Goal: Task Accomplishment & Management: Use online tool/utility

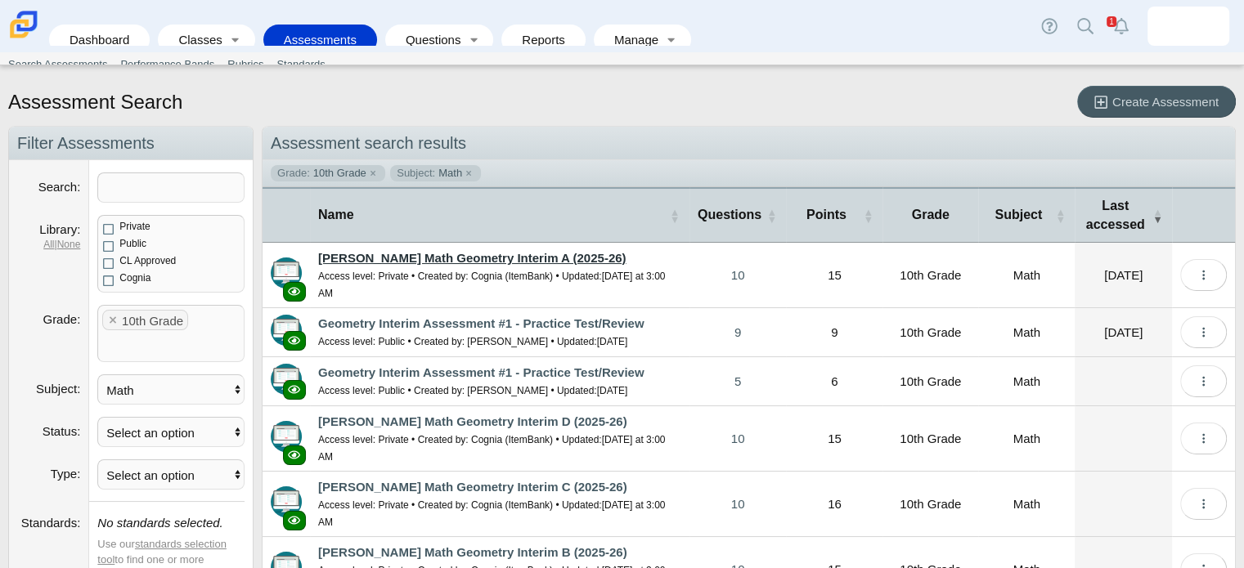
click at [456, 261] on link "[PERSON_NAME] Math Geometry Interim A (2025-26)" at bounding box center [471, 258] width 307 height 14
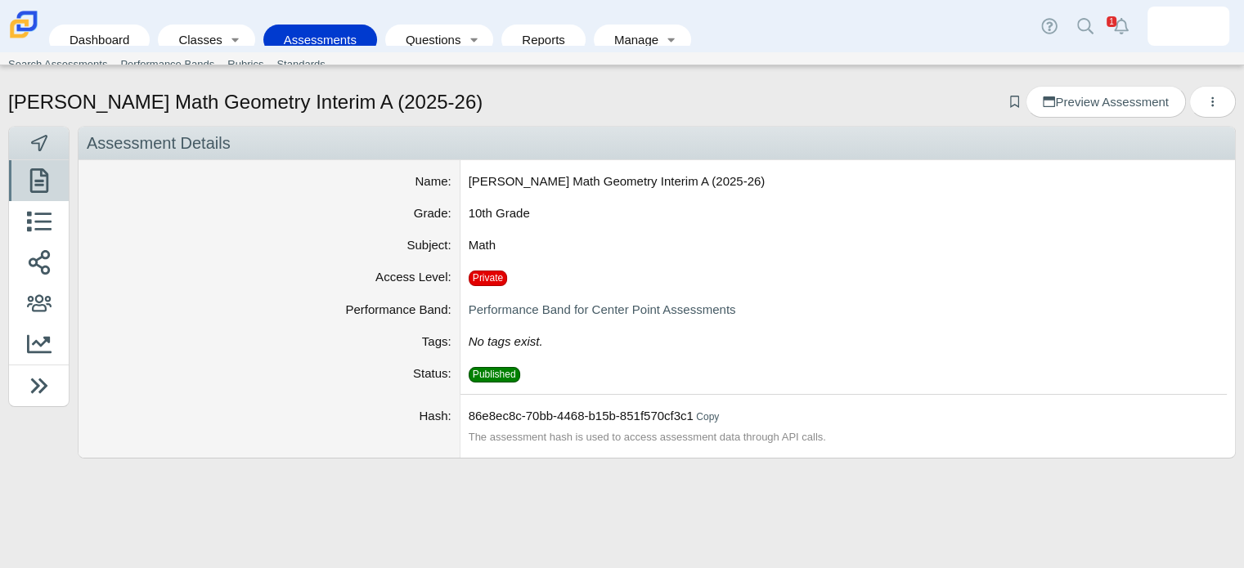
click at [873, 271] on dd "Private" at bounding box center [847, 282] width 774 height 33
click at [1129, 101] on span "Preview Assessment" at bounding box center [1104, 102] width 125 height 14
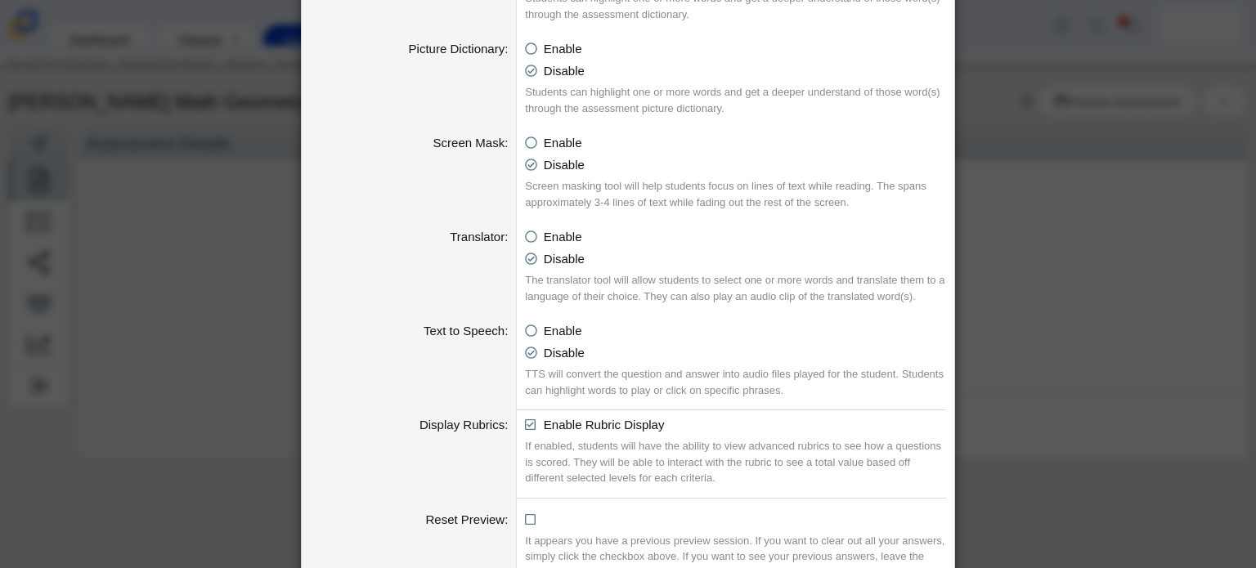
scroll to position [916, 0]
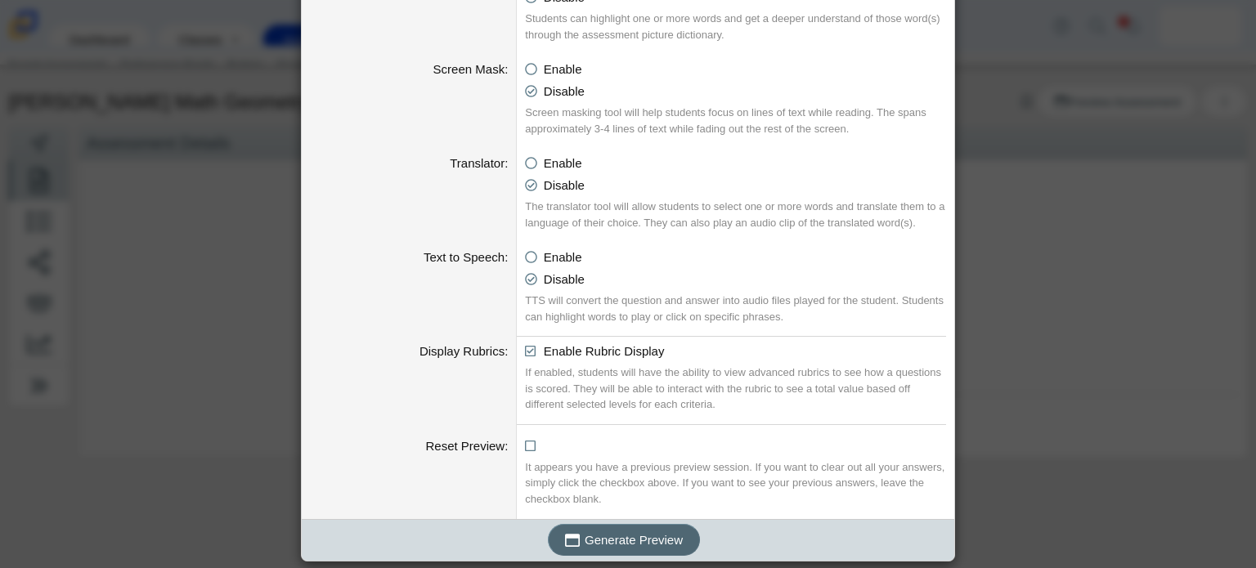
click at [596, 540] on span "Generate Preview" at bounding box center [634, 540] width 98 height 14
click at [1039, 63] on div "Generating an Assessment Preview Calculator Enable Basic Calculator Scientific …" at bounding box center [628, 284] width 1256 height 568
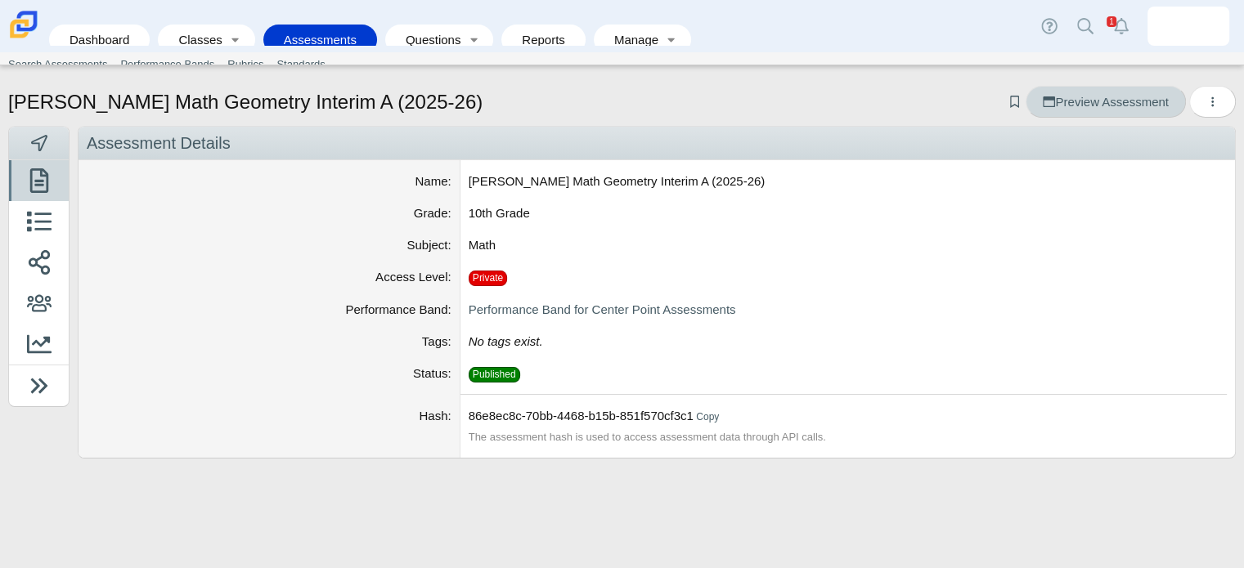
click at [1073, 104] on span "Preview Assessment" at bounding box center [1104, 102] width 125 height 14
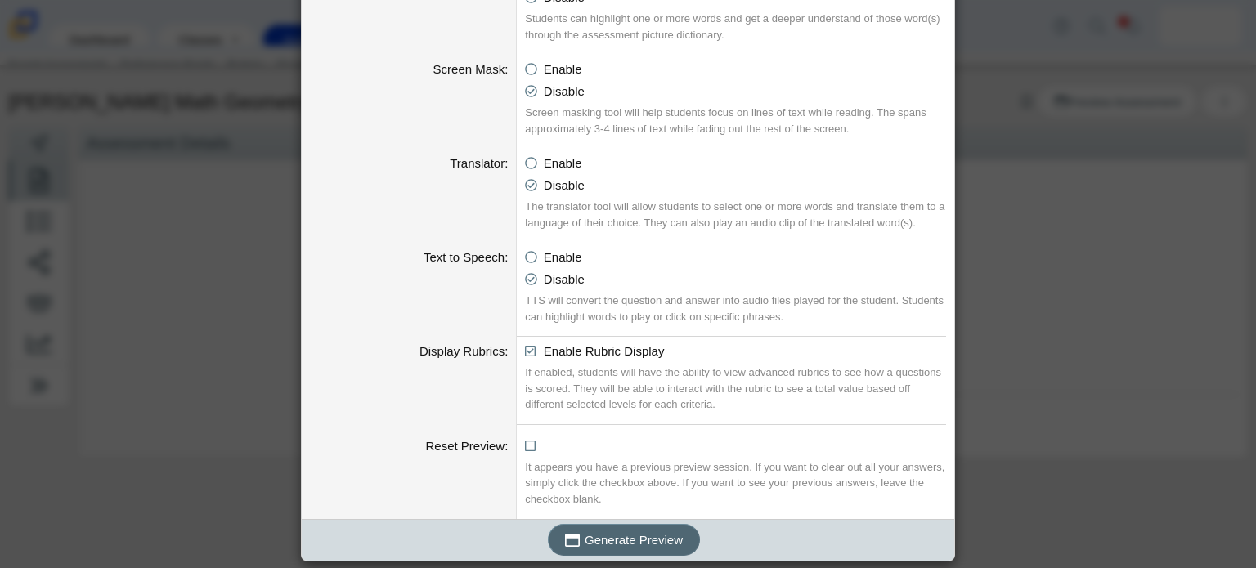
click at [628, 526] on button "Generate Preview" at bounding box center [624, 540] width 152 height 32
click at [1036, 104] on div "Generating an Assessment Preview Calculator Enable Basic Calculator Scientific …" at bounding box center [628, 284] width 1256 height 568
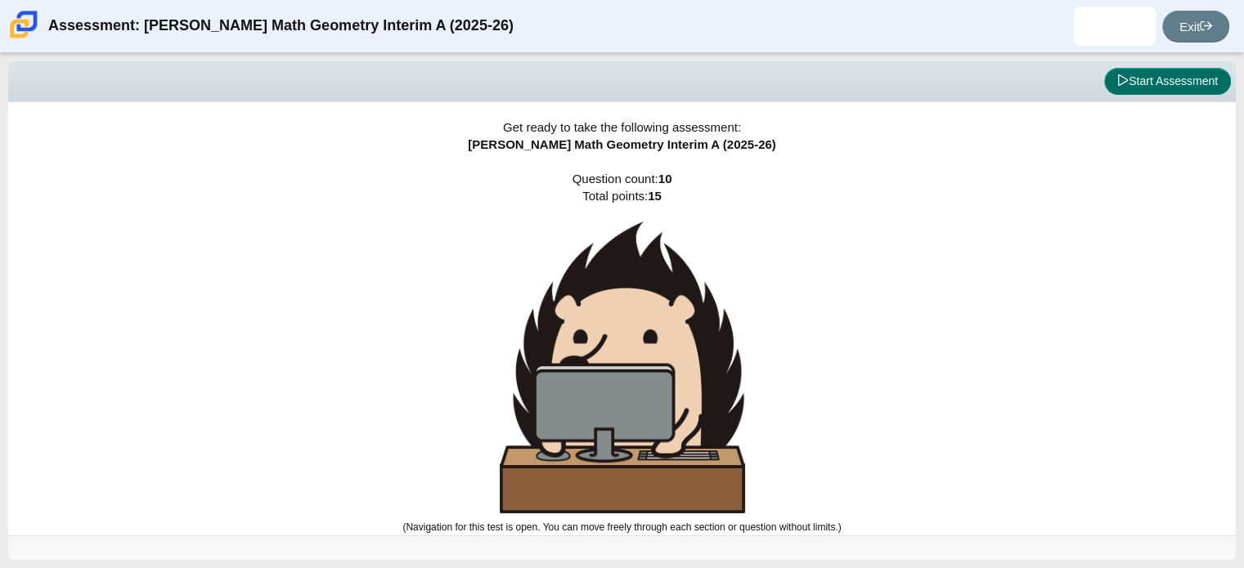
click at [1175, 83] on button "Start Assessment" at bounding box center [1167, 82] width 127 height 28
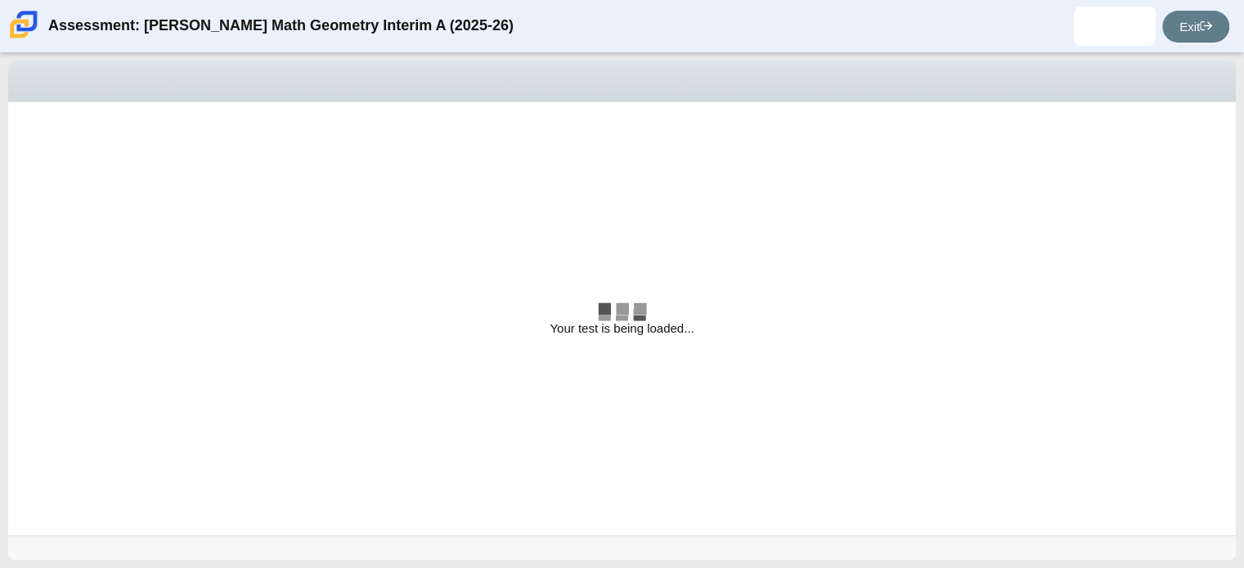
select select "CENT_93707317080_IM"
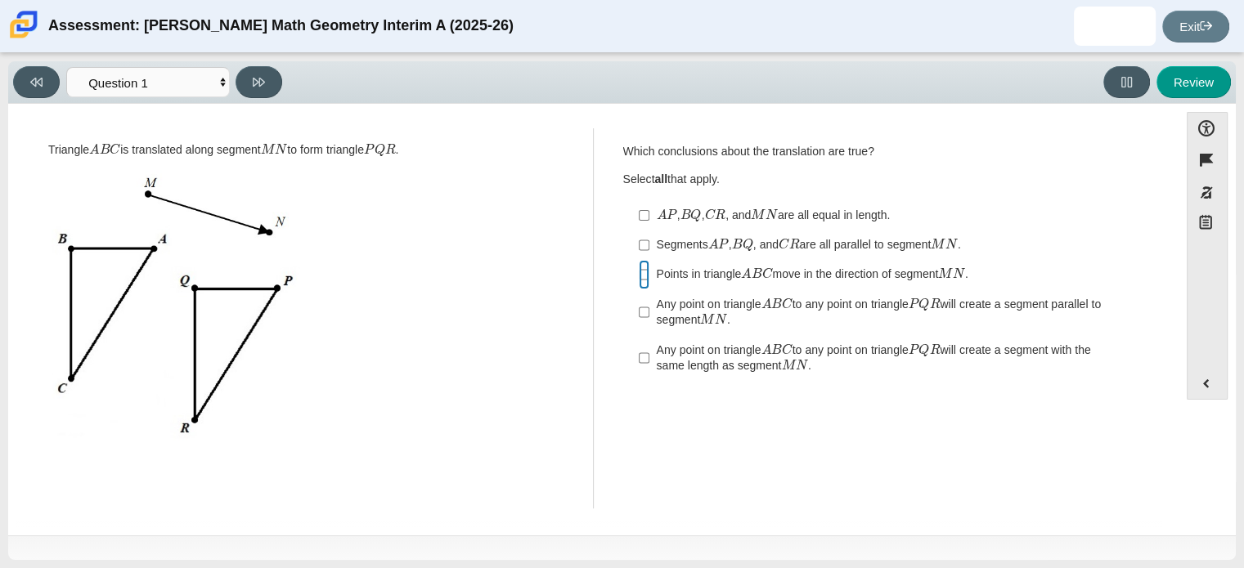
click at [639, 274] on input "Points in triangle A B C move in the direction of segment M N . Points in trian…" at bounding box center [644, 274] width 11 height 29
checkbox input "true"
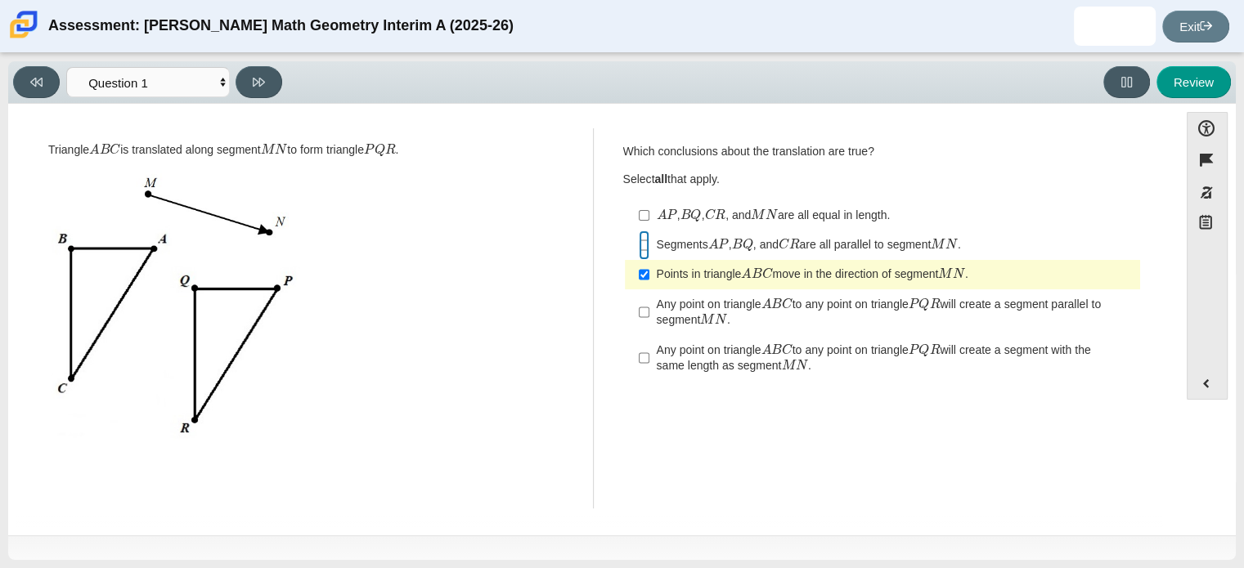
click at [641, 244] on input "Segments A P , B Q , and C R are all parallel to segment M N . Segments cap A c…" at bounding box center [644, 245] width 11 height 29
checkbox input "true"
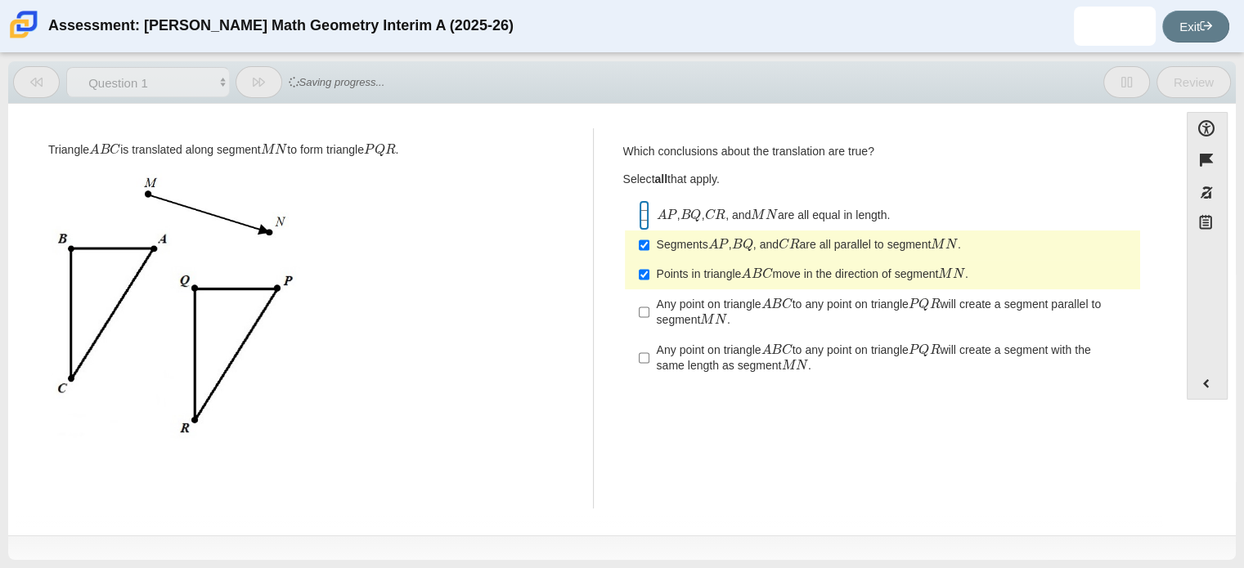
click at [643, 215] on input "A P , B Q , C R , and M N are all equal in length. cap A cap p, cap b cap q, ca…" at bounding box center [644, 214] width 11 height 29
checkbox input "true"
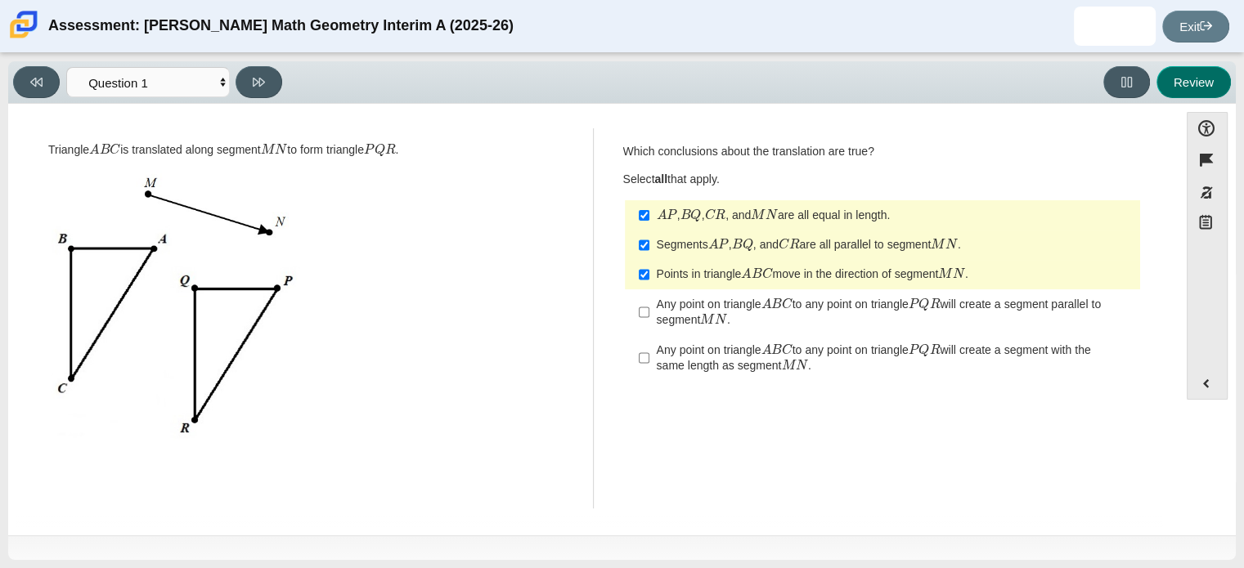
click at [1200, 79] on button "Review" at bounding box center [1193, 82] width 74 height 32
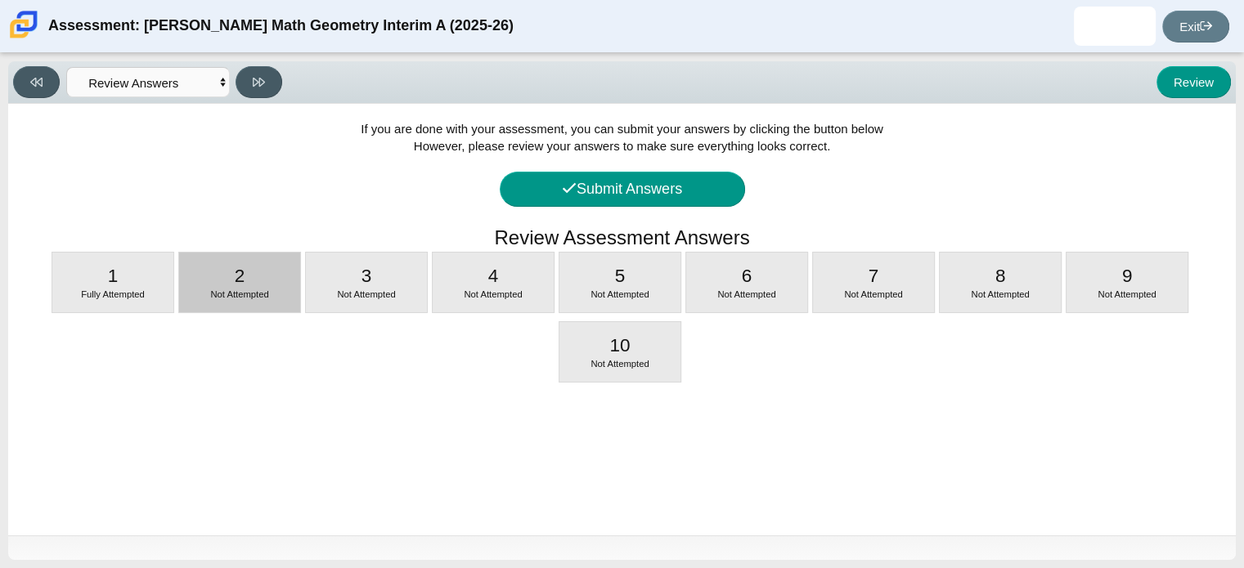
click at [236, 280] on span "2" at bounding box center [240, 276] width 11 height 20
select select "CENT_2974de9a-ecc3-46eb-862f-7d12c5d213b5"
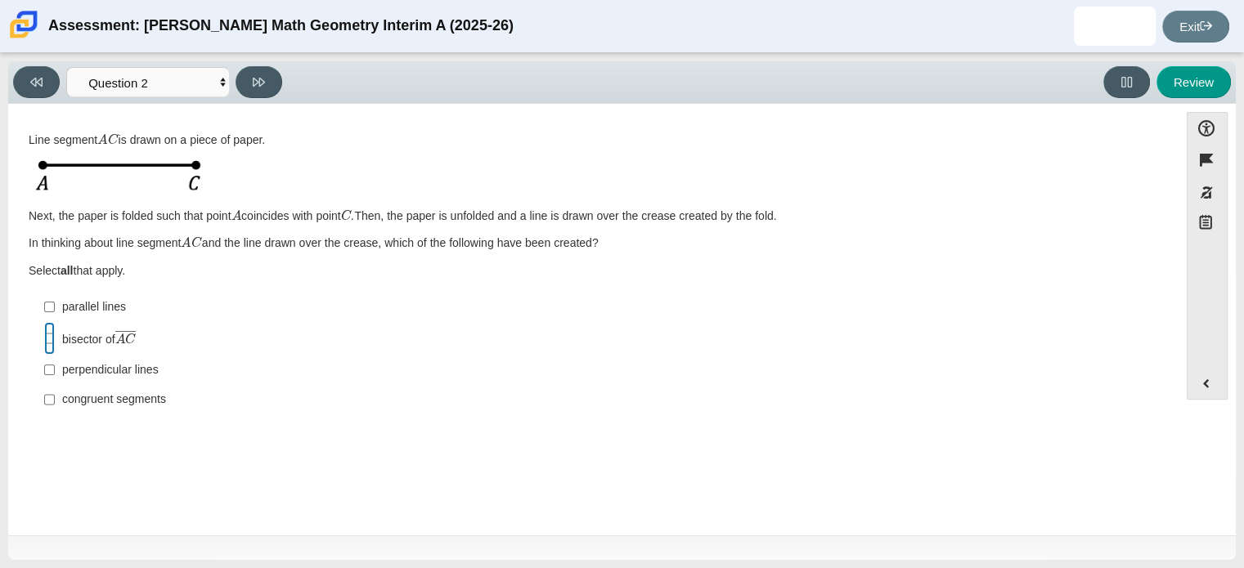
click at [53, 338] on input "bisector of A C ― bisector of line segment cap A cap c" at bounding box center [49, 339] width 11 height 34
checkbox input "true"
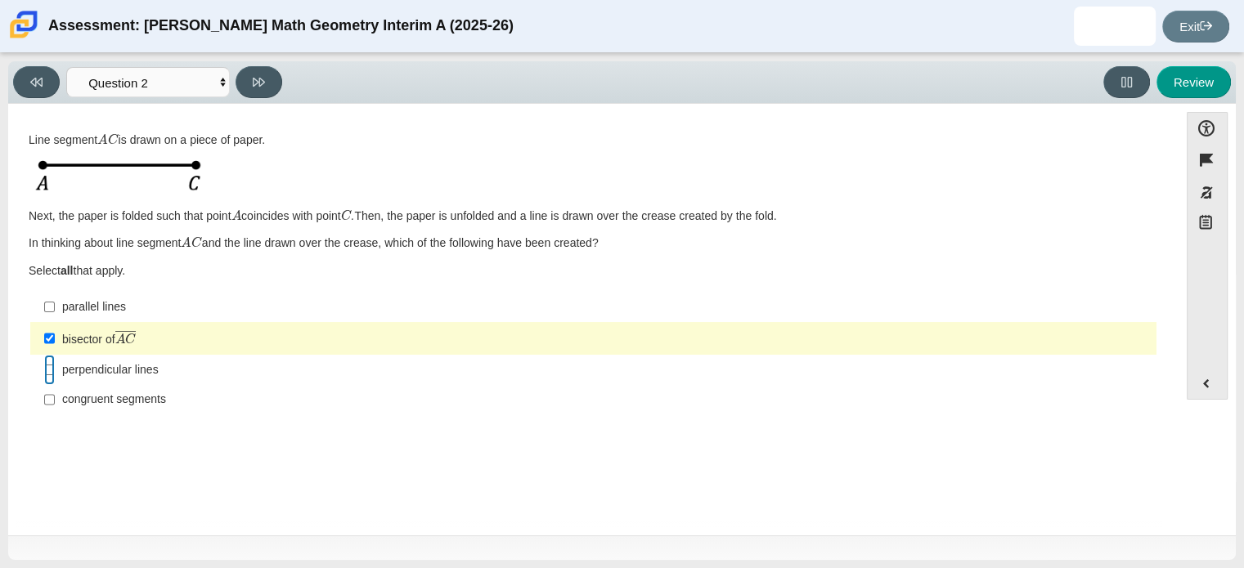
click at [49, 372] on input "perpendicular lines perpendicular lines" at bounding box center [49, 369] width 11 height 29
checkbox input "true"
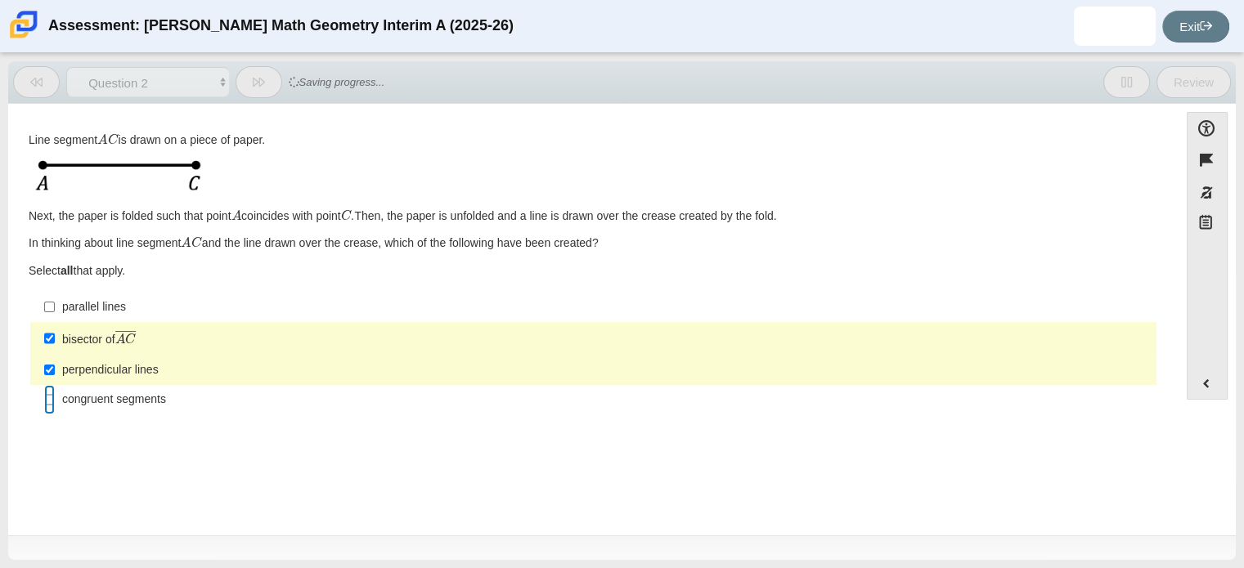
click at [47, 399] on input "congruent segments congruent segments" at bounding box center [49, 399] width 11 height 29
checkbox input "true"
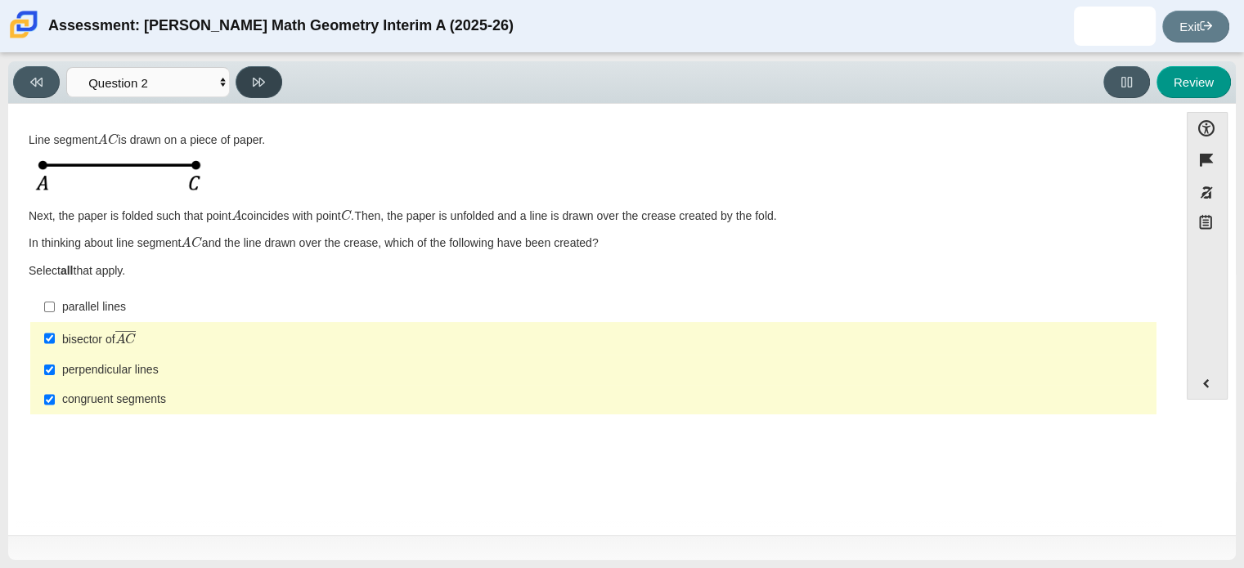
click at [253, 79] on icon at bounding box center [259, 82] width 12 height 12
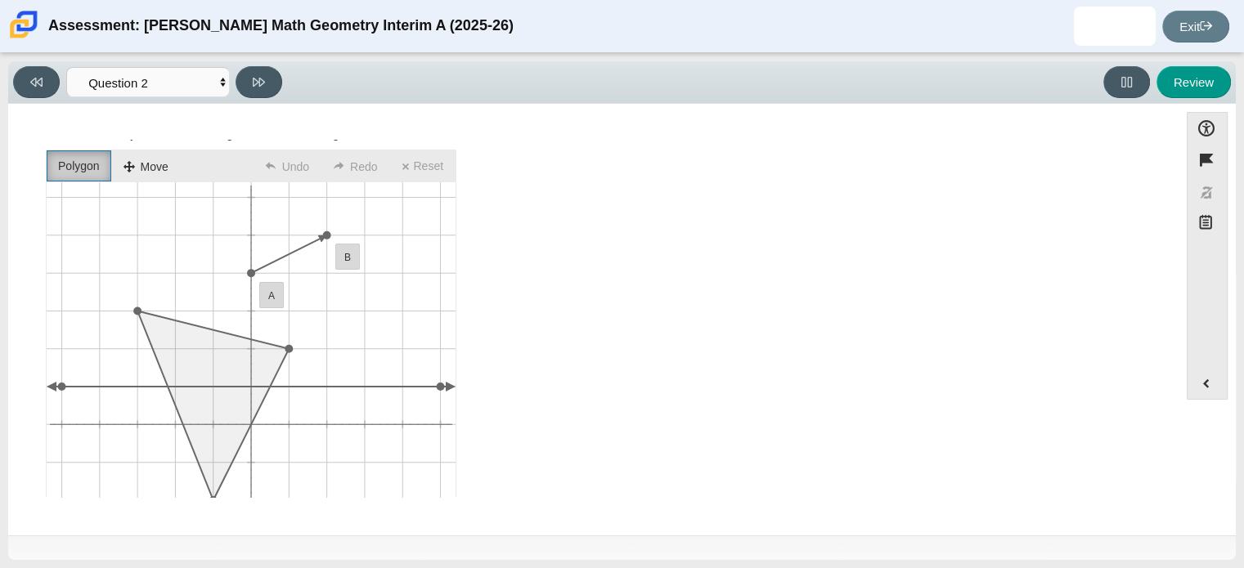
scroll to position [78, 0]
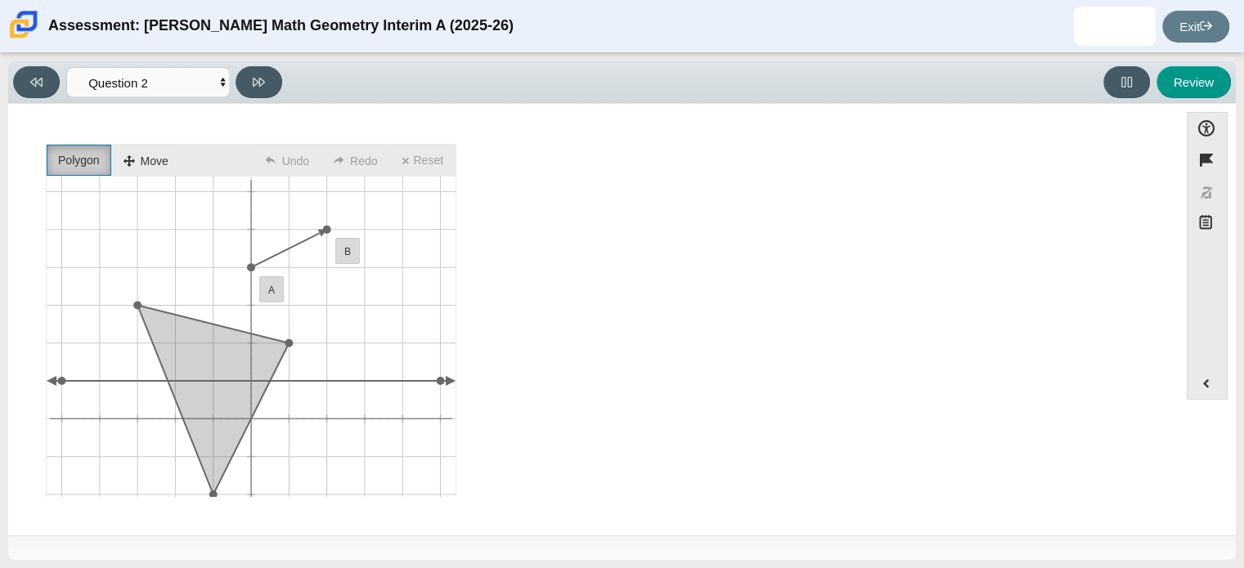
drag, startPoint x: 552, startPoint y: 133, endPoint x: 222, endPoint y: 349, distance: 394.6
click at [222, 349] on polygon "You have entered the graph." at bounding box center [212, 400] width 151 height 189
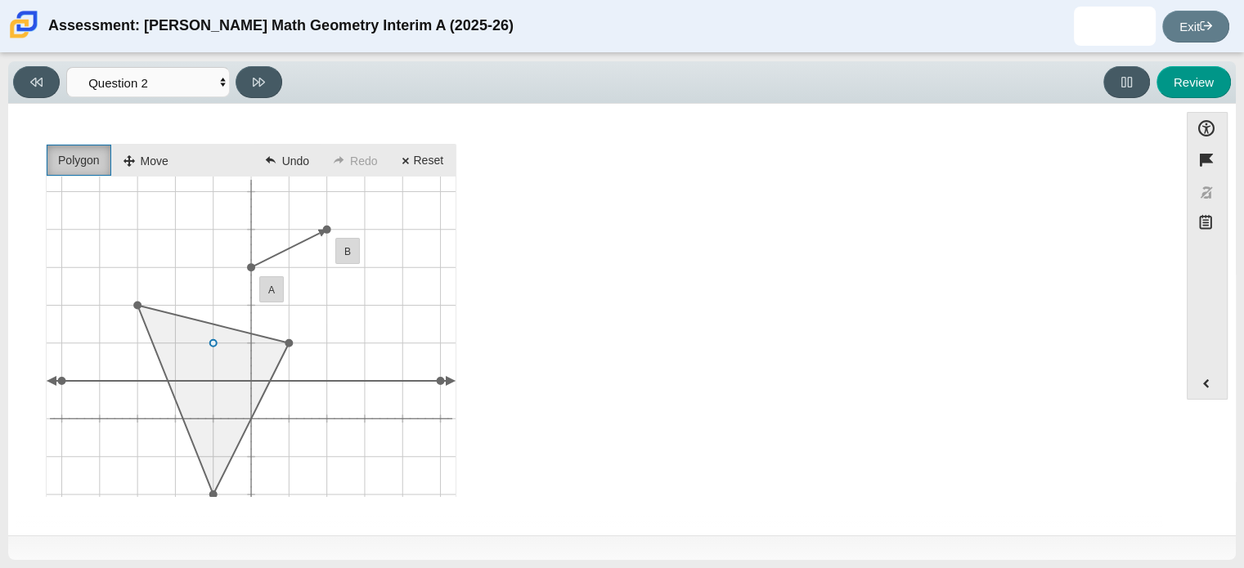
click at [213, 343] on ellipse "You have entered the graph." at bounding box center [213, 343] width 7 height 7
click at [126, 469] on icon "You have entered the graph." at bounding box center [251, 381] width 409 height 409
click at [287, 419] on icon "You have entered the graph." at bounding box center [251, 381] width 409 height 409
click at [213, 264] on icon "You have entered the graph." at bounding box center [251, 381] width 409 height 409
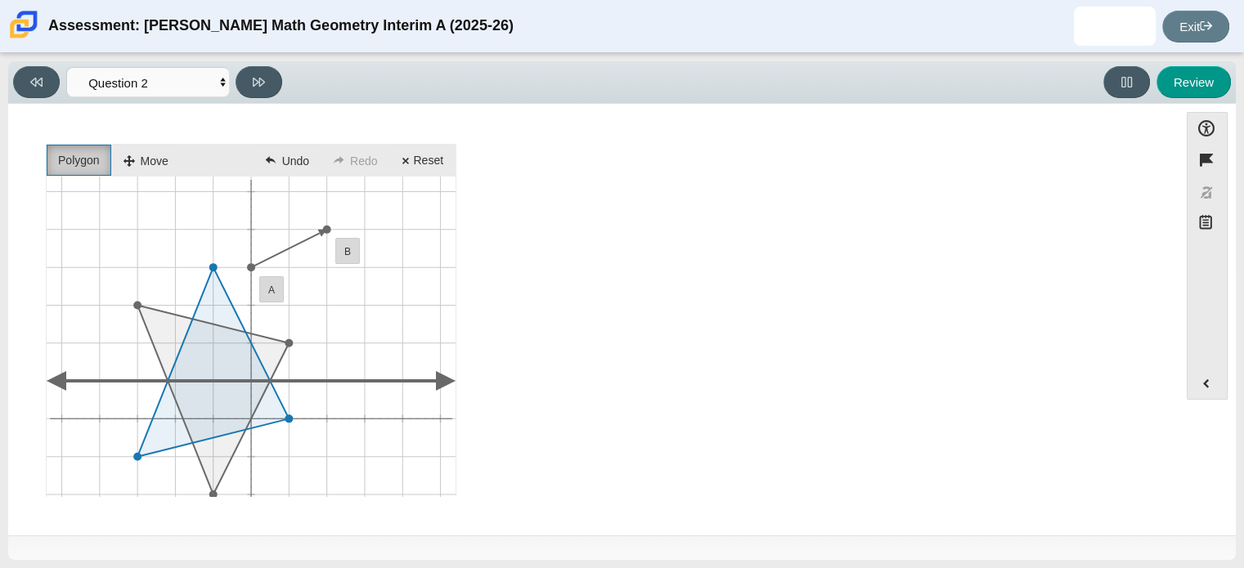
scroll to position [0, 0]
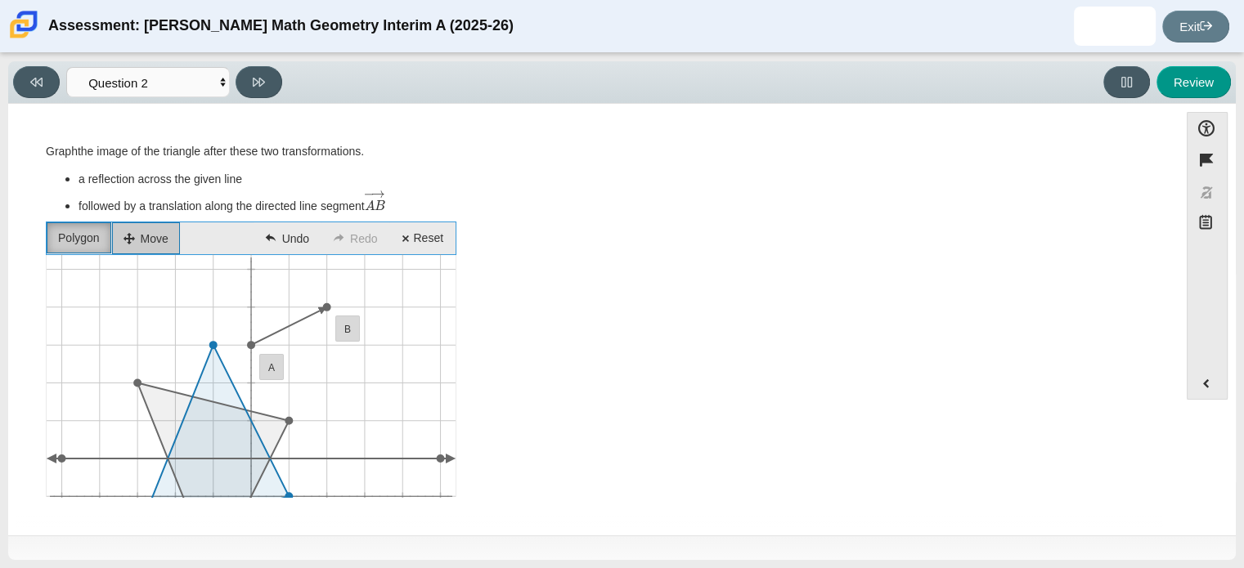
click at [150, 235] on li "Move" at bounding box center [146, 238] width 68 height 32
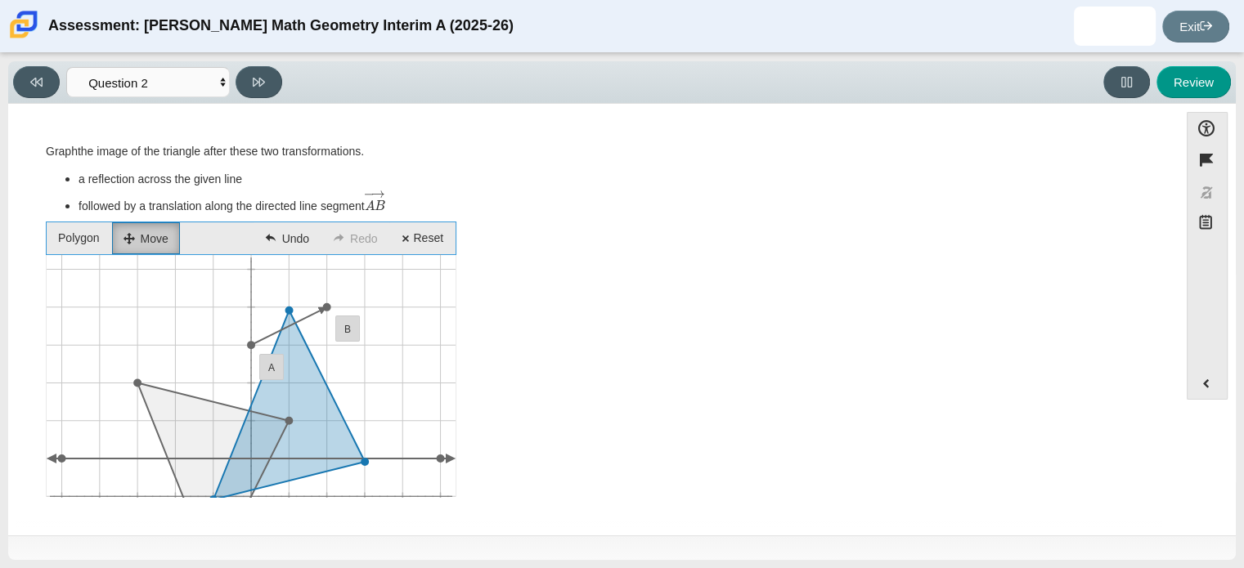
click at [303, 382] on polygon "You have entered the graph." at bounding box center [288, 405] width 151 height 189
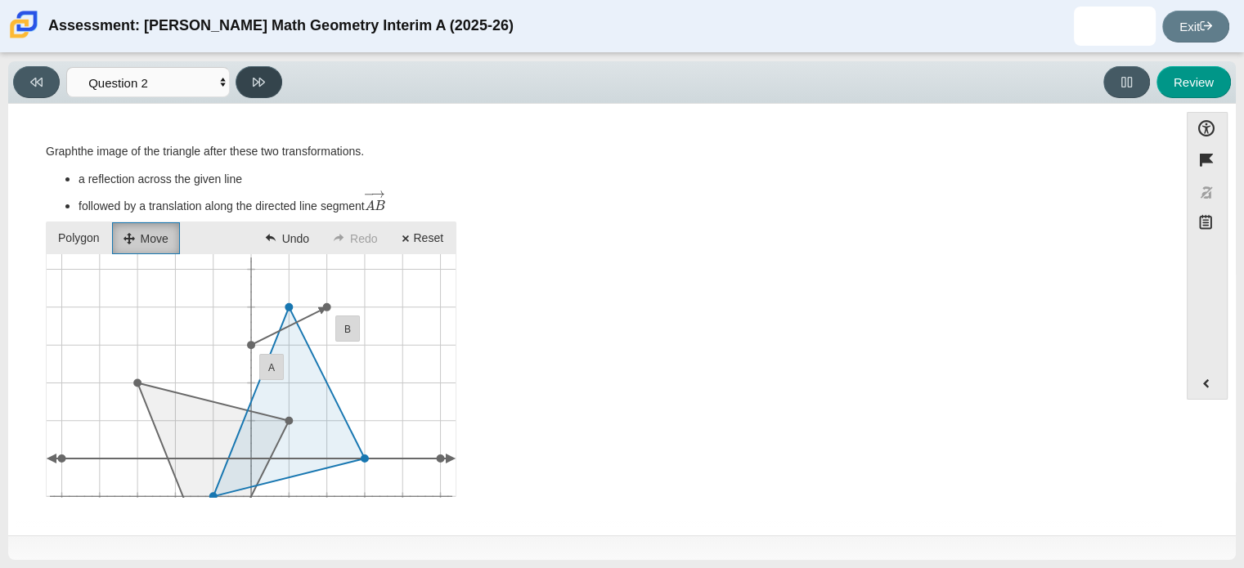
click at [260, 82] on icon at bounding box center [259, 82] width 12 height 12
select select "CENT_82914918"
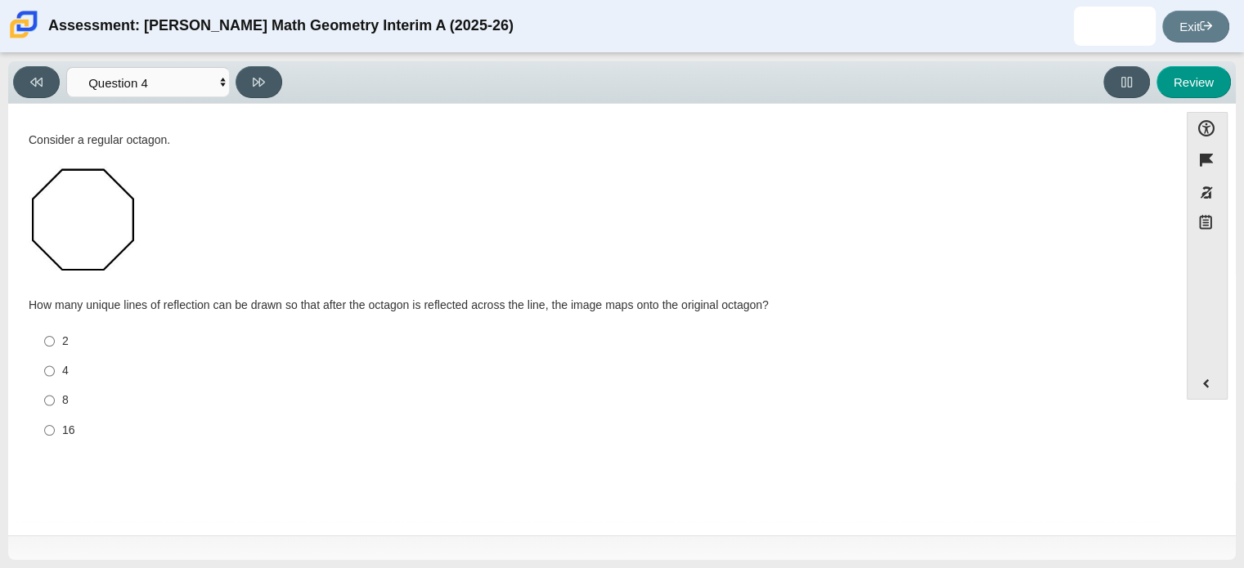
click at [421, 179] on div "Consider a regular octagon. How many unique lines of reflection can be drawn so…" at bounding box center [593, 222] width 1129 height 181
click at [50, 372] on input "4 4" at bounding box center [49, 370] width 11 height 29
radio input "true"
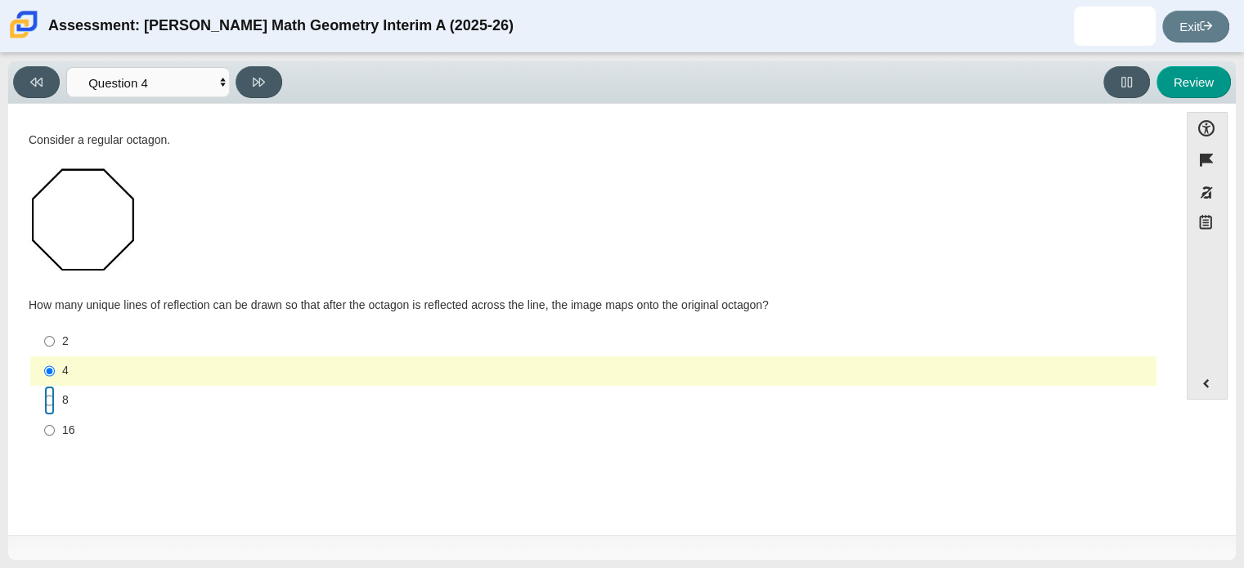
click at [50, 406] on input "8 8" at bounding box center [49, 400] width 11 height 29
radio input "true"
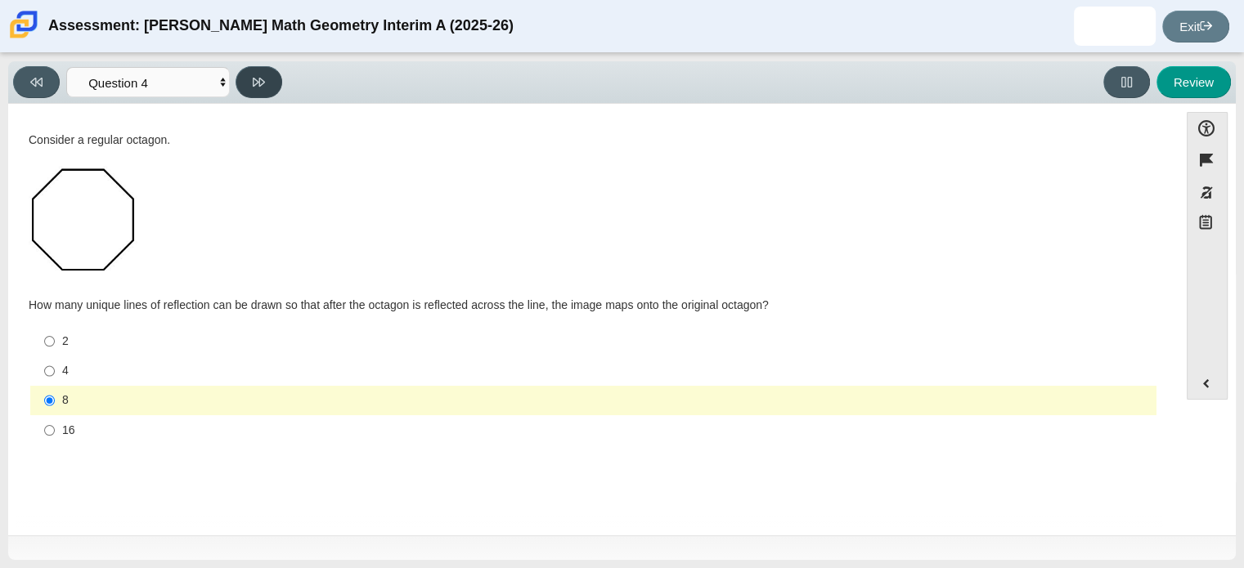
click at [271, 73] on button at bounding box center [258, 82] width 47 height 32
select select "CENT_93707318553"
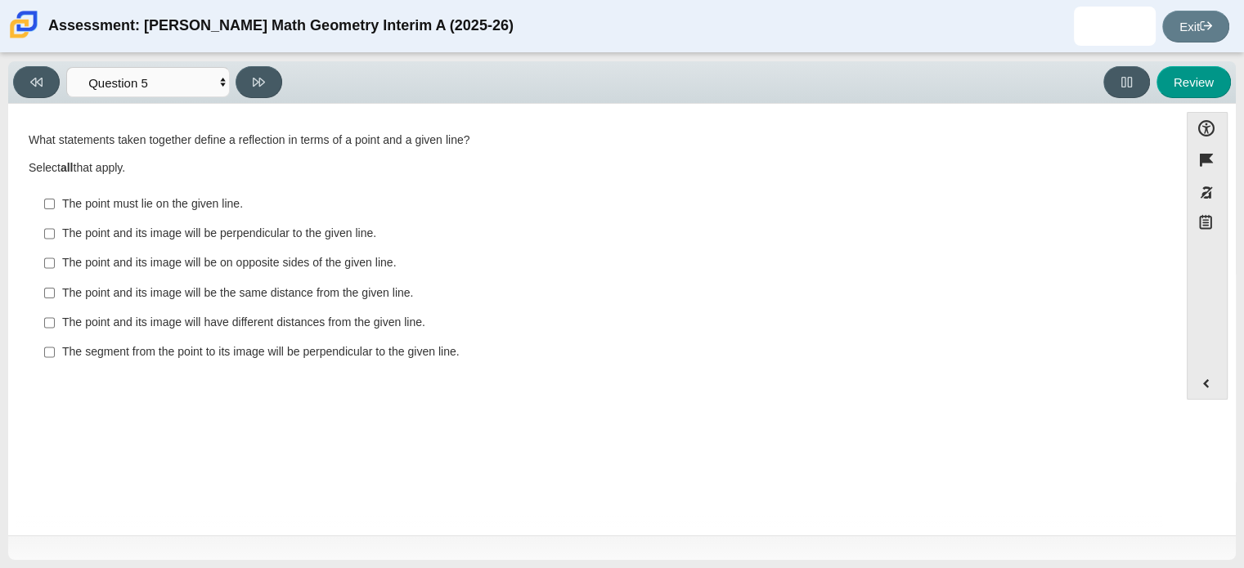
click at [217, 294] on div "The point and its image will be the same distance from the given line." at bounding box center [605, 293] width 1087 height 16
click at [55, 294] on input "The point and its image will be the same distance from the given line. The poin…" at bounding box center [49, 292] width 11 height 29
checkbox input "true"
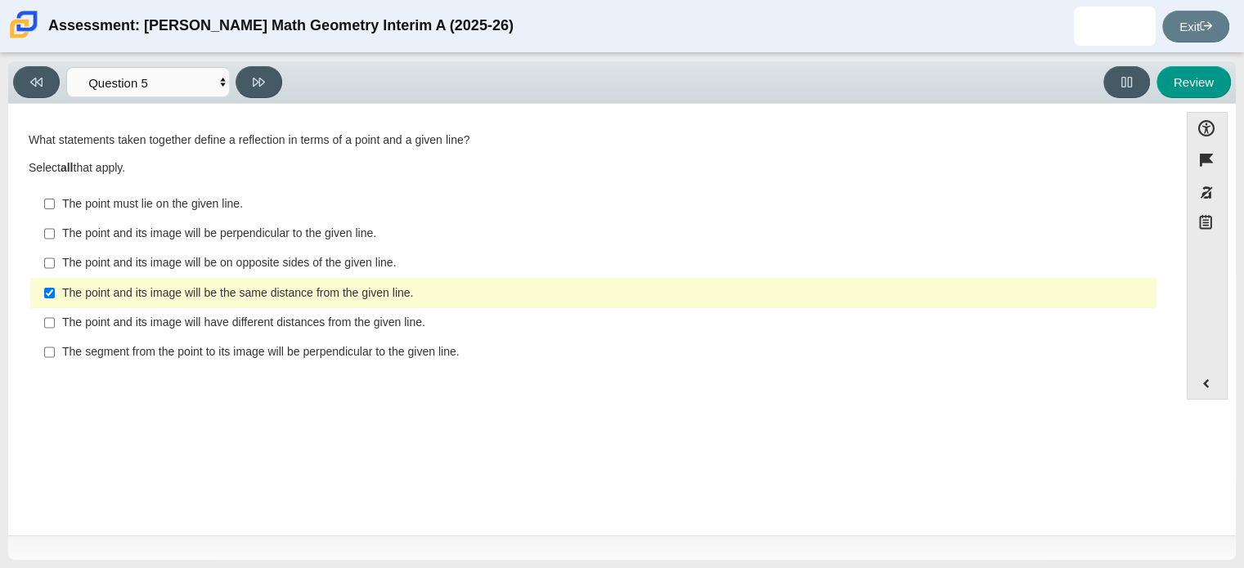
click at [184, 353] on div "The segment from the point to its image will be perpendicular to the given line." at bounding box center [605, 352] width 1087 height 16
click at [55, 353] on input "The segment from the point to its image will be perpendicular to the given line…" at bounding box center [49, 352] width 11 height 29
checkbox input "true"
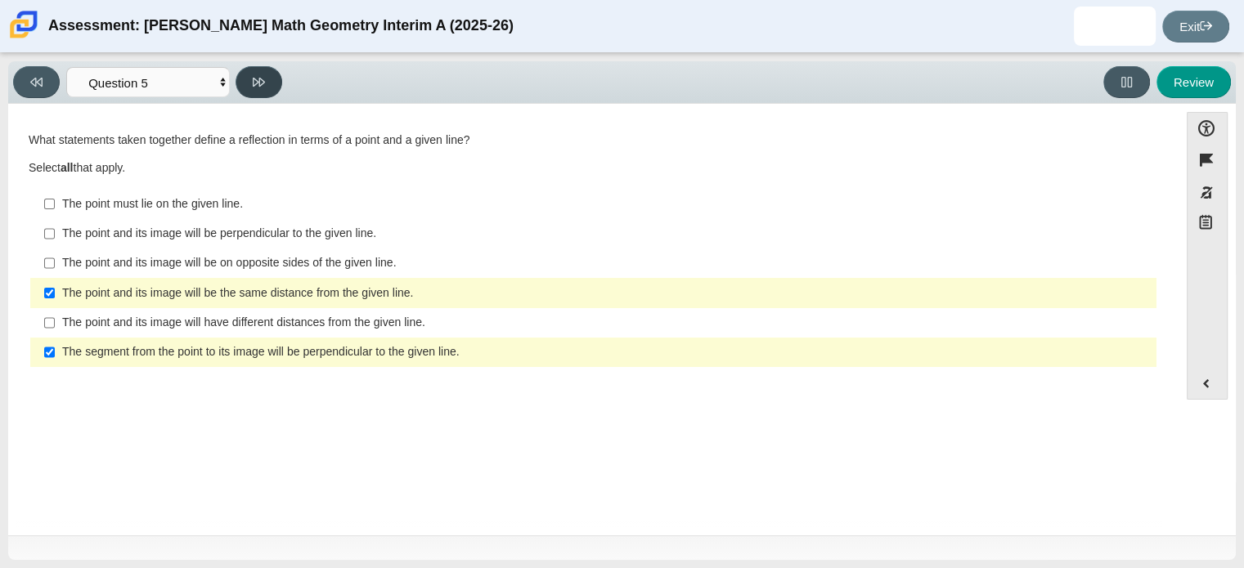
click at [258, 81] on icon at bounding box center [259, 82] width 12 height 9
select select "G-CO.D.12_A_7-29-24"
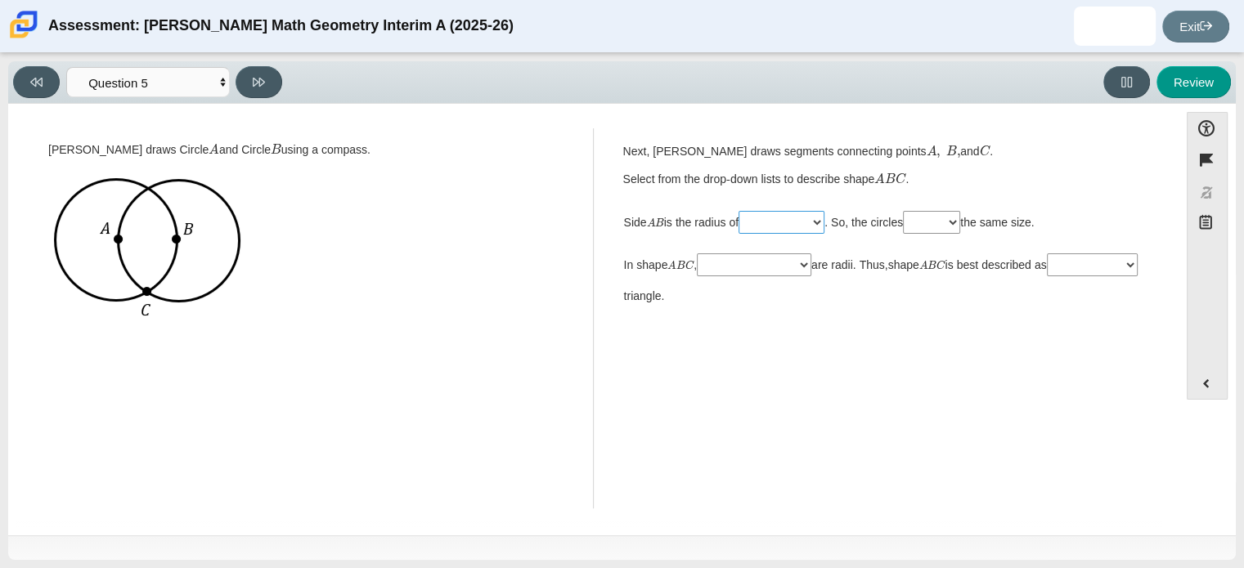
click at [784, 228] on select "Circle A only Circle B only both circles" at bounding box center [781, 222] width 86 height 23
select select "both circles"
click at [746, 211] on select "Circle A only Circle B only both circles" at bounding box center [781, 222] width 86 height 23
click at [952, 218] on select "are are not" at bounding box center [931, 222] width 57 height 23
select select "are"
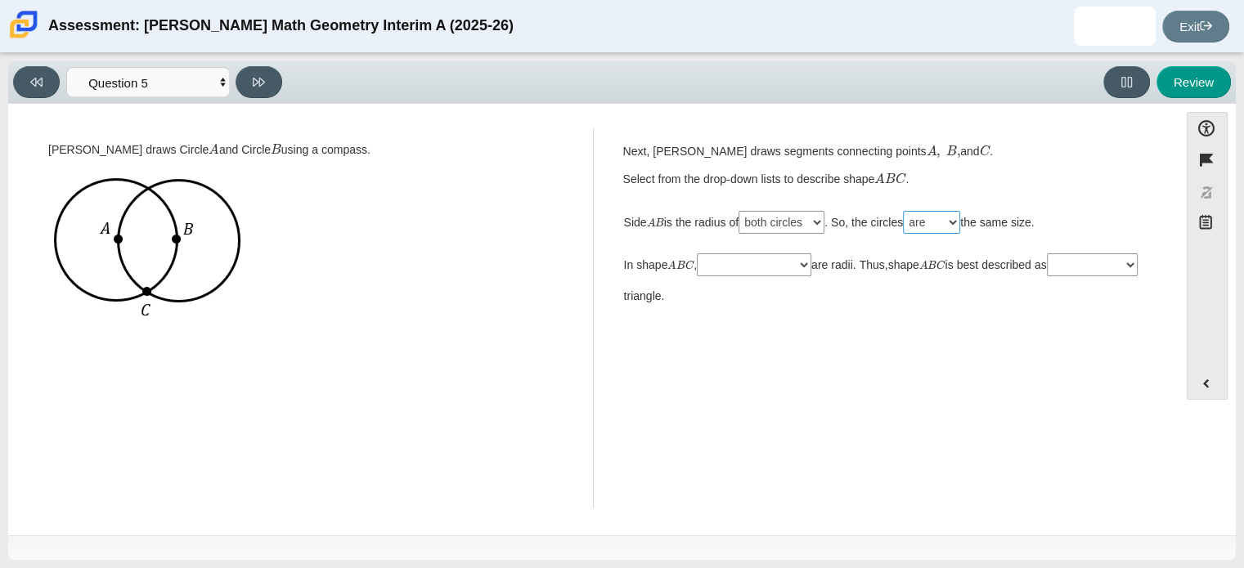
click at [914, 211] on select "are are not" at bounding box center [931, 222] width 57 height 23
click at [791, 271] on select "only 2 of the sides all 3 sides" at bounding box center [754, 264] width 114 height 23
select select "all 3 sides"
click at [702, 253] on select "only 2 of the sides all 3 sides" at bounding box center [754, 264] width 114 height 23
click at [784, 263] on select "only 2 of the sides all 3 sides" at bounding box center [754, 264] width 114 height 23
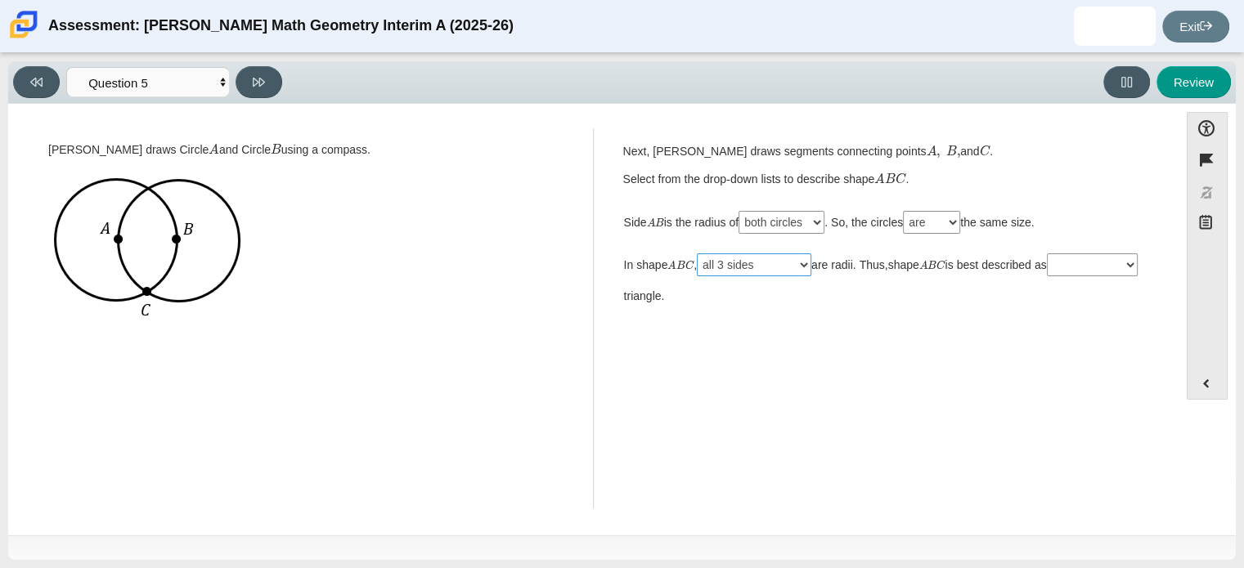
click at [702, 253] on select "only 2 of the sides all 3 sides" at bounding box center [754, 264] width 114 height 23
click at [1047, 276] on select "a right an isosceles an equilateral" at bounding box center [1092, 264] width 91 height 23
select select "an equilateral"
click at [1047, 276] on select "a right an isosceles an equilateral" at bounding box center [1092, 264] width 91 height 23
click at [258, 87] on icon at bounding box center [259, 82] width 12 height 12
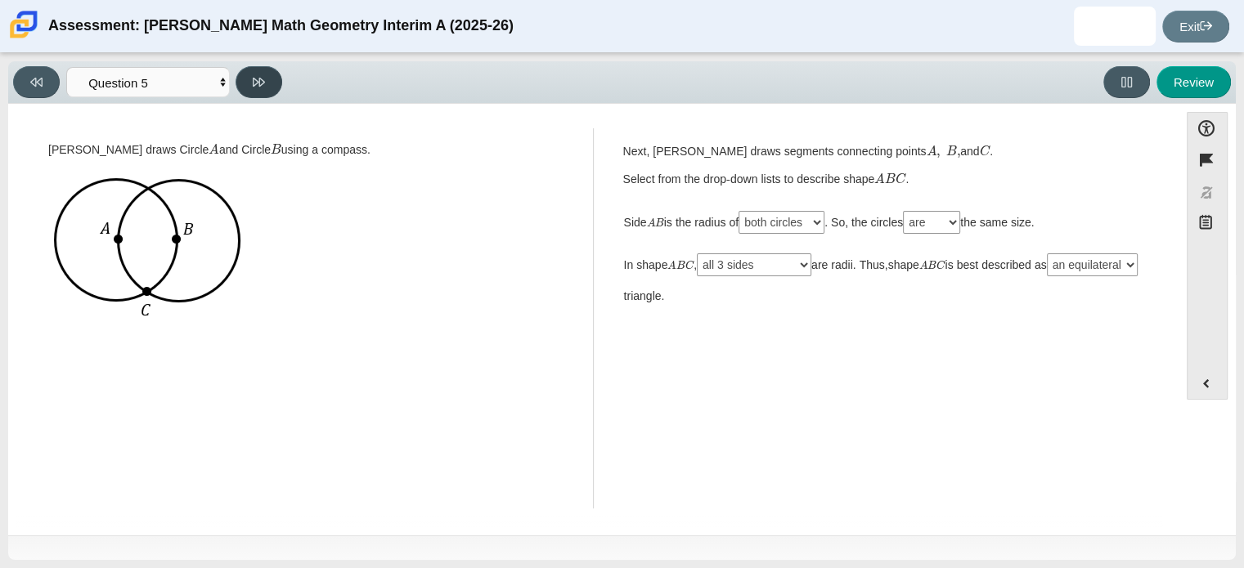
select select "G-CO.A.5_I_11-25-24"
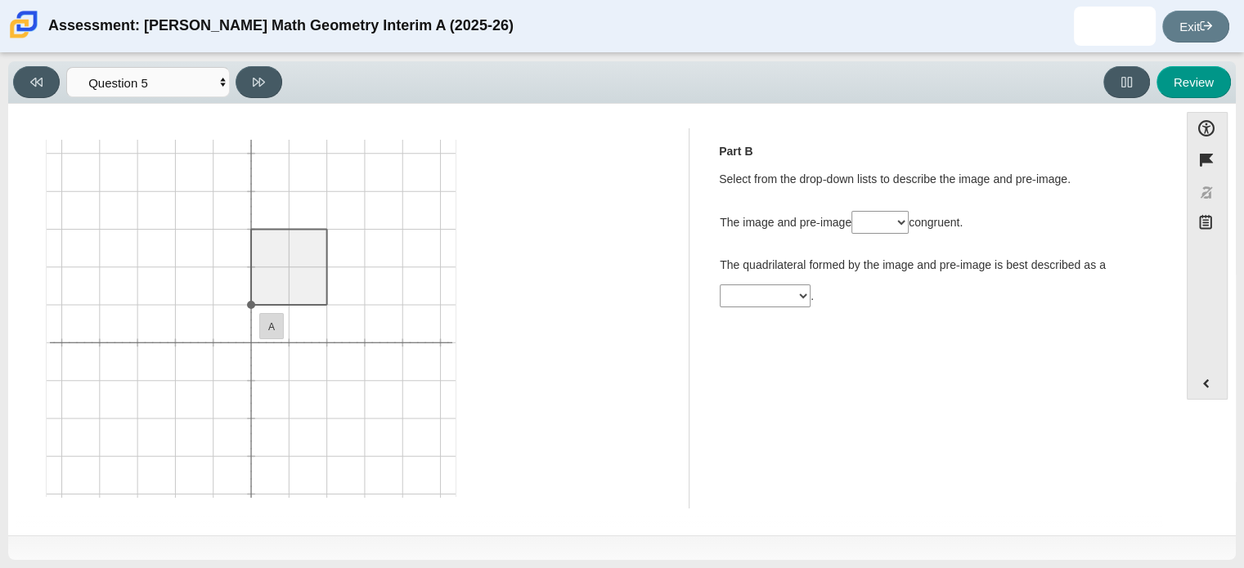
scroll to position [144, 0]
click at [251, 304] on ellipse "You have entered the graph." at bounding box center [251, 304] width 7 height 7
click at [325, 304] on line "You have entered the graph." at bounding box center [289, 304] width 76 height 0
click at [328, 382] on icon "You have entered the graph." at bounding box center [251, 304] width 409 height 409
click at [254, 379] on icon "You have entered the graph." at bounding box center [251, 304] width 409 height 409
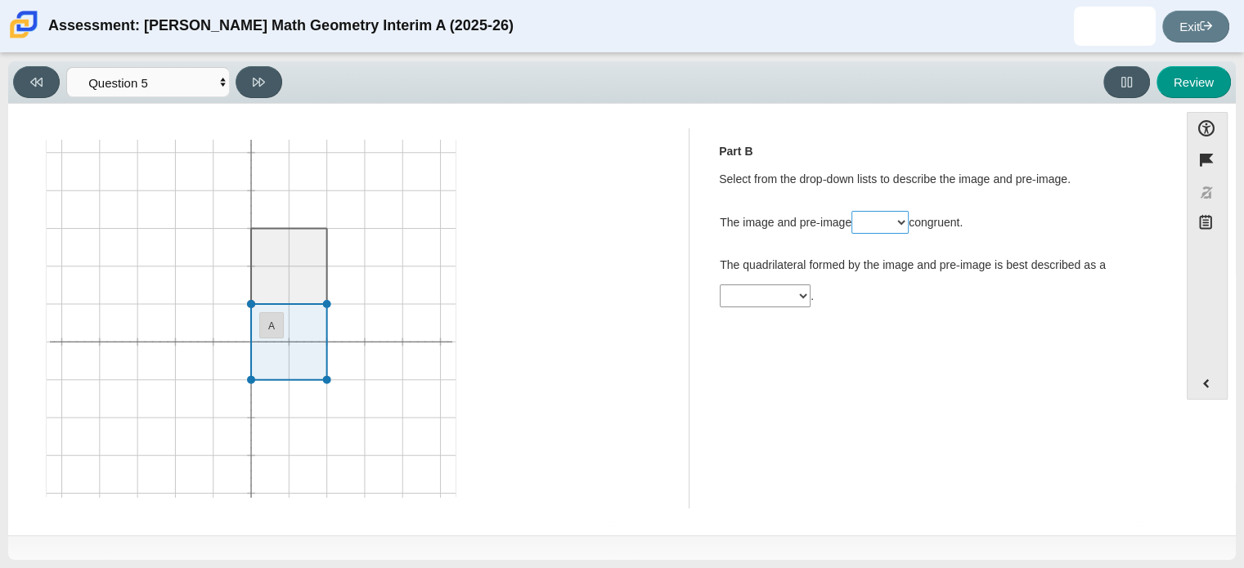
click at [872, 221] on select "are are not" at bounding box center [879, 222] width 57 height 23
select select "are"
click at [853, 211] on select "are are not" at bounding box center [879, 222] width 57 height 23
click at [789, 295] on select "square rectangle parallelogram" at bounding box center [764, 296] width 91 height 23
select select "square"
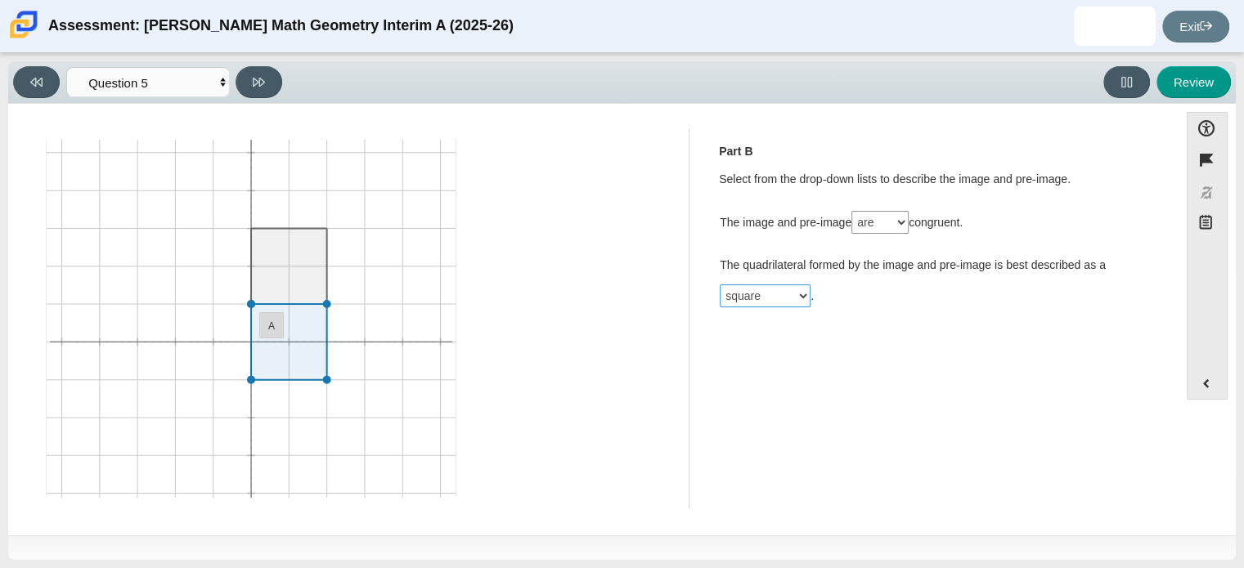
click at [719, 285] on select "square rectangle parallelogram" at bounding box center [764, 296] width 91 height 23
click at [265, 82] on button at bounding box center [258, 82] width 47 height 32
select select "CENT_82914792"
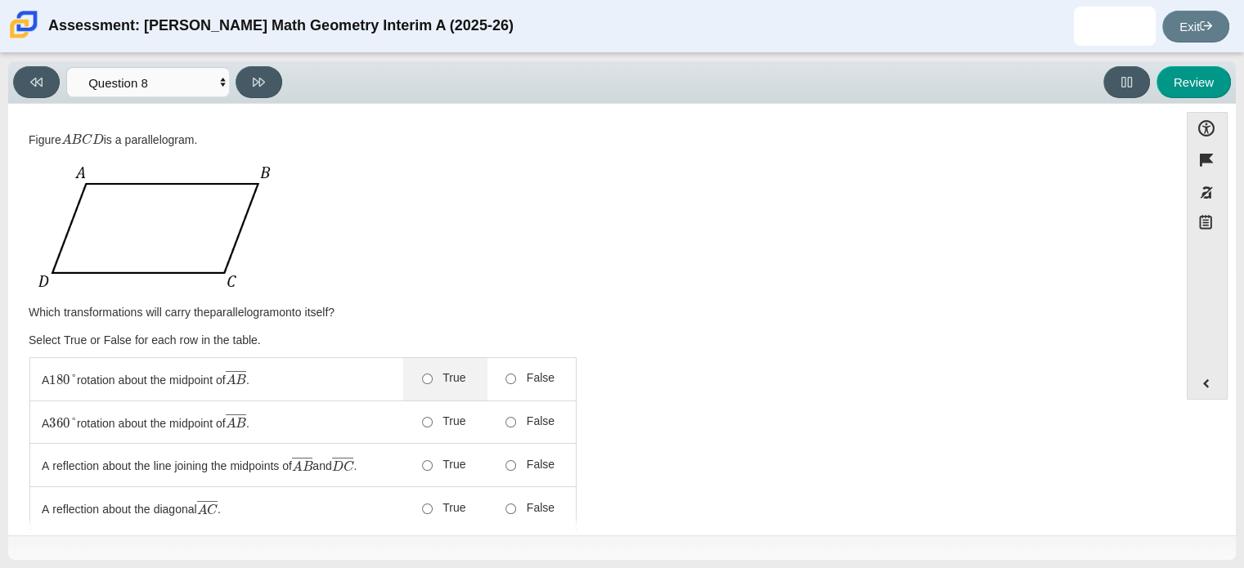
click at [433, 384] on div "True" at bounding box center [444, 378] width 44 height 17
click at [433, 420] on input "True" at bounding box center [427, 422] width 11 height 11
radio input "true"
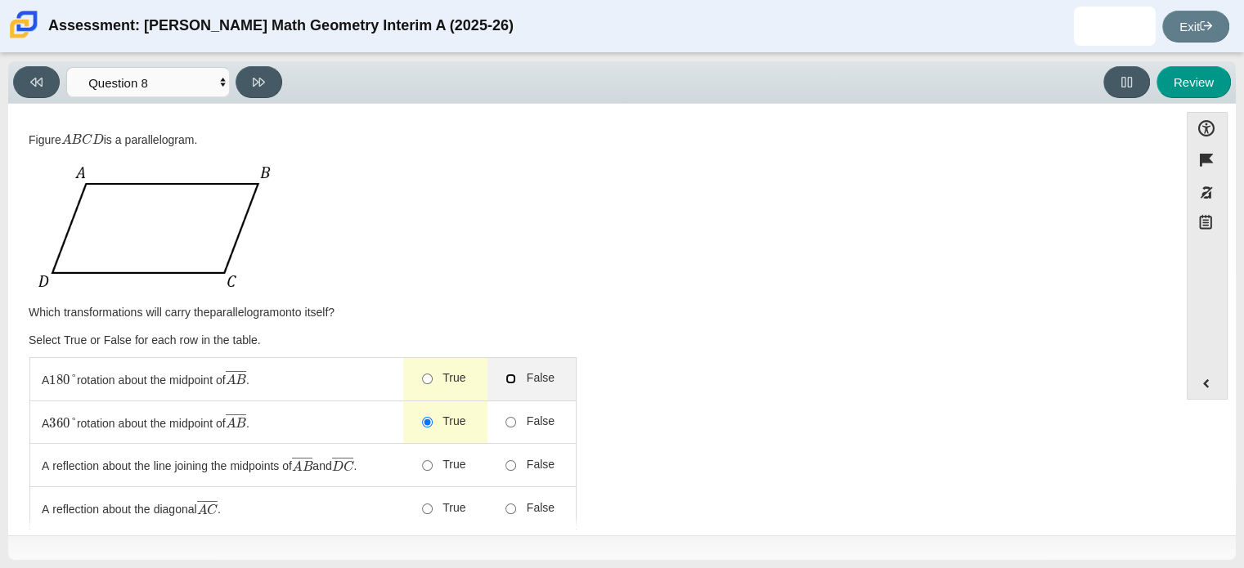
click at [516, 381] on input "False" at bounding box center [510, 379] width 11 height 11
radio input "true"
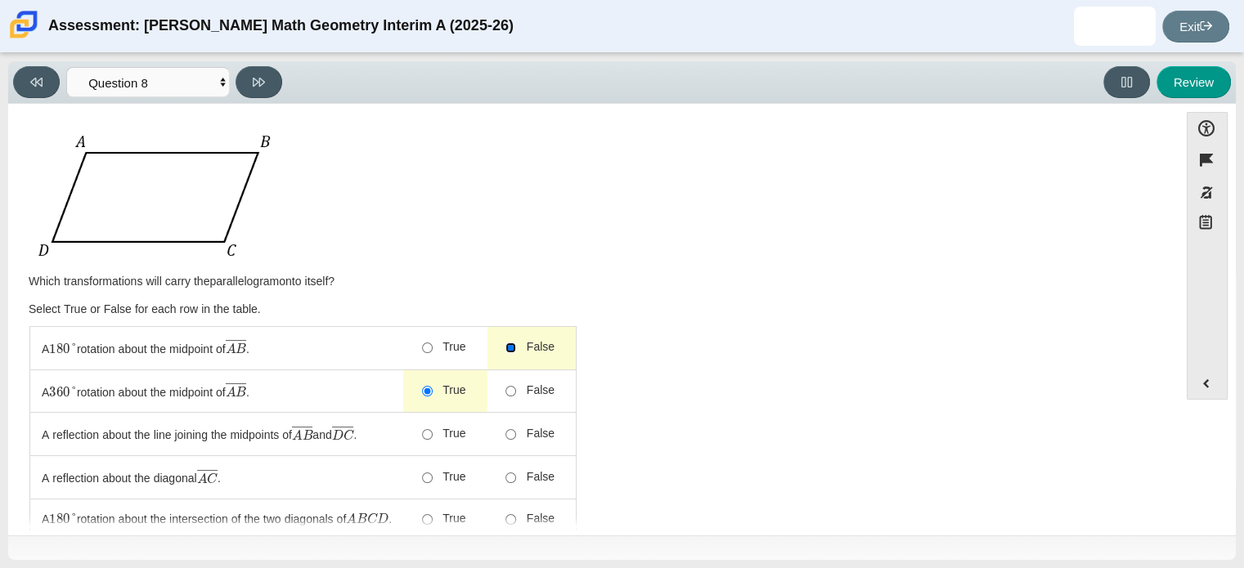
scroll to position [41, 0]
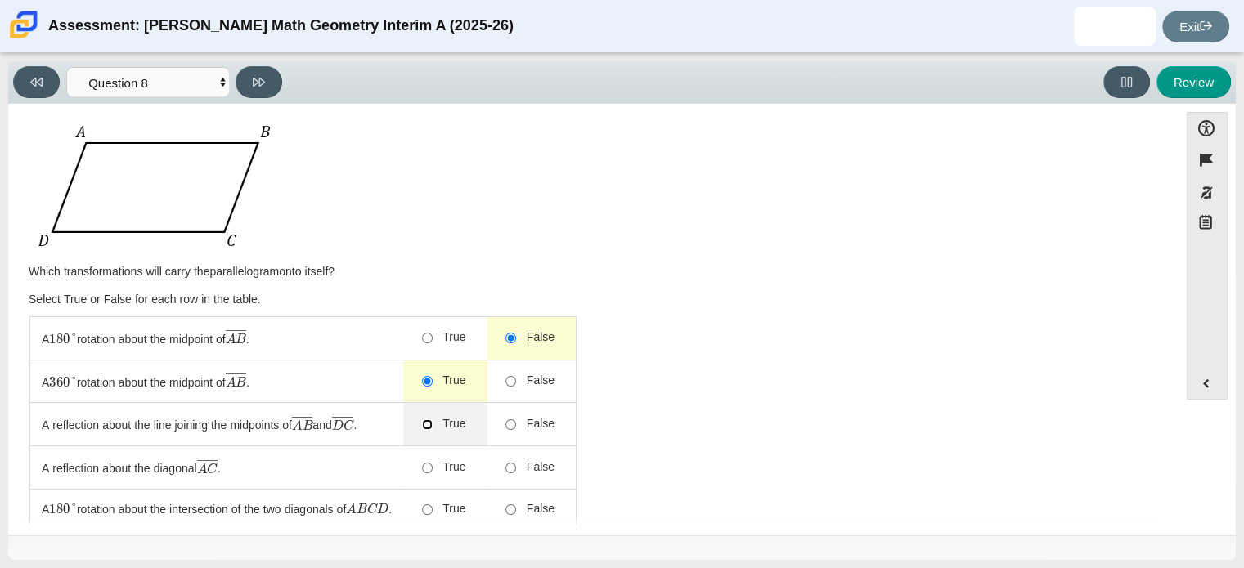
click at [433, 425] on input "True" at bounding box center [427, 424] width 11 height 11
radio input "true"
click at [443, 465] on span "True" at bounding box center [450, 467] width 34 height 16
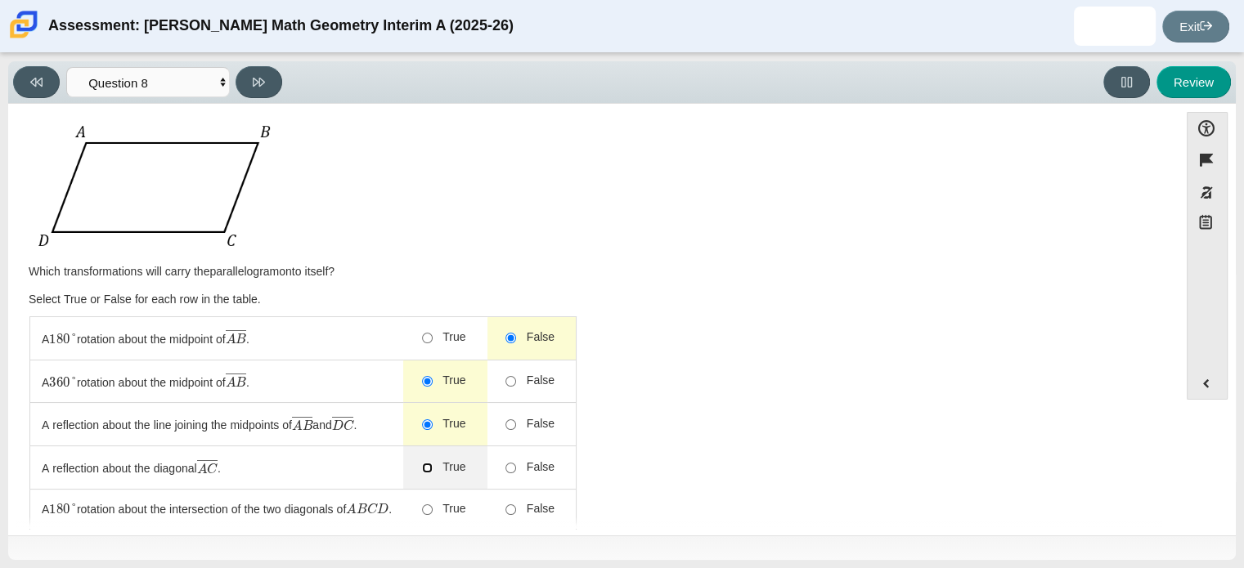
click at [433, 465] on input "True" at bounding box center [427, 468] width 11 height 11
radio input "true"
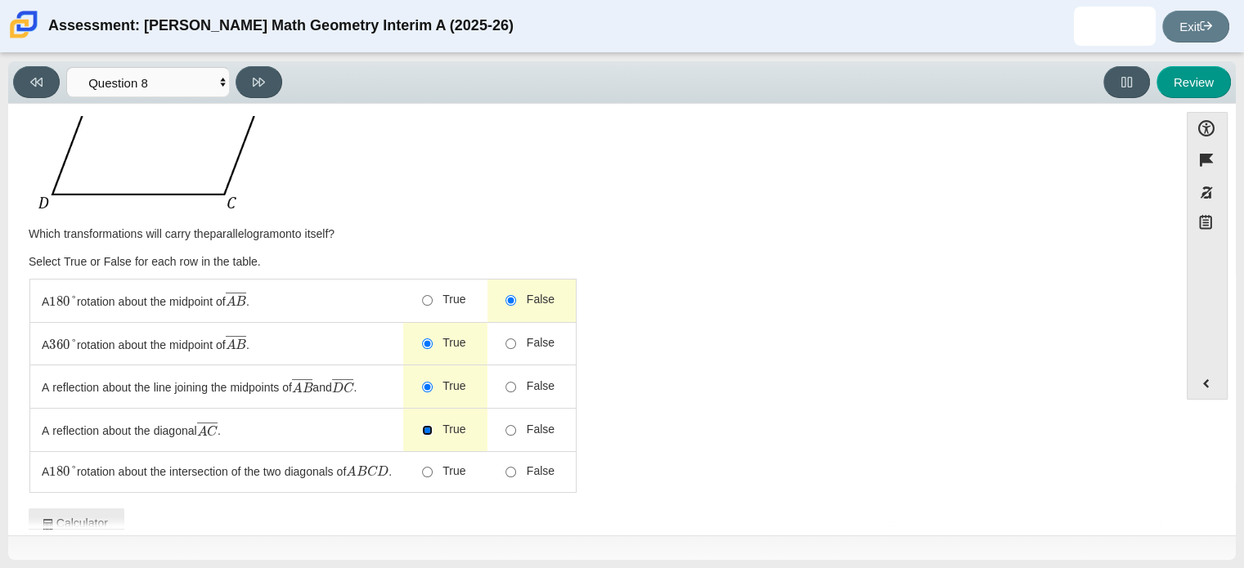
scroll to position [82, 0]
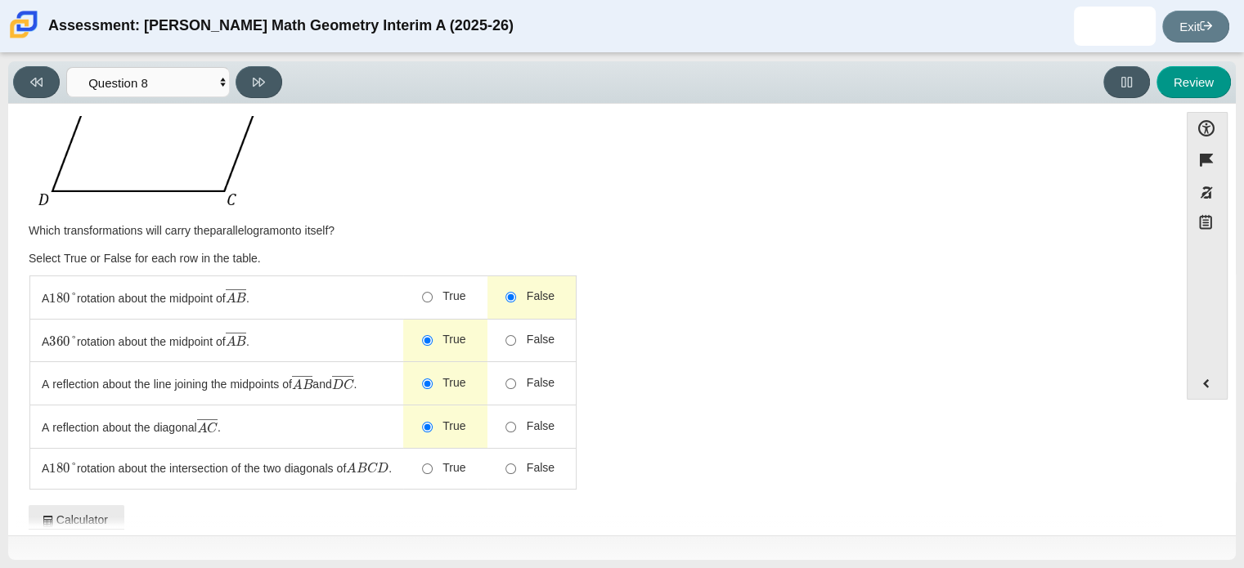
click at [443, 465] on span "True" at bounding box center [450, 468] width 34 height 16
click at [433, 465] on input "True" at bounding box center [427, 469] width 11 height 11
radio input "true"
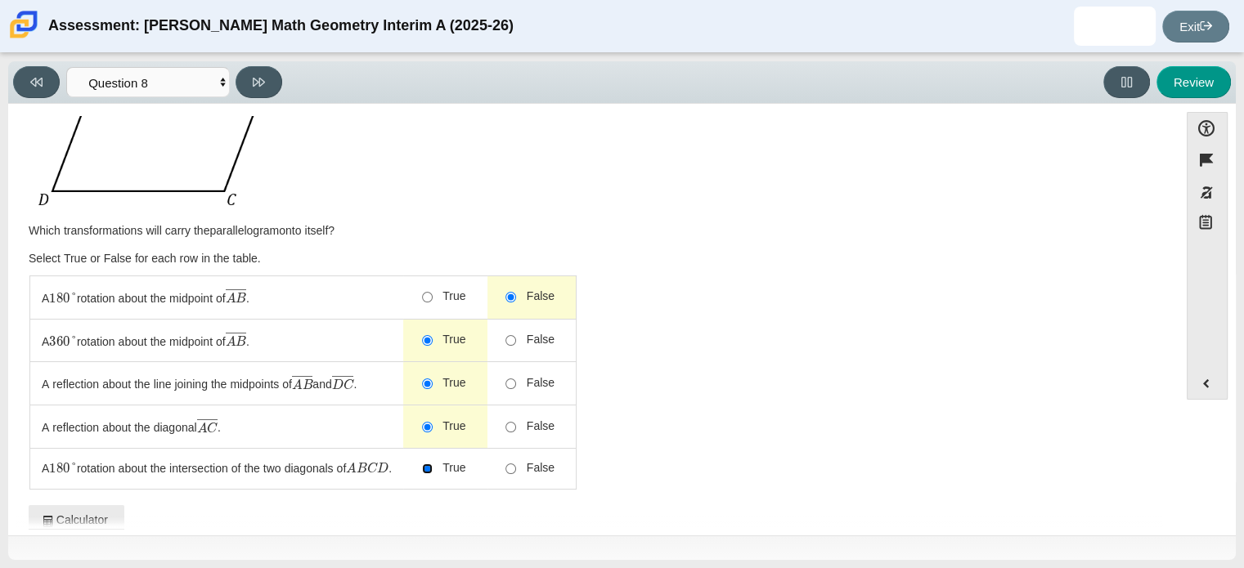
radio input "true"
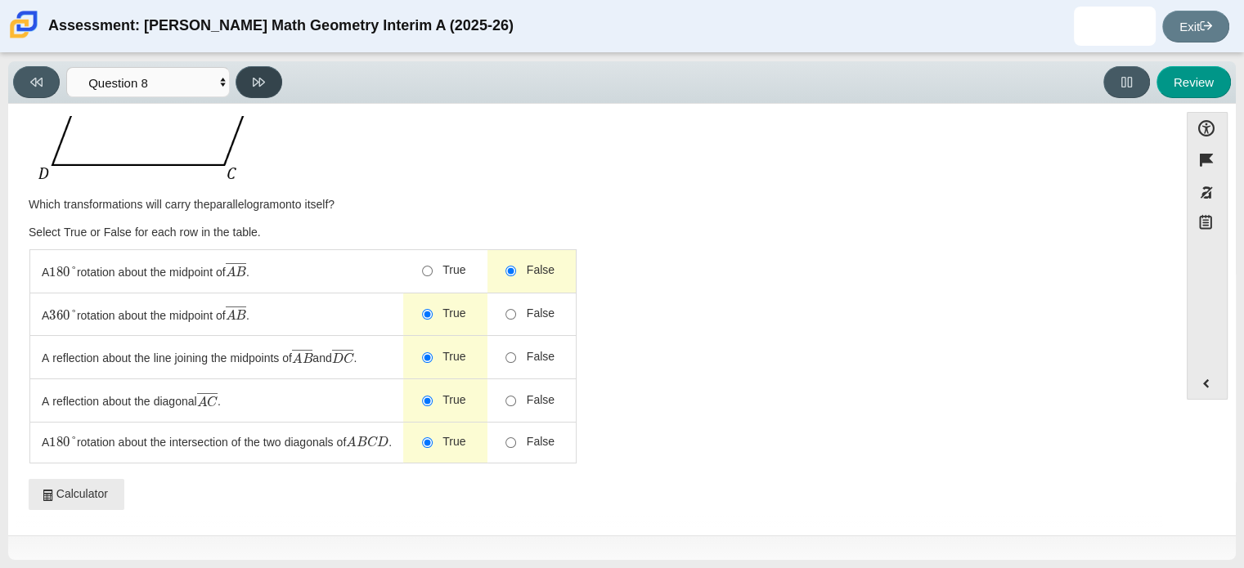
click at [268, 94] on button at bounding box center [258, 82] width 47 height 32
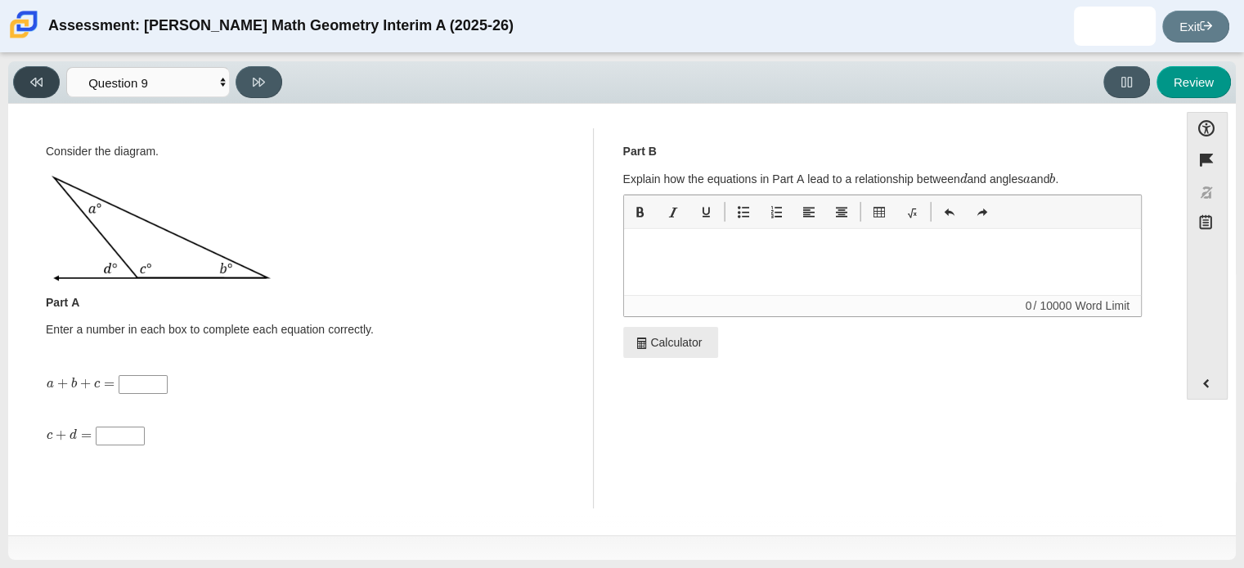
click at [33, 84] on icon at bounding box center [36, 82] width 12 height 12
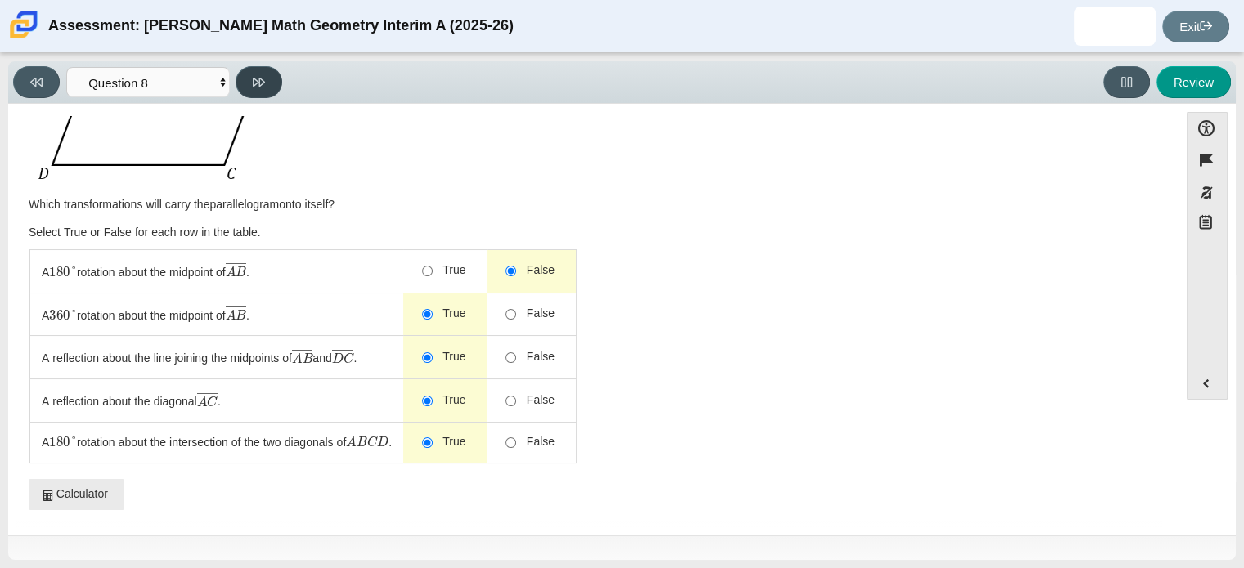
click at [262, 81] on icon at bounding box center [259, 82] width 12 height 9
select select "CENT_82915766"
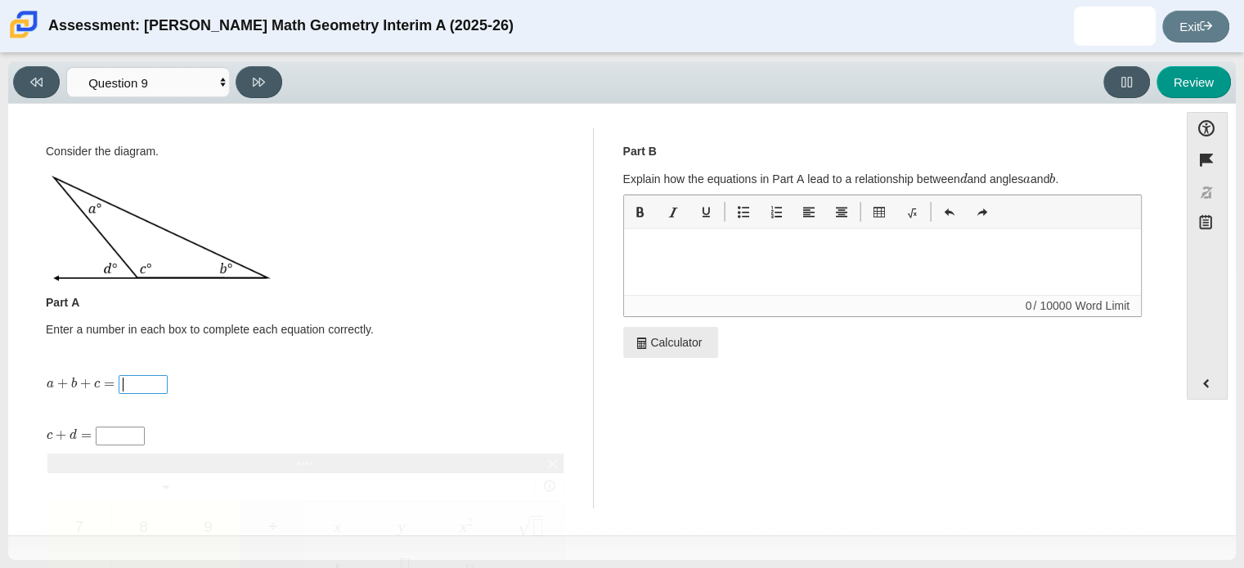
scroll to position [2, 2]
click at [144, 378] on span "​" at bounding box center [143, 384] width 42 height 17
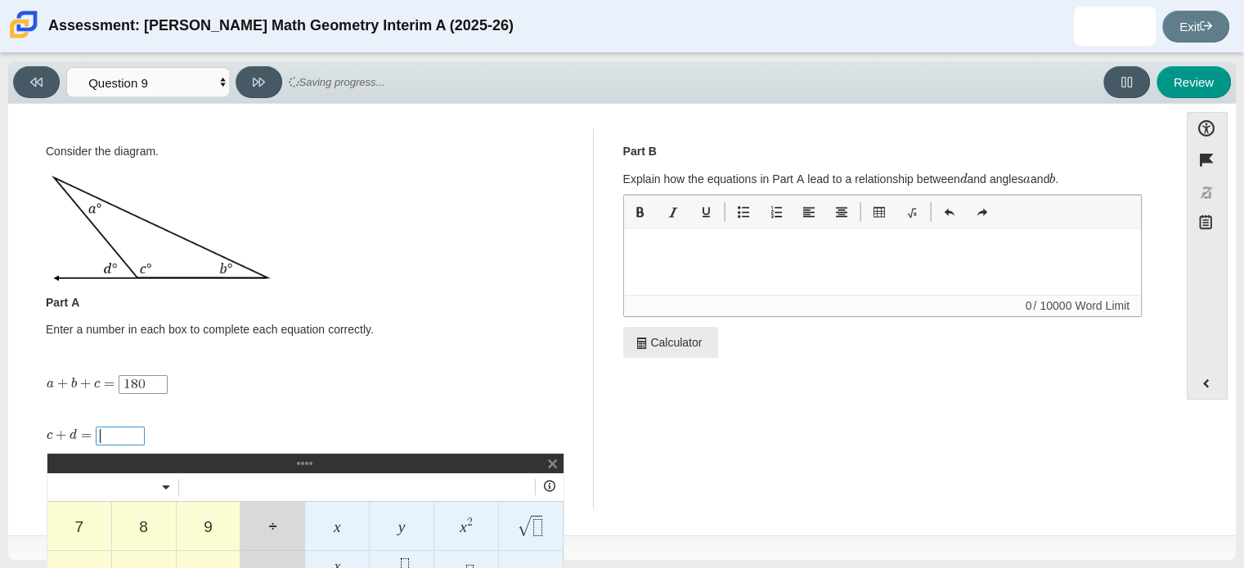
click at [122, 431] on span "​" at bounding box center [120, 436] width 42 height 17
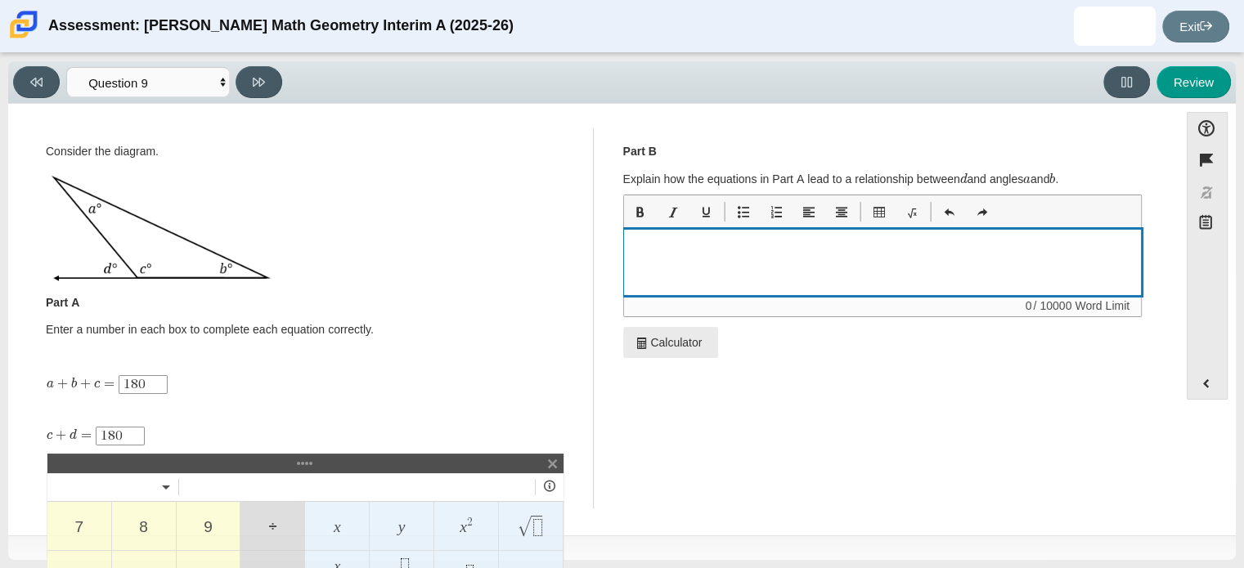
click at [773, 258] on div "Enter your response to the question here" at bounding box center [883, 262] width 518 height 65
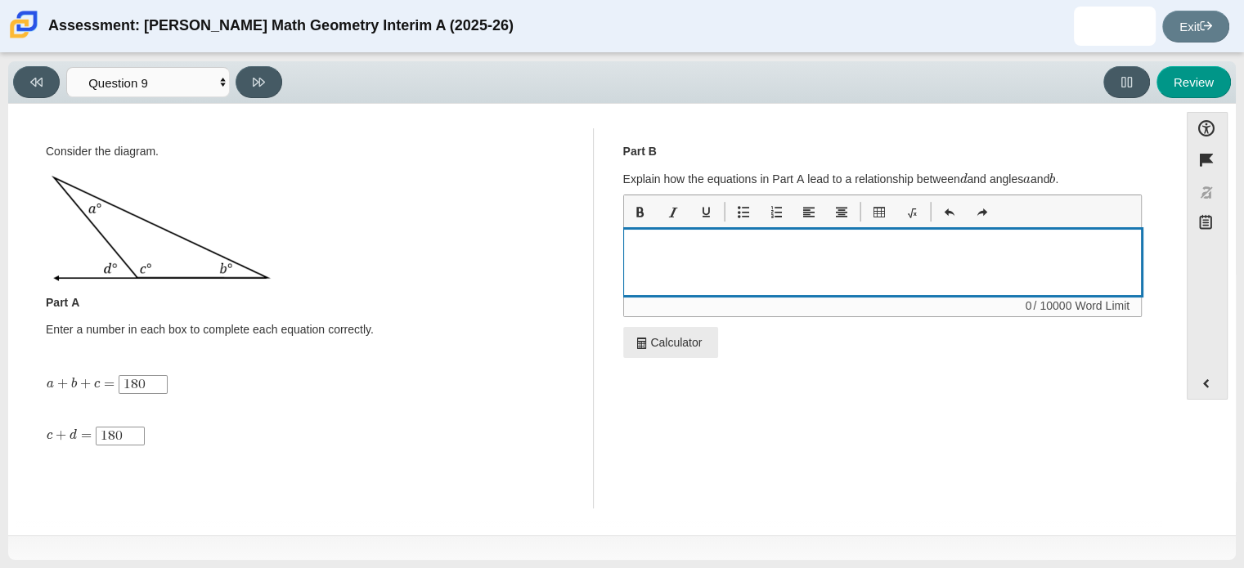
click at [773, 258] on div "Enter your response to the question here" at bounding box center [883, 262] width 518 height 65
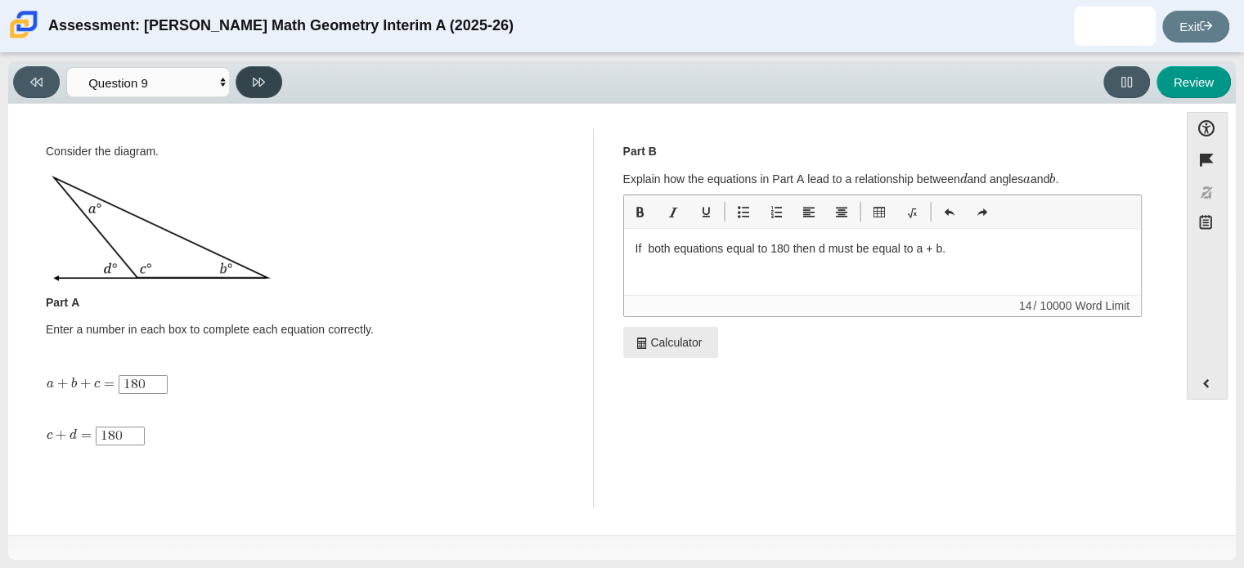
click at [251, 83] on button at bounding box center [258, 82] width 47 height 32
select select "MP3_G-CO.C.9_7-11-23"
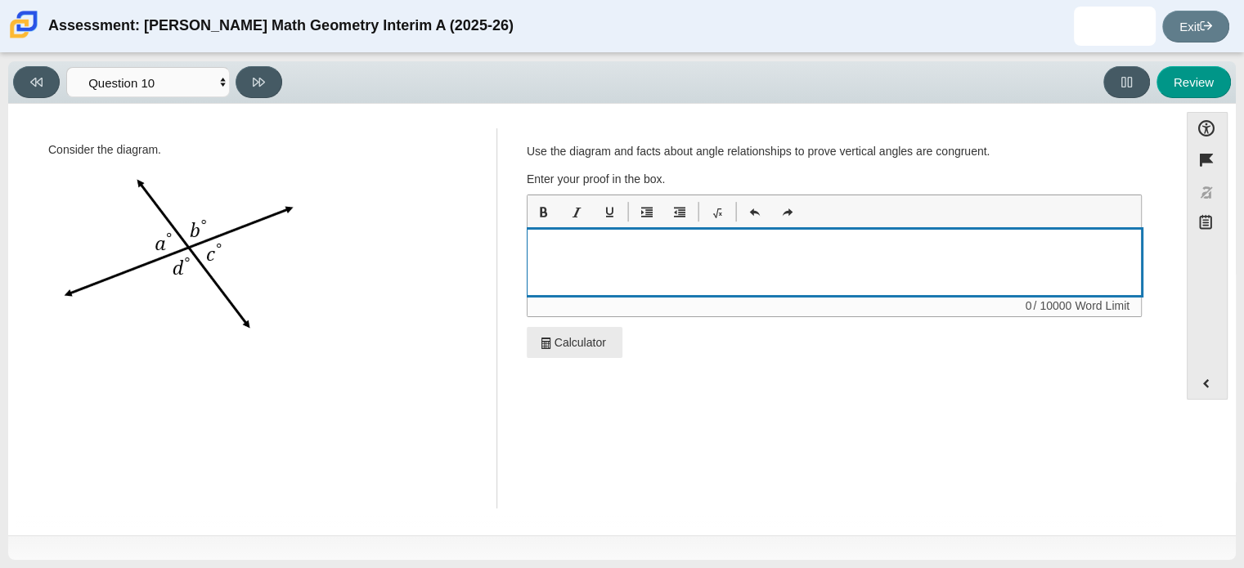
click at [775, 265] on div "Enter your response to the question here" at bounding box center [833, 262] width 613 height 65
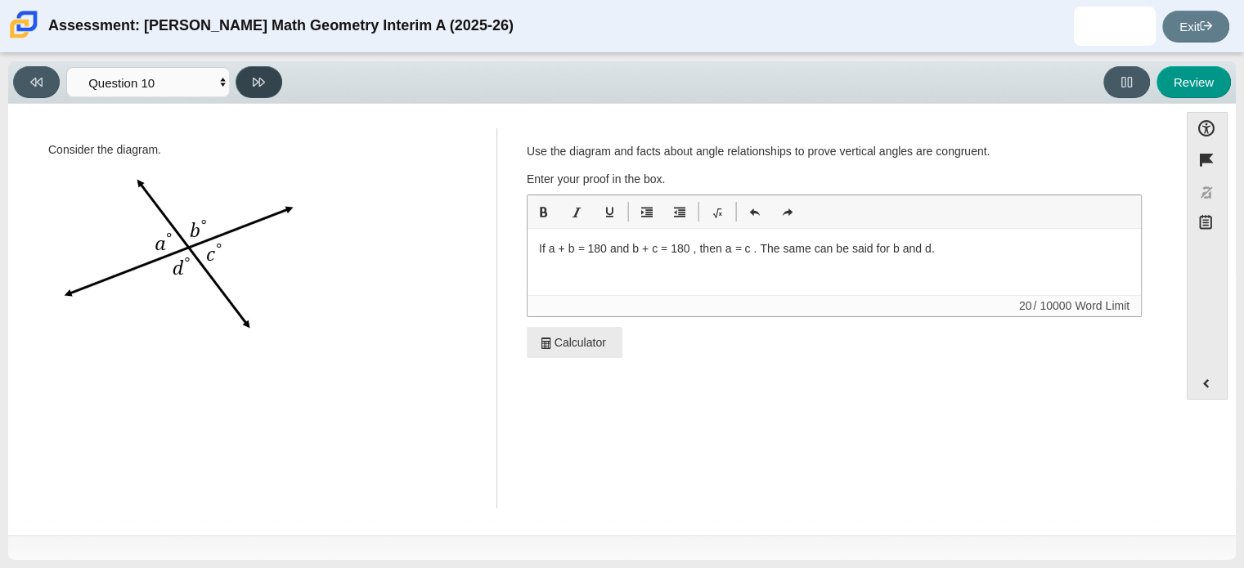
click at [259, 79] on icon at bounding box center [259, 82] width 12 height 12
select select "review"
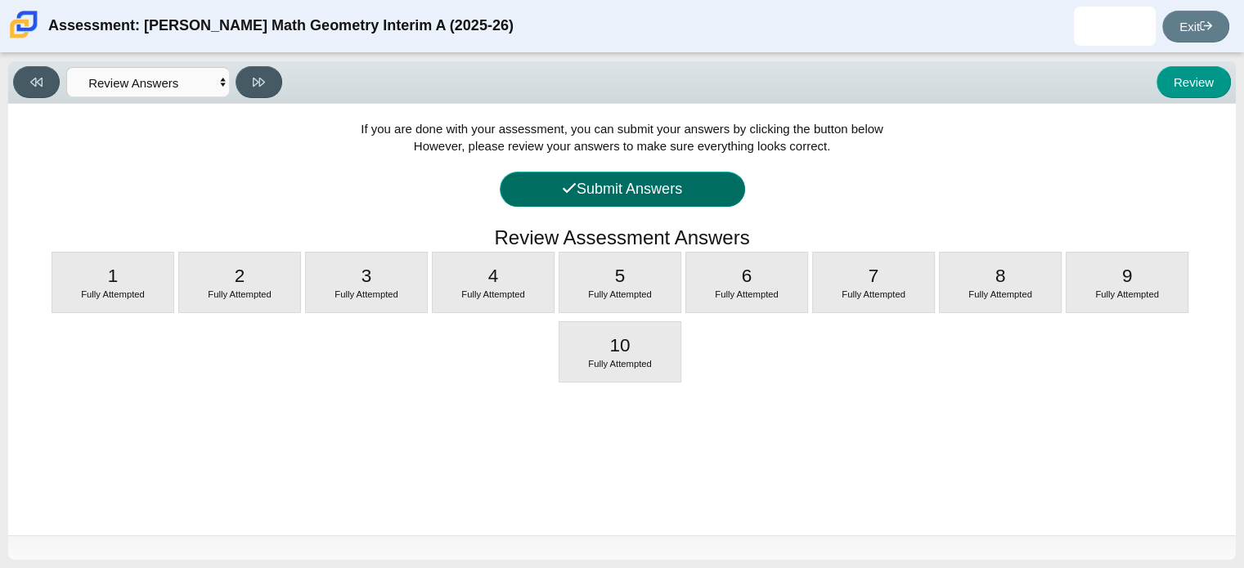
click at [643, 173] on button "Submit Answers" at bounding box center [622, 189] width 245 height 35
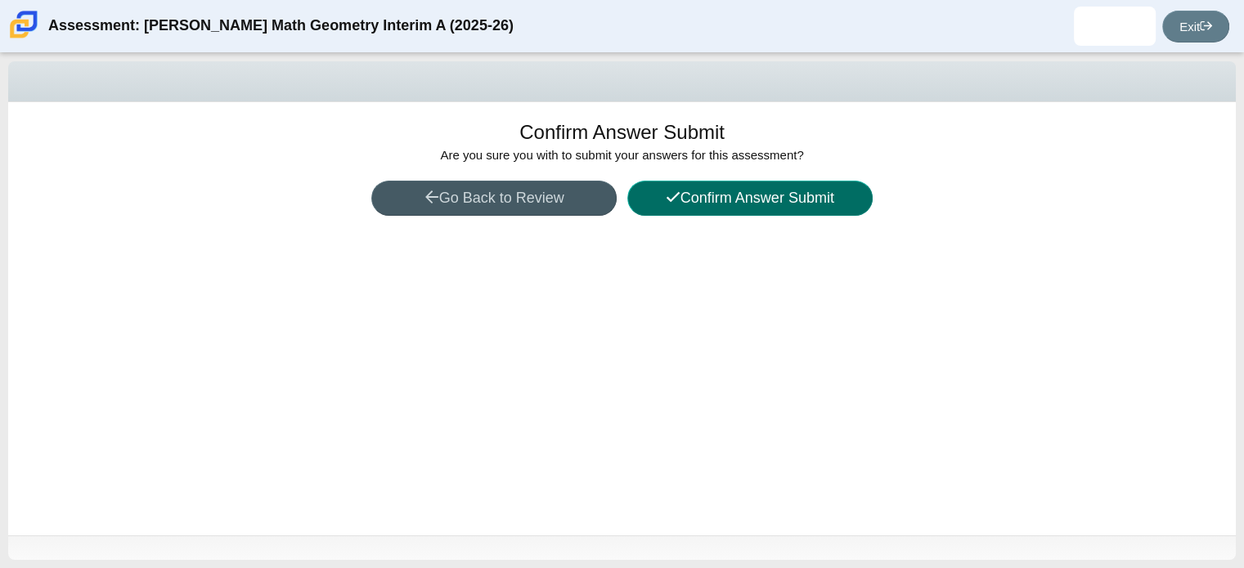
click at [718, 194] on button "Confirm Answer Submit" at bounding box center [749, 198] width 245 height 35
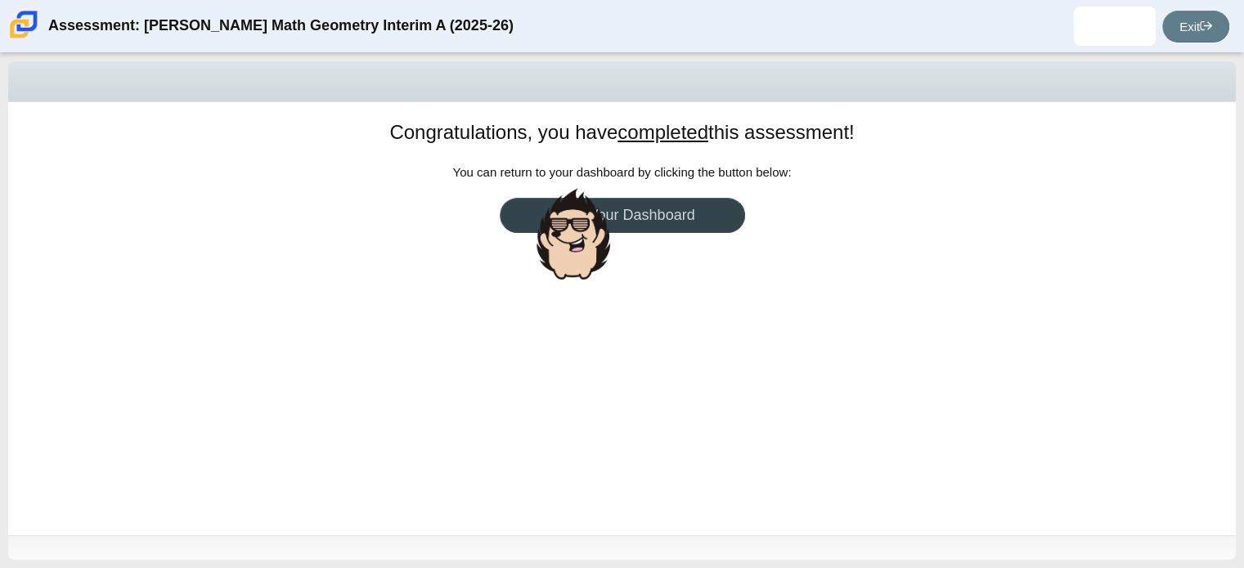
click at [684, 217] on link "Go to Your Dashboard" at bounding box center [622, 215] width 245 height 35
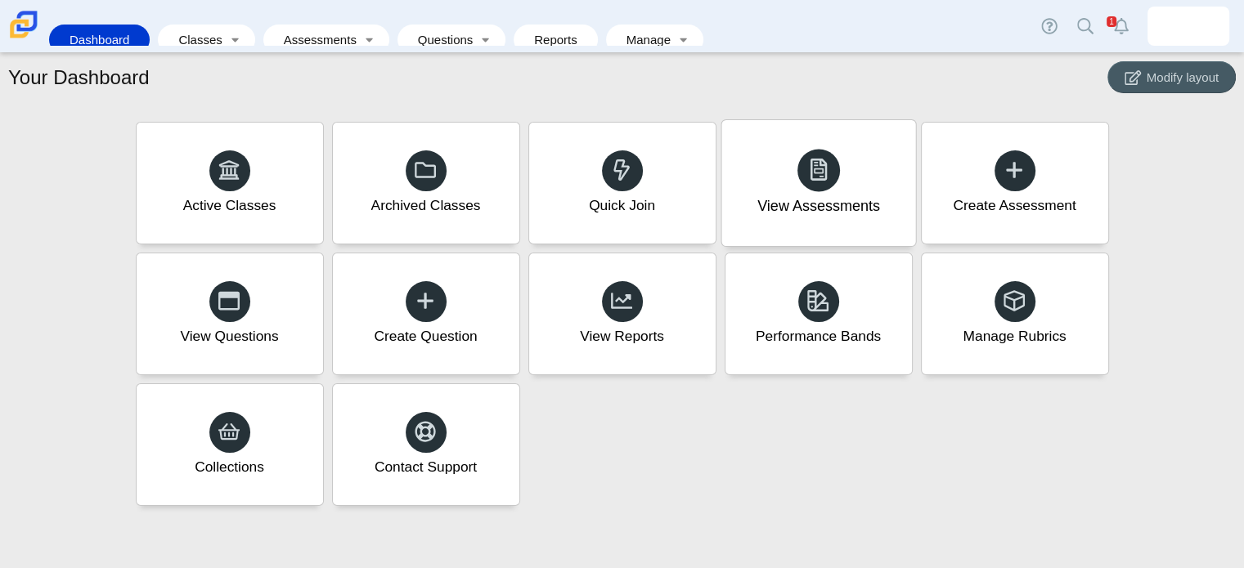
click at [841, 218] on div "View Assessments" at bounding box center [818, 183] width 194 height 126
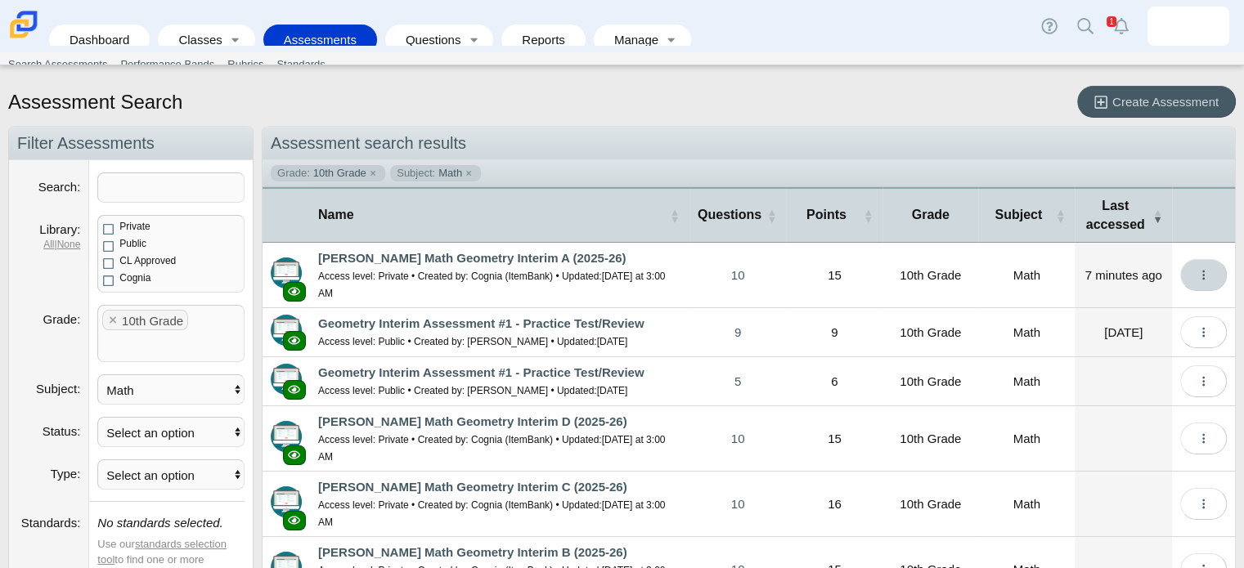
click at [1180, 264] on button "More options" at bounding box center [1203, 275] width 47 height 32
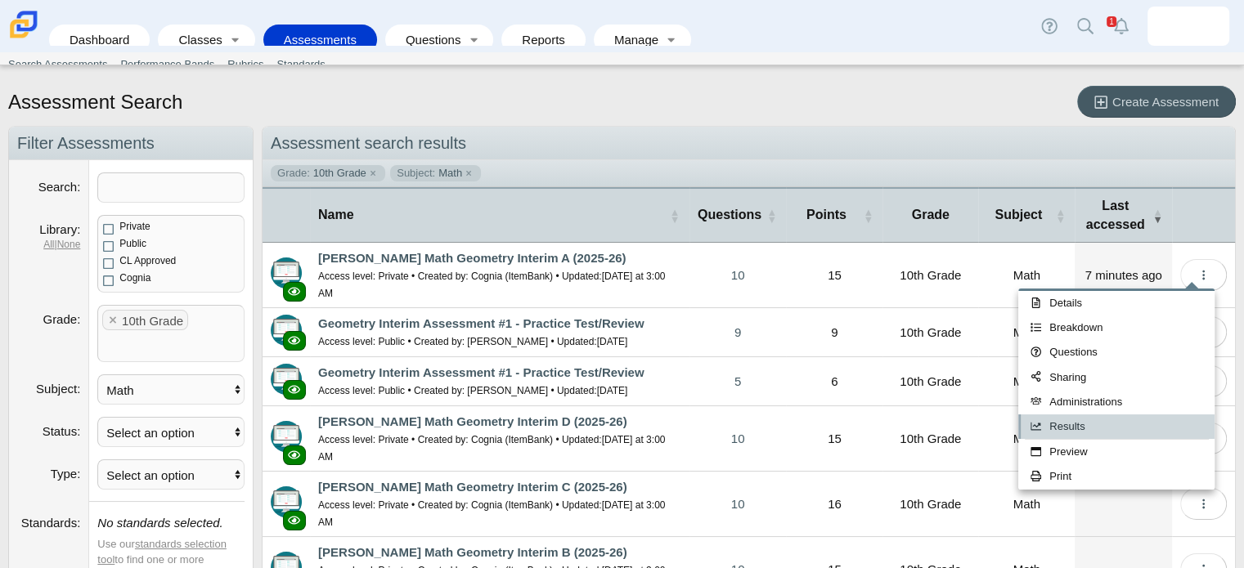
click at [1055, 424] on link "Results" at bounding box center [1116, 427] width 196 height 25
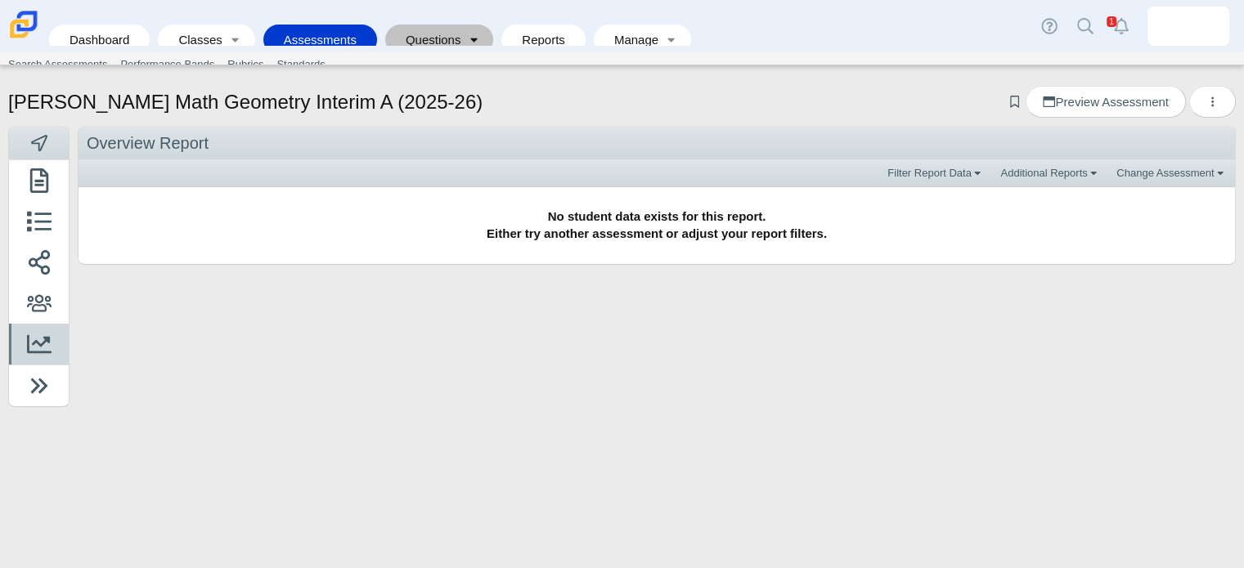
click at [462, 38] on link "Toggle expanded" at bounding box center [473, 40] width 23 height 30
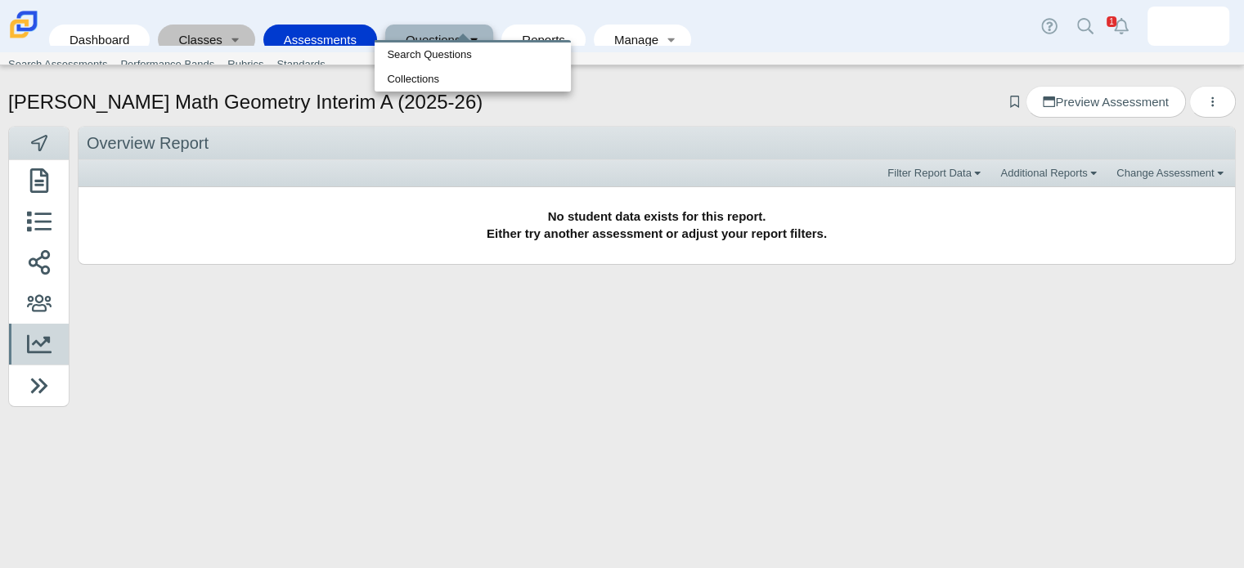
click at [183, 42] on link "Classes" at bounding box center [194, 40] width 57 height 30
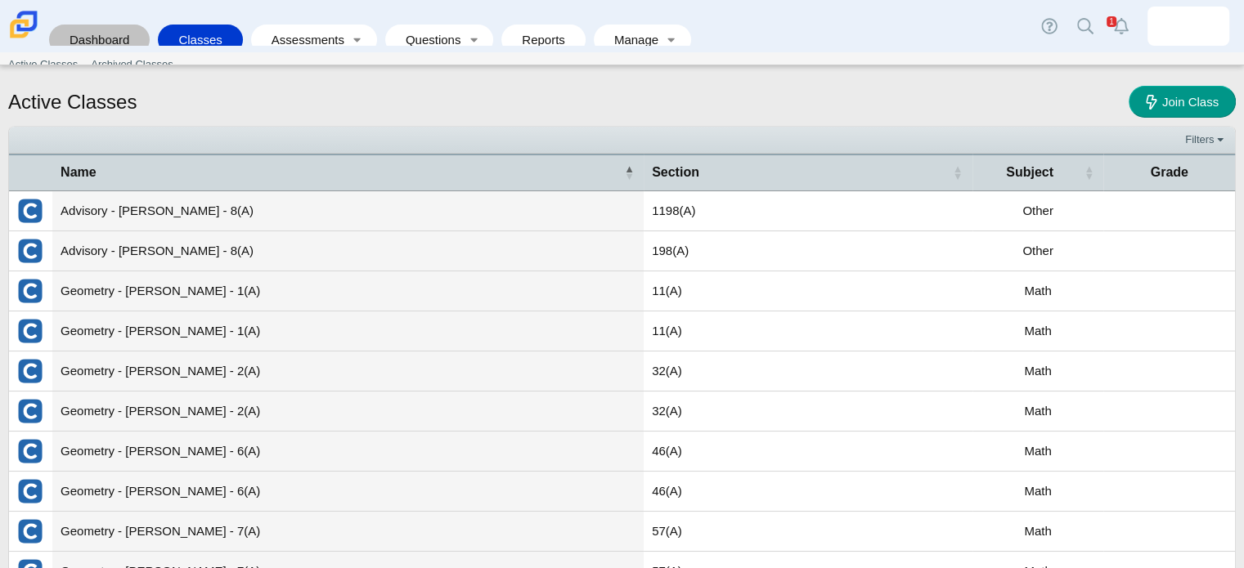
click at [128, 33] on link "Dashboard" at bounding box center [99, 40] width 84 height 30
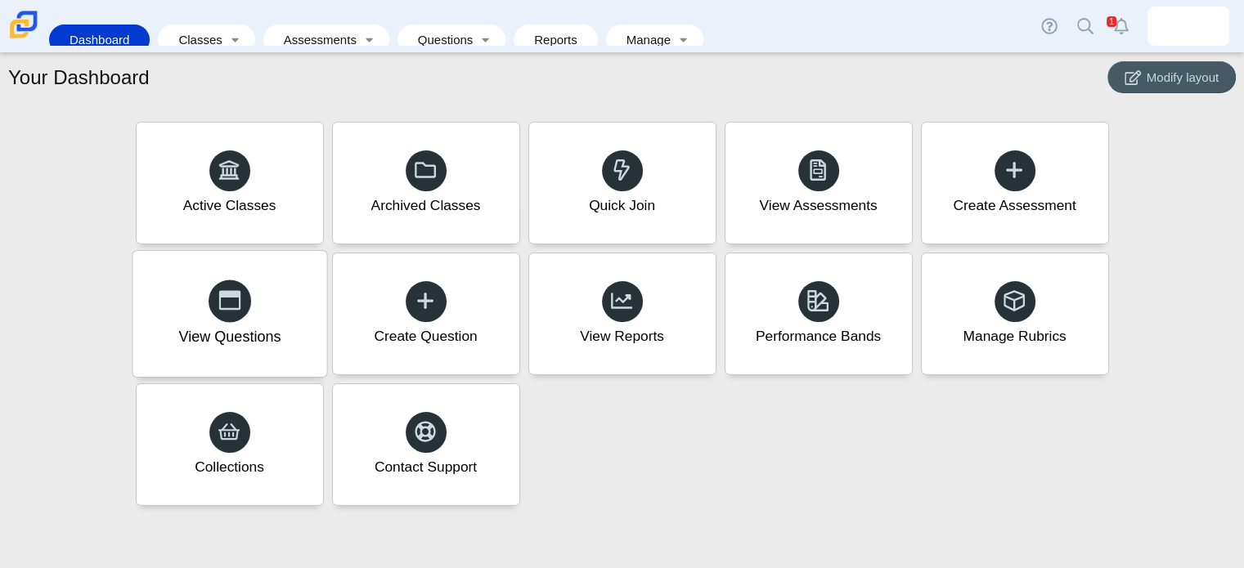
click at [237, 313] on span at bounding box center [229, 301] width 23 height 25
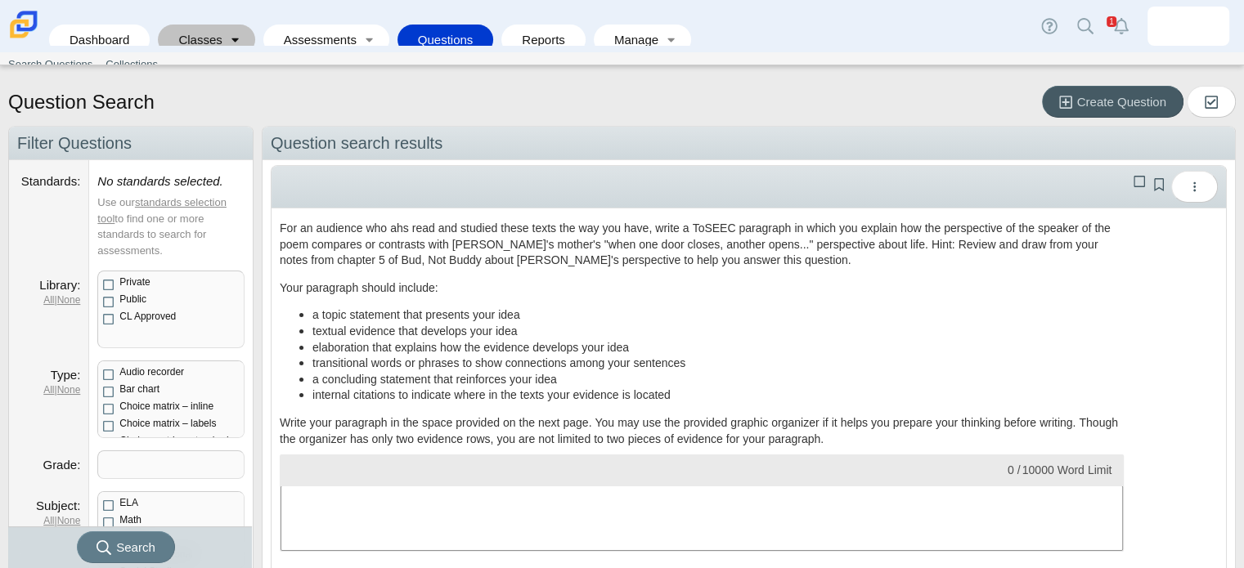
click at [230, 35] on link "Toggle expanded" at bounding box center [235, 40] width 23 height 30
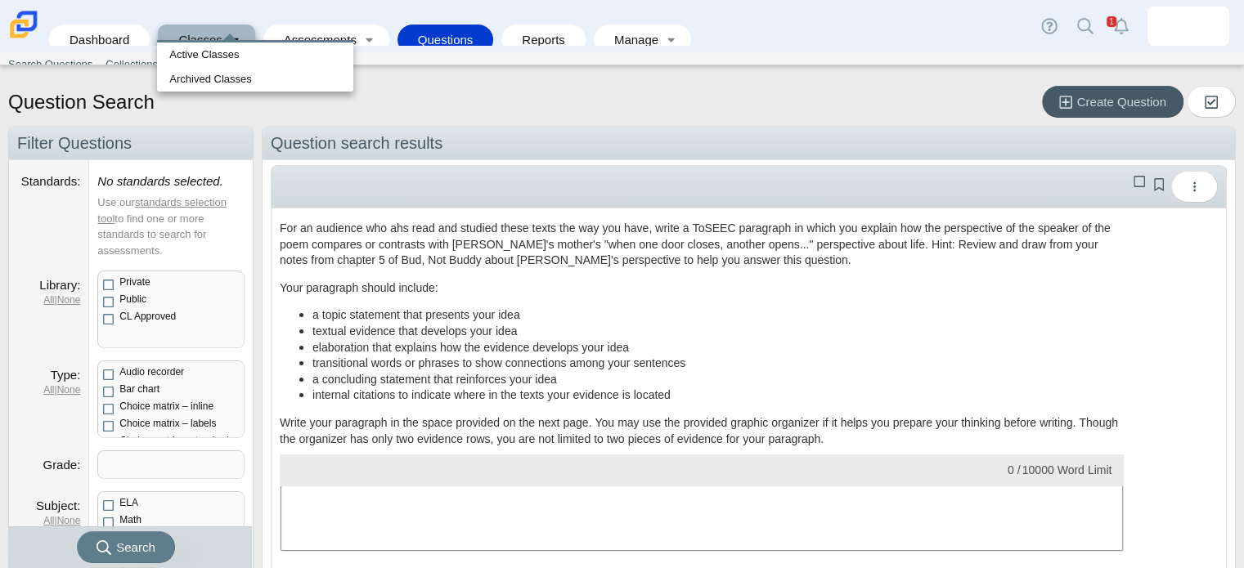
scroll to position [75, 0]
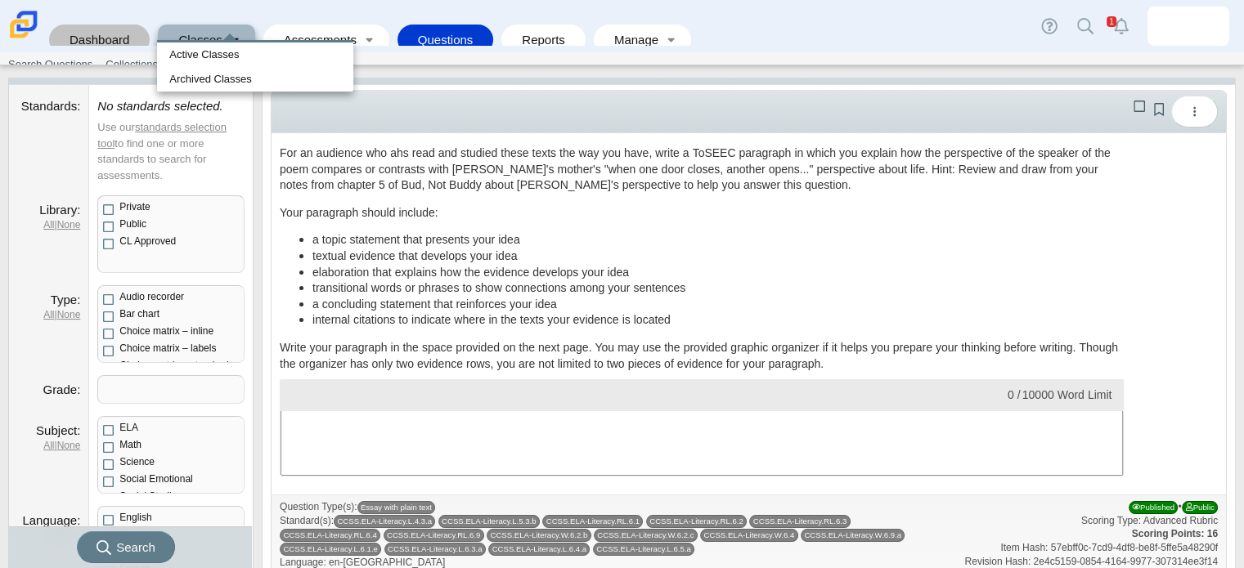
click at [77, 35] on link "Dashboard" at bounding box center [99, 40] width 84 height 30
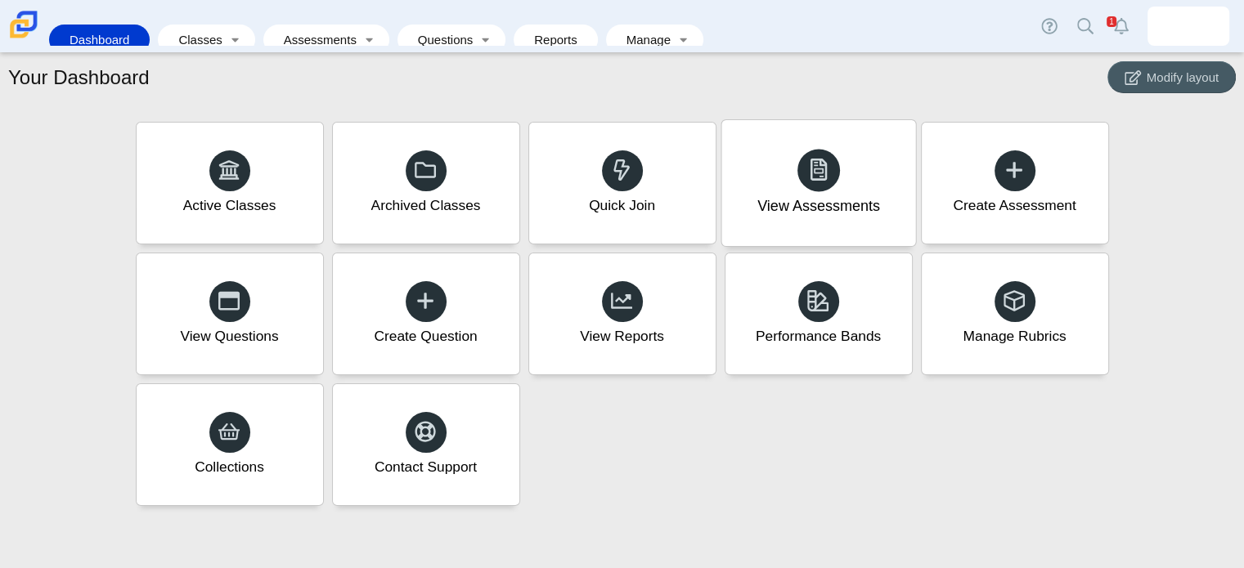
click at [794, 191] on div "View Assessments" at bounding box center [818, 183] width 194 height 126
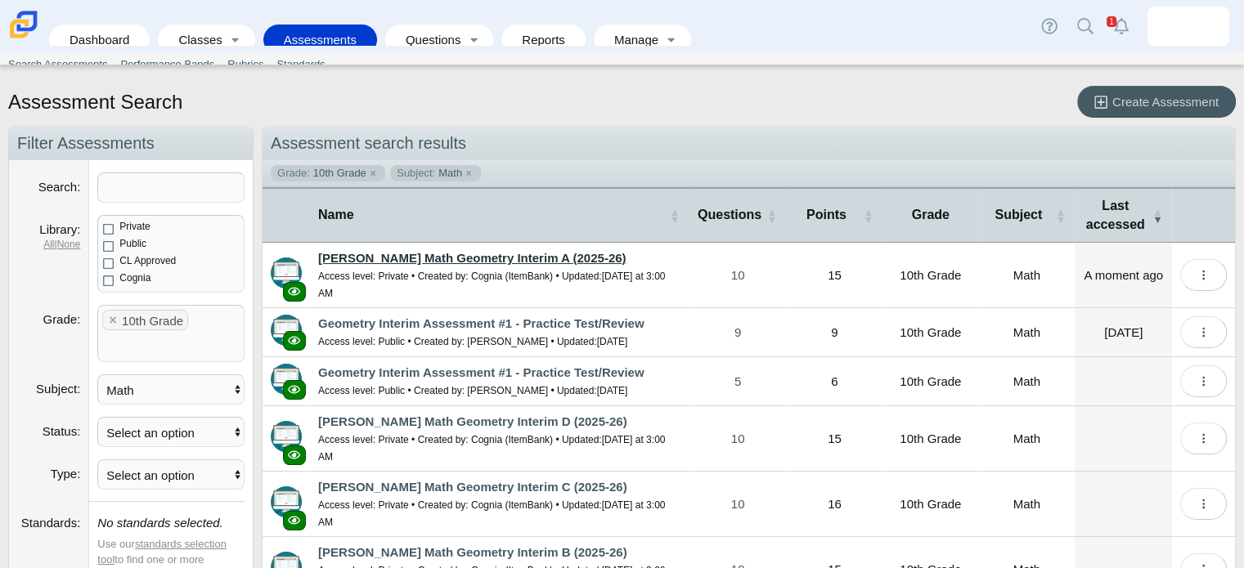
click at [483, 258] on link "[PERSON_NAME] Math Geometry Interim A (2025-26)" at bounding box center [471, 258] width 307 height 14
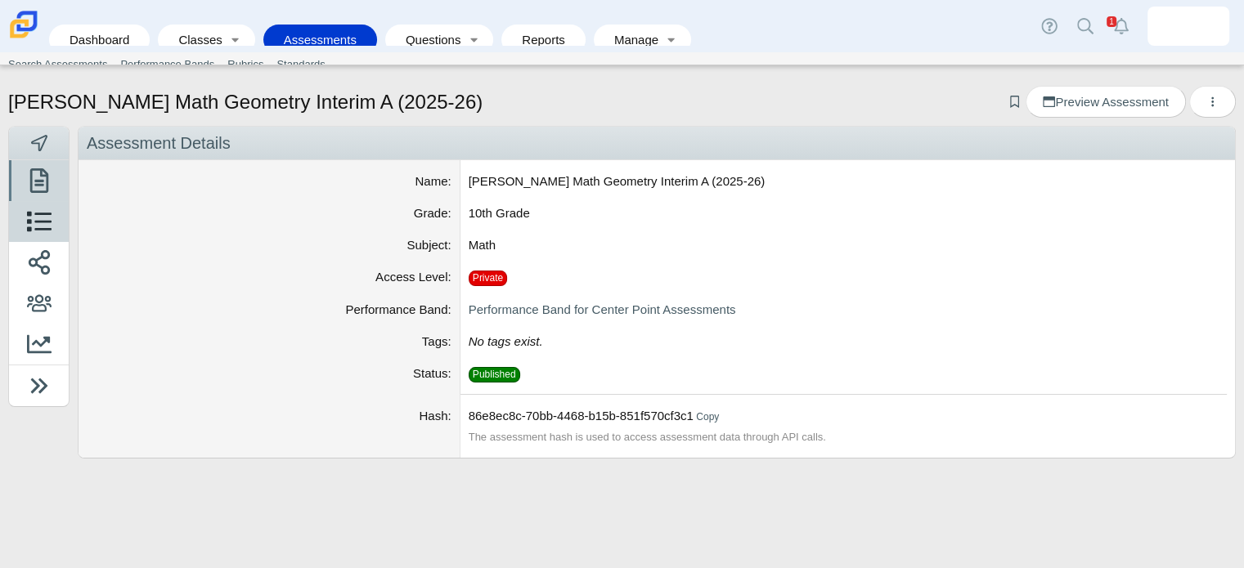
click at [29, 218] on icon at bounding box center [39, 221] width 25 height 25
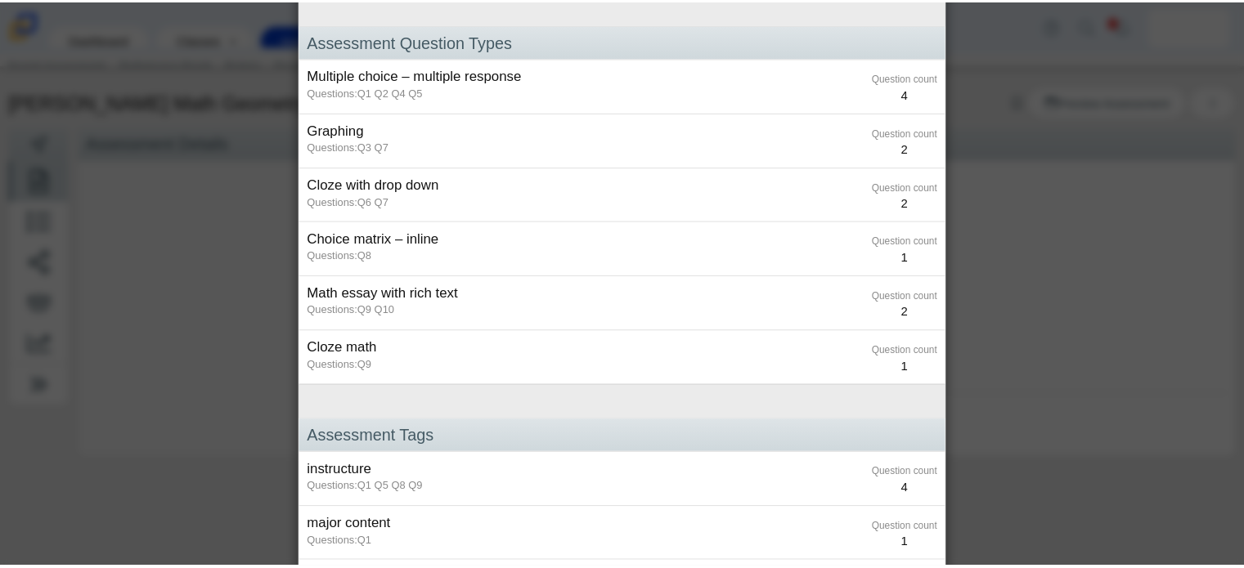
scroll to position [692, 0]
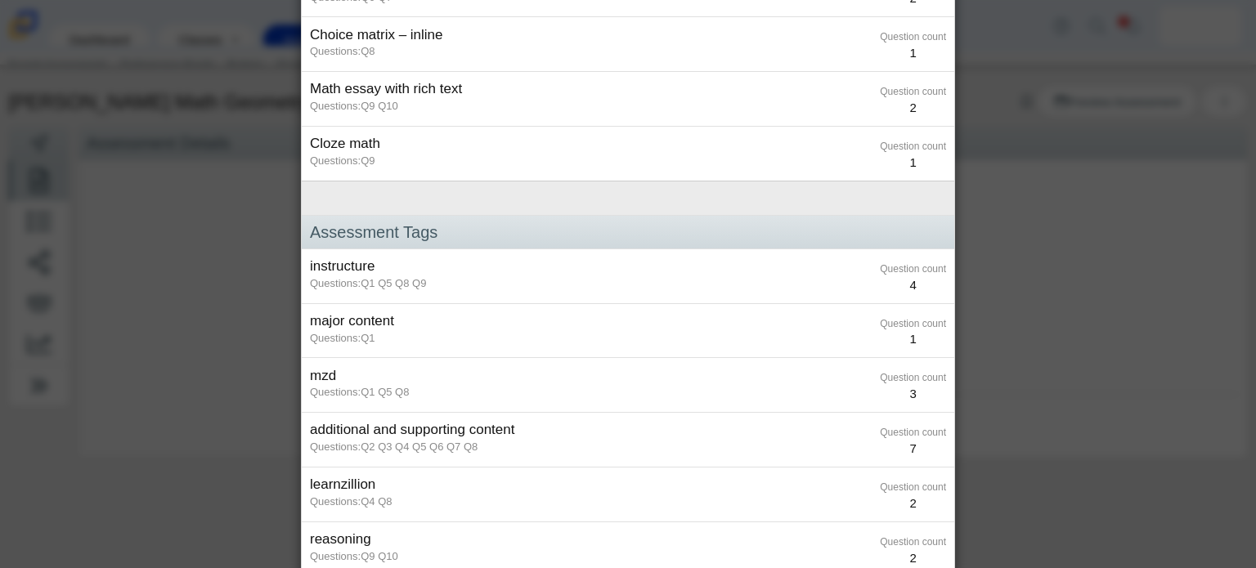
click at [212, 281] on div "Assessment Break Down Assessment Standards CCSS.Math.Content.HSG-CO.A.4 Questio…" at bounding box center [628, 284] width 1256 height 568
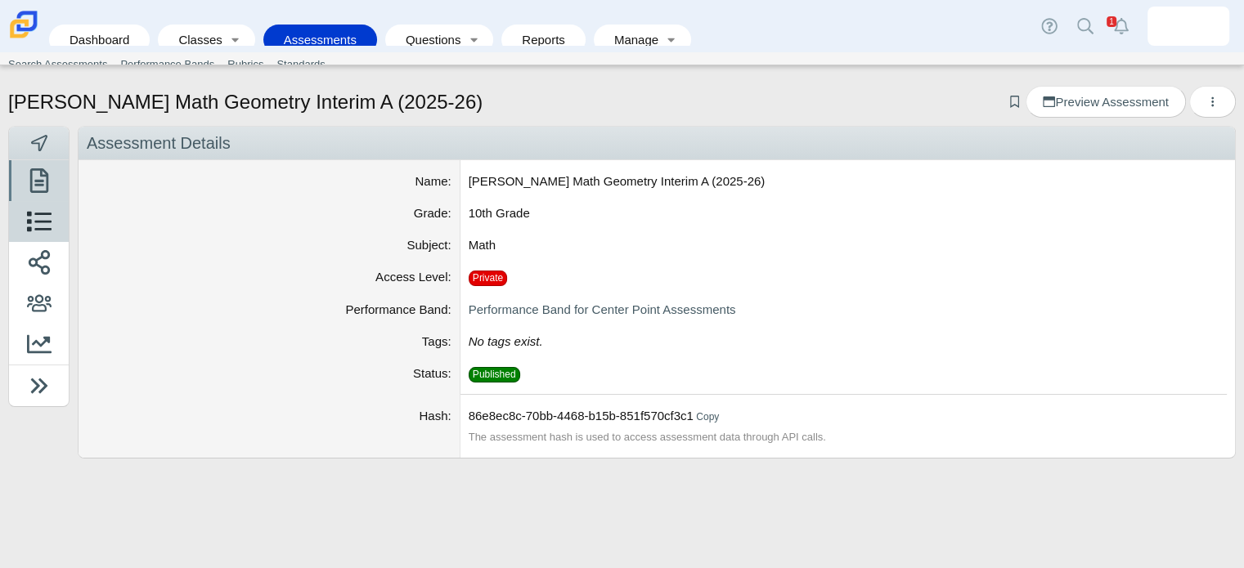
click at [39, 214] on use at bounding box center [39, 222] width 25 height 20
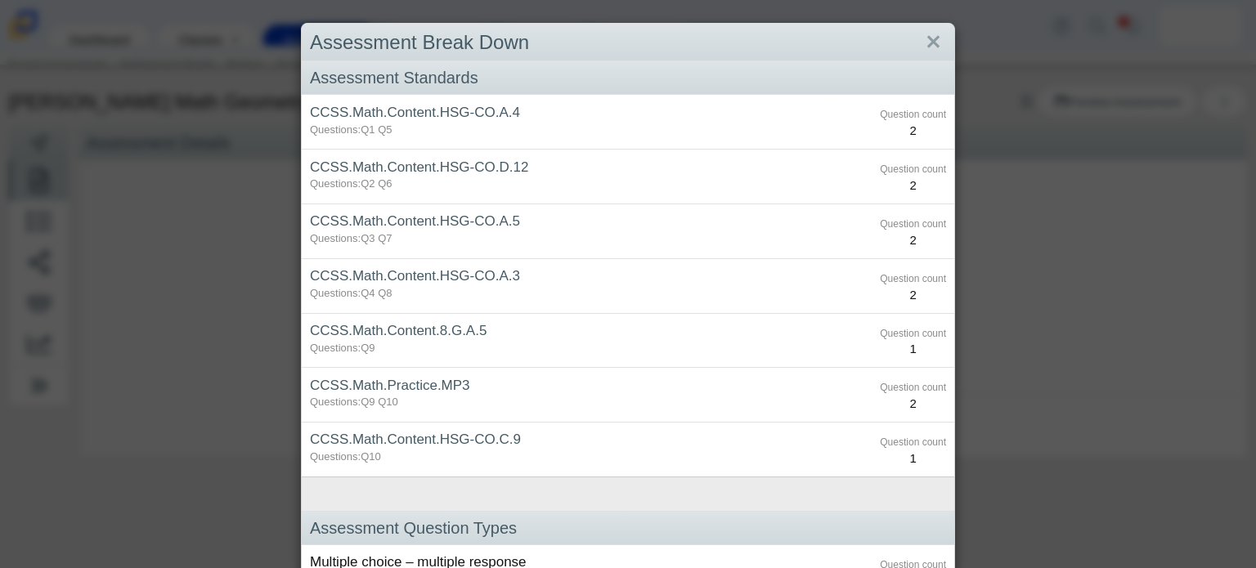
click at [157, 264] on div "Assessment Break Down Assessment Standards CCSS.Math.Content.HSG-CO.A.4 Questio…" at bounding box center [628, 284] width 1256 height 568
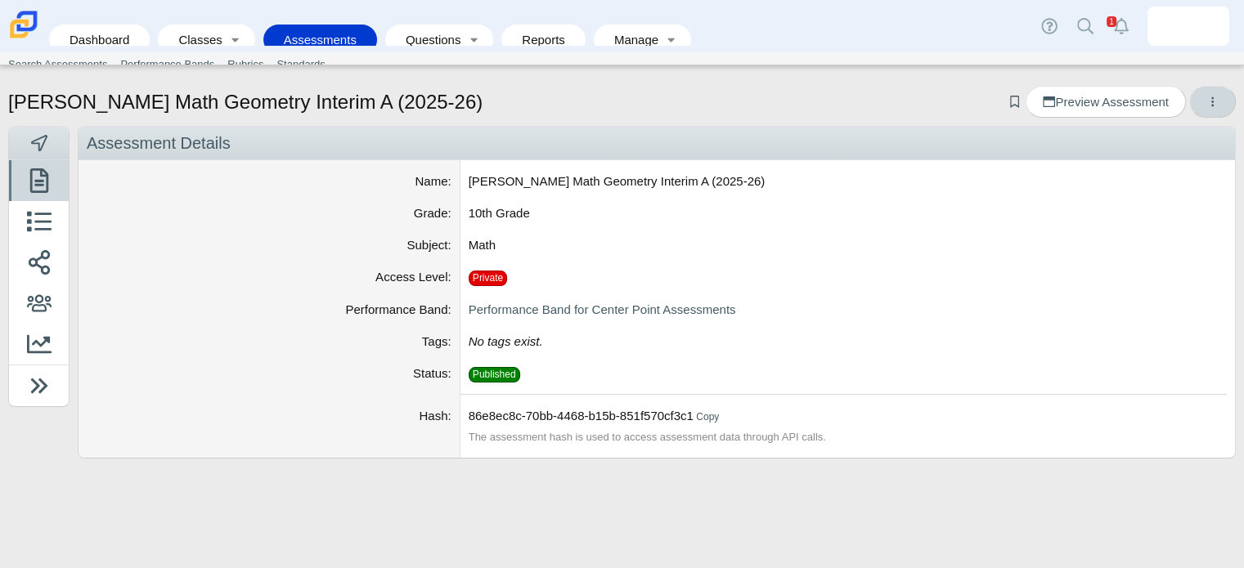
click at [1204, 94] on button "More options" at bounding box center [1212, 102] width 47 height 32
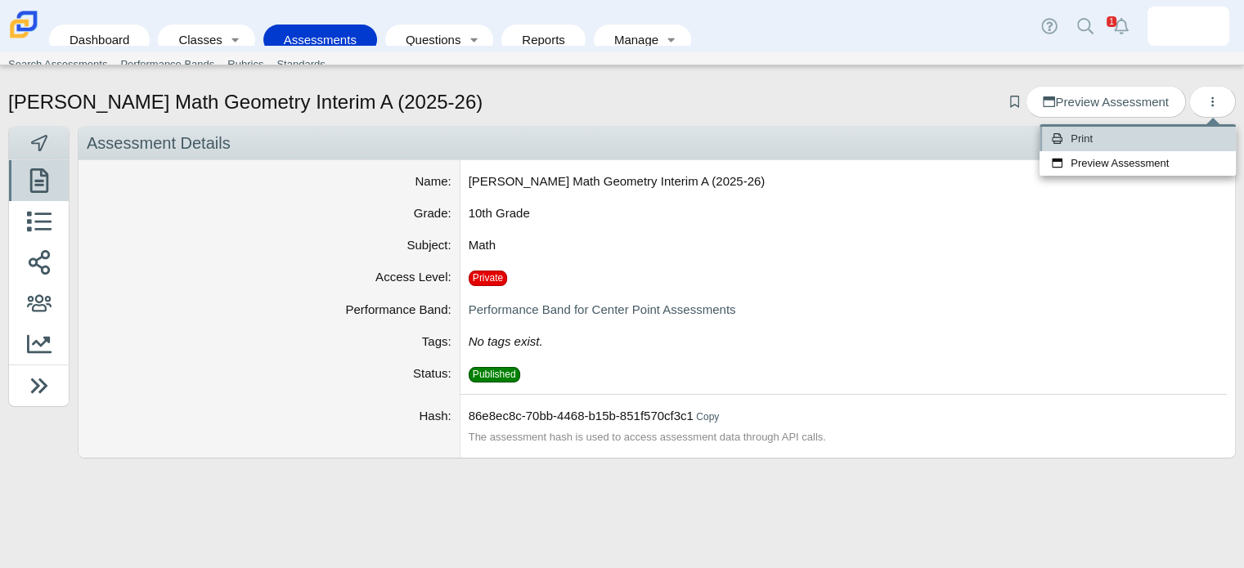
click at [1078, 140] on link "Print" at bounding box center [1137, 139] width 196 height 25
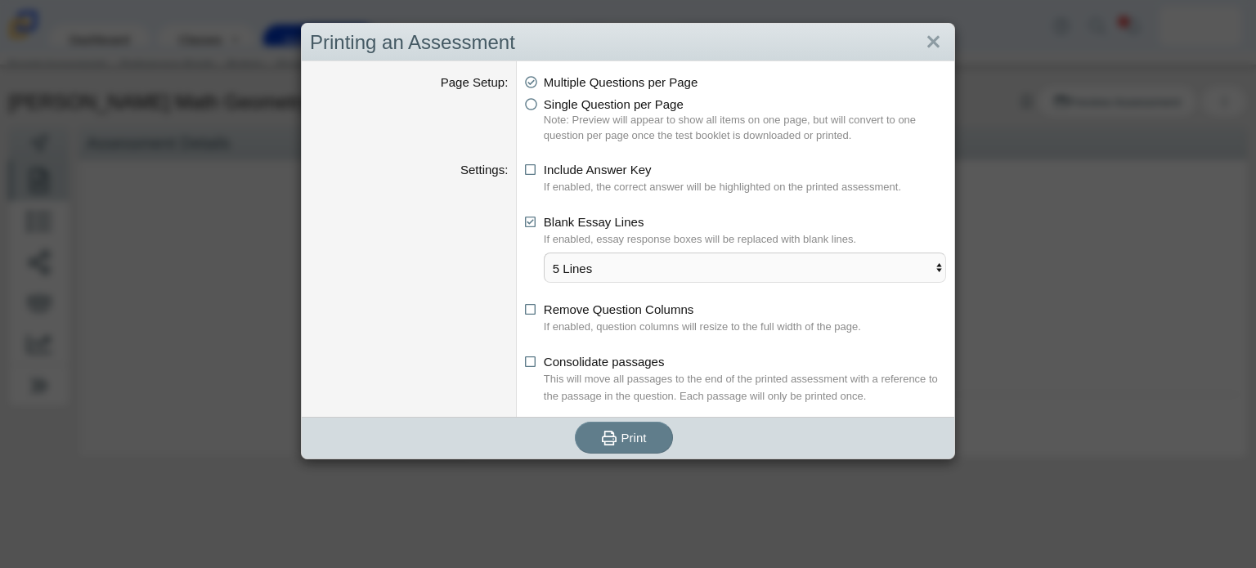
click at [536, 179] on li "Include Answer Key If enabled, the correct answer will be highlighted on the pr…" at bounding box center [735, 178] width 421 height 34
click at [525, 168] on icon at bounding box center [531, 166] width 12 height 11
click at [524, 168] on input "Include Answer Key" at bounding box center [529, 165] width 11 height 11
checkbox input "true"
click at [644, 438] on button "Print" at bounding box center [624, 438] width 98 height 32
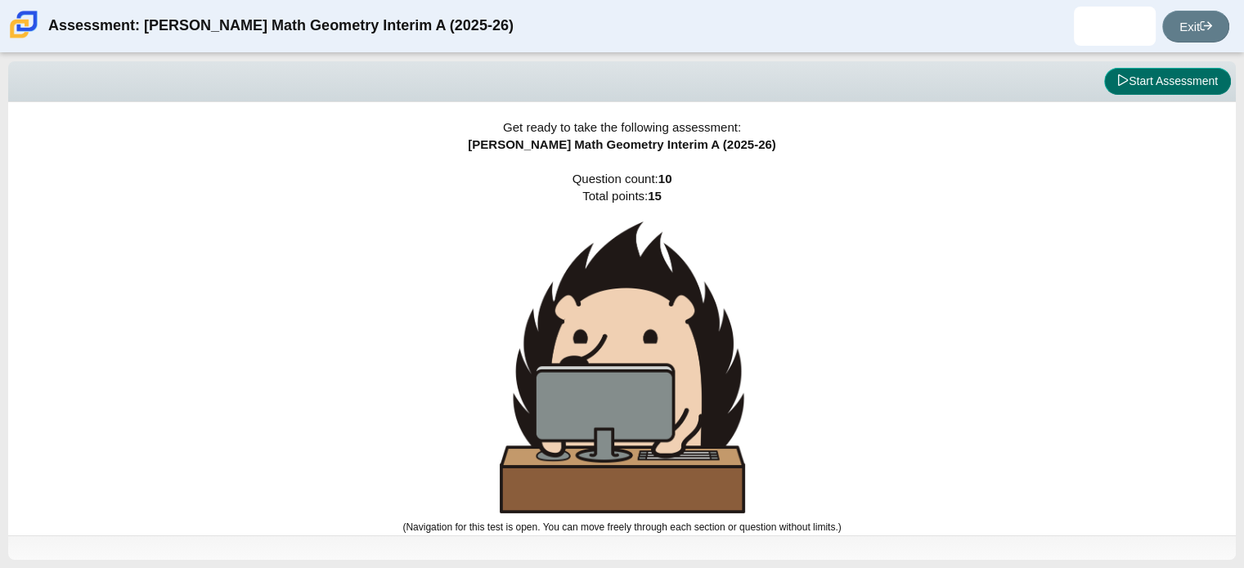
click at [1141, 70] on button "Start Assessment" at bounding box center [1167, 82] width 127 height 28
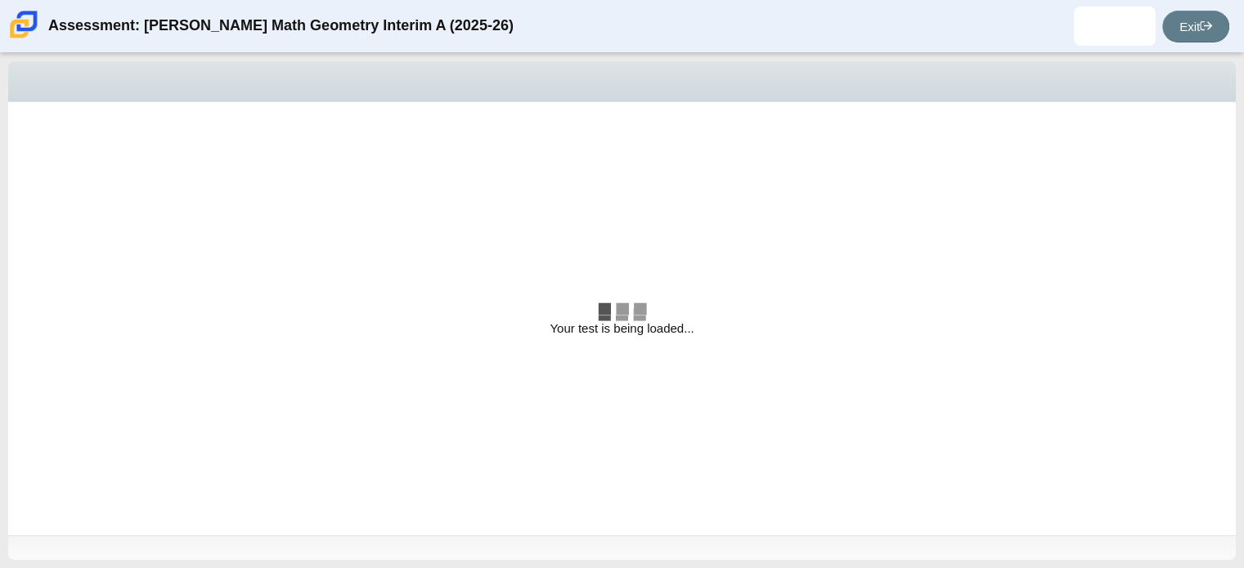
select select "both circles"
select select "are"
select select "all 3 sides"
select select "an equilateral"
select select "are"
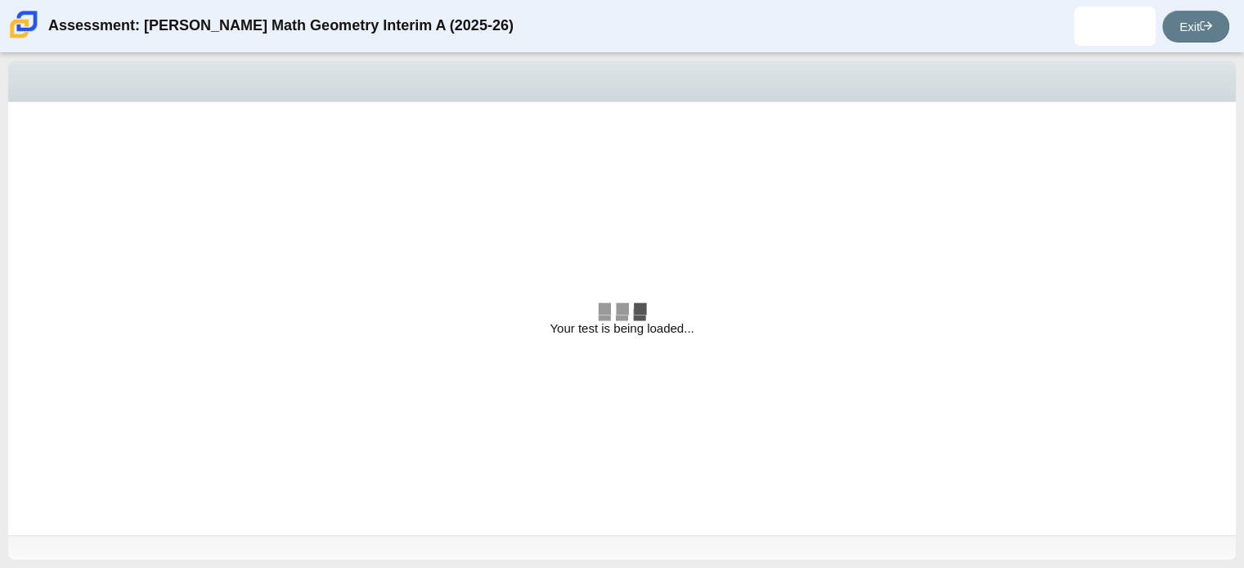
select select "square"
radio input "true"
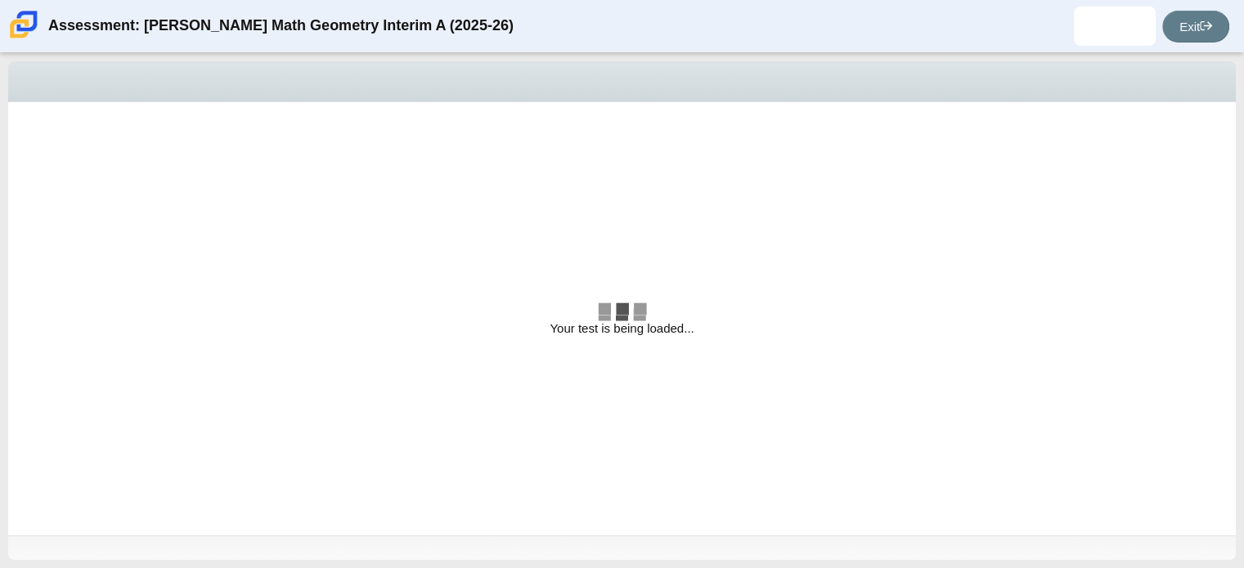
radio input "true"
select select "CENT_93707317080_IM"
select select "both circles"
select select "are"
select select "all 3 sides"
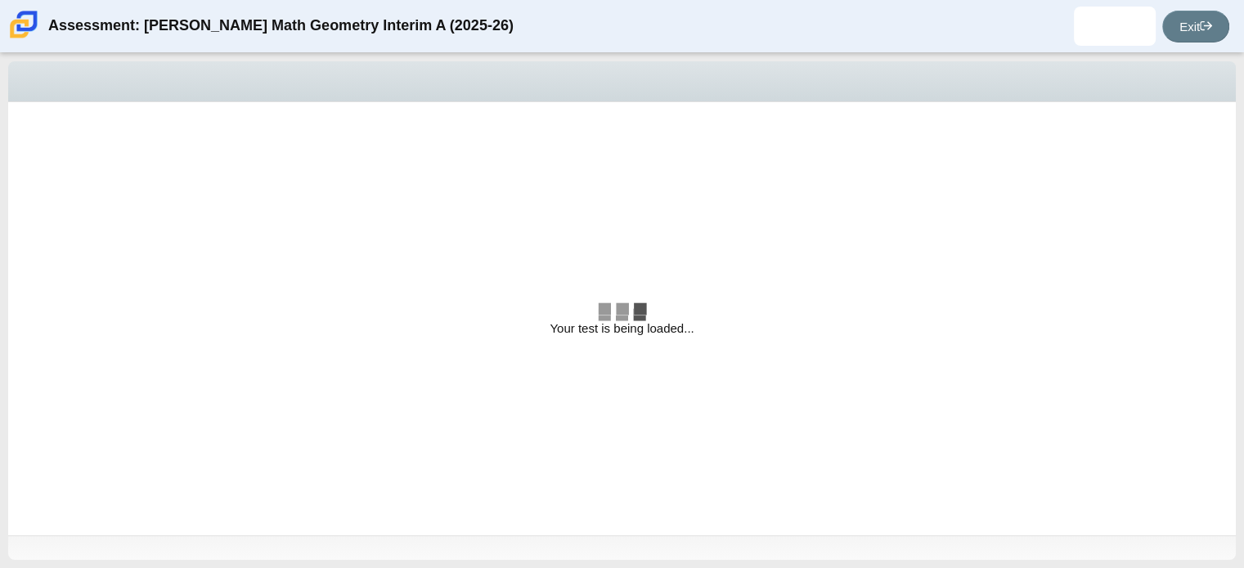
select select "an equilateral"
select select "are"
select select "square"
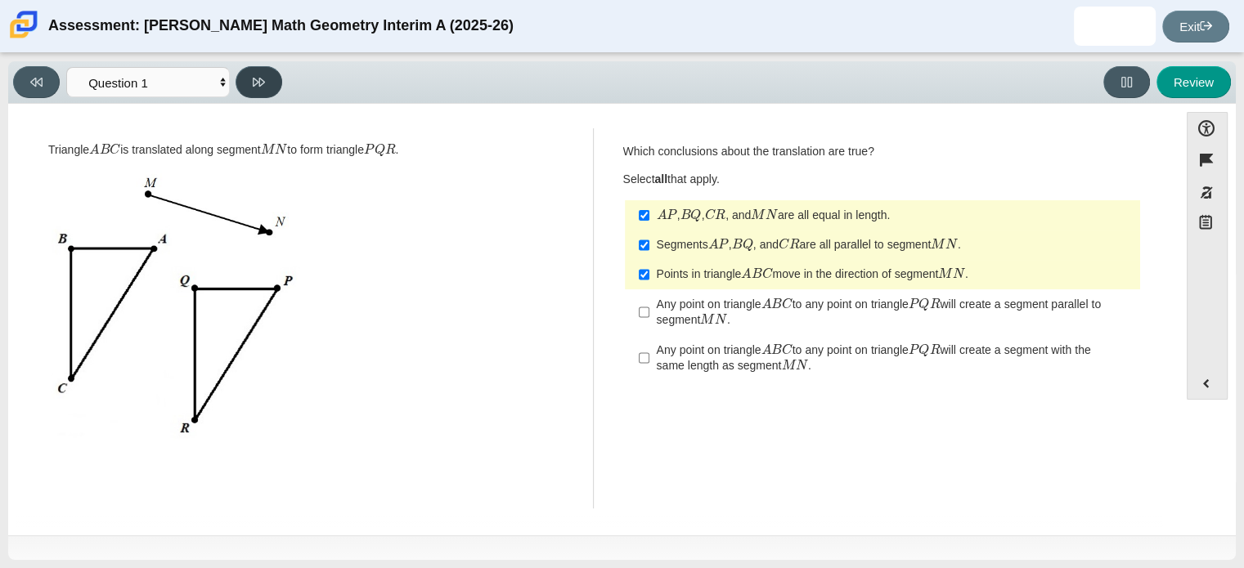
click at [253, 87] on icon at bounding box center [259, 82] width 12 height 12
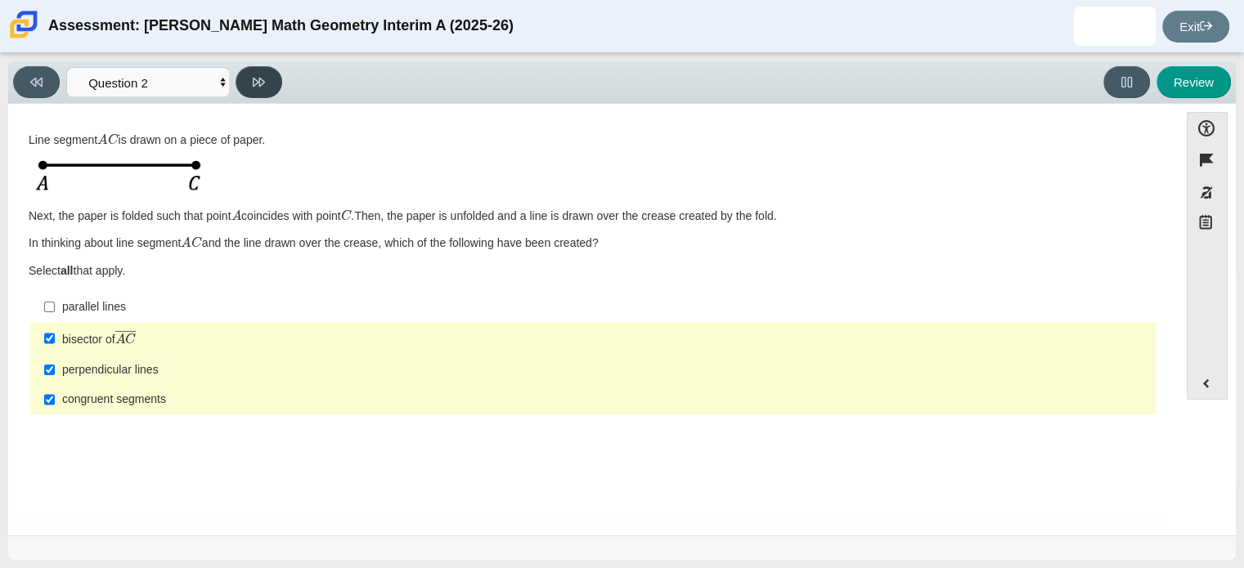
click at [253, 87] on icon at bounding box center [259, 82] width 12 height 12
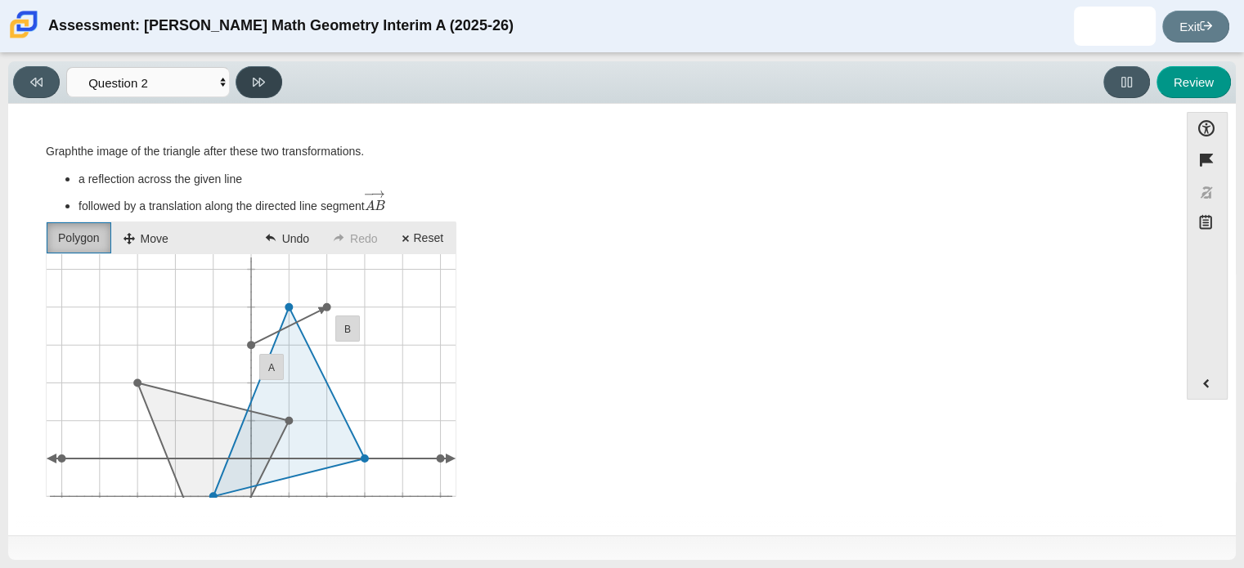
click at [253, 87] on icon at bounding box center [259, 82] width 12 height 12
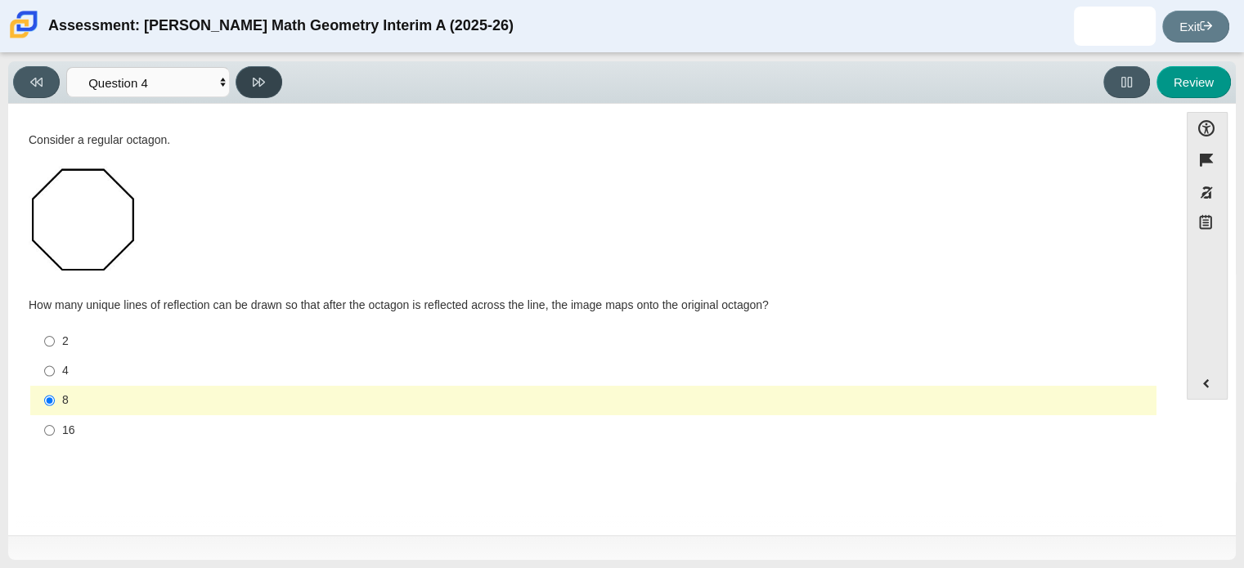
click at [258, 86] on icon at bounding box center [259, 82] width 12 height 12
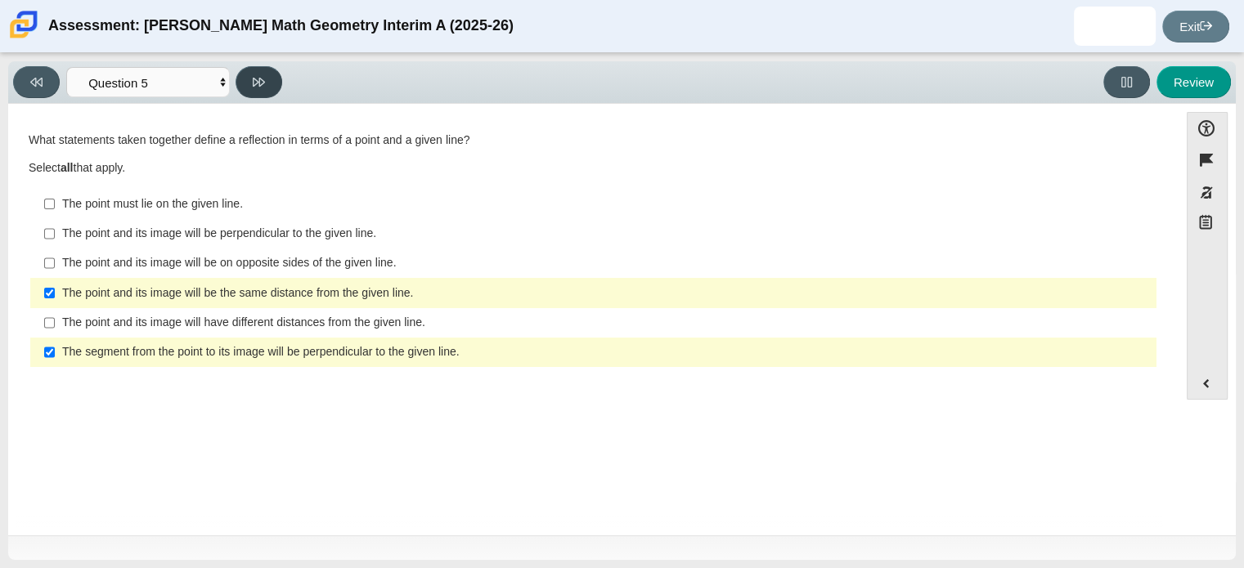
click at [258, 86] on icon at bounding box center [259, 82] width 12 height 12
select select "G-CO.D.12_A_7-29-24"
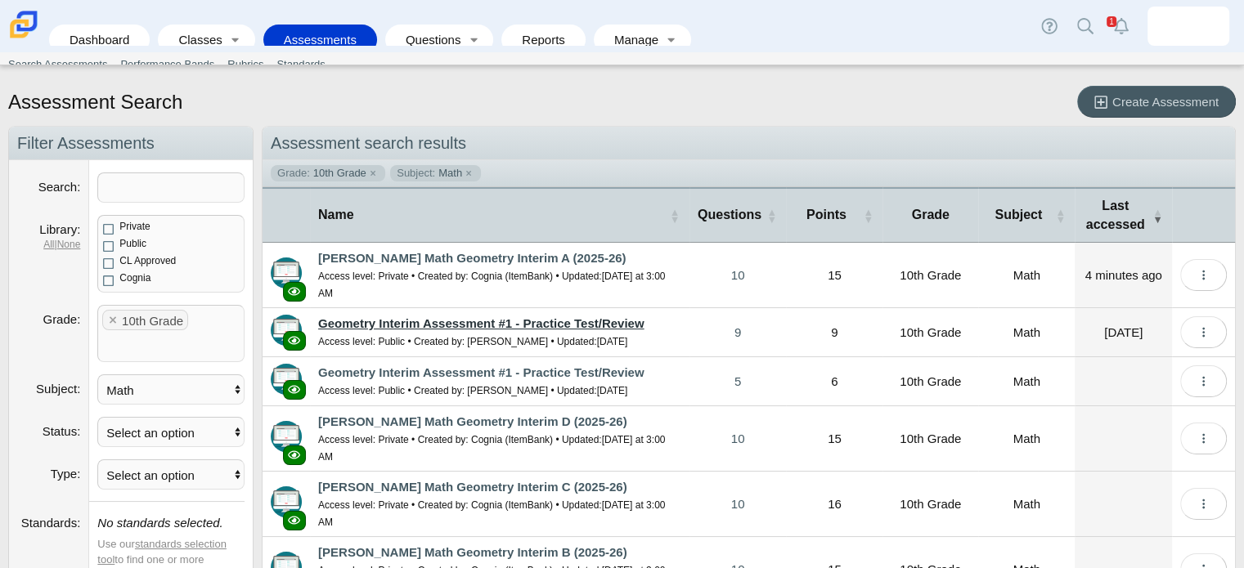
click at [513, 316] on link "Geometry Interim Assessment #1 - Practice Test/Review" at bounding box center [481, 323] width 326 height 14
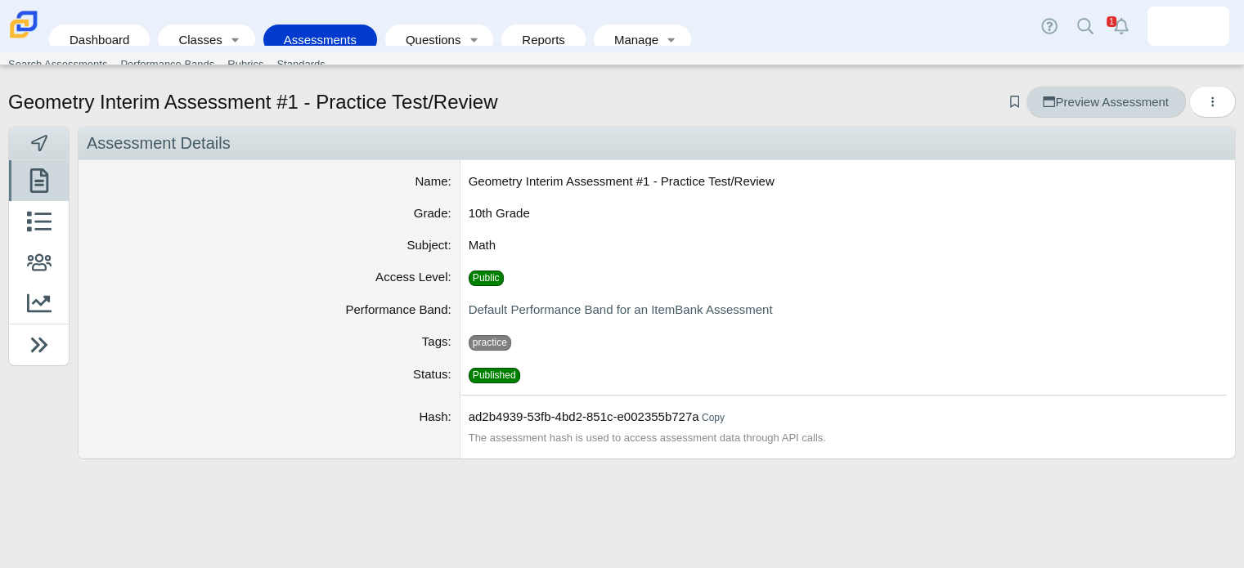
click at [1088, 96] on span "Preview Assessment" at bounding box center [1104, 102] width 125 height 14
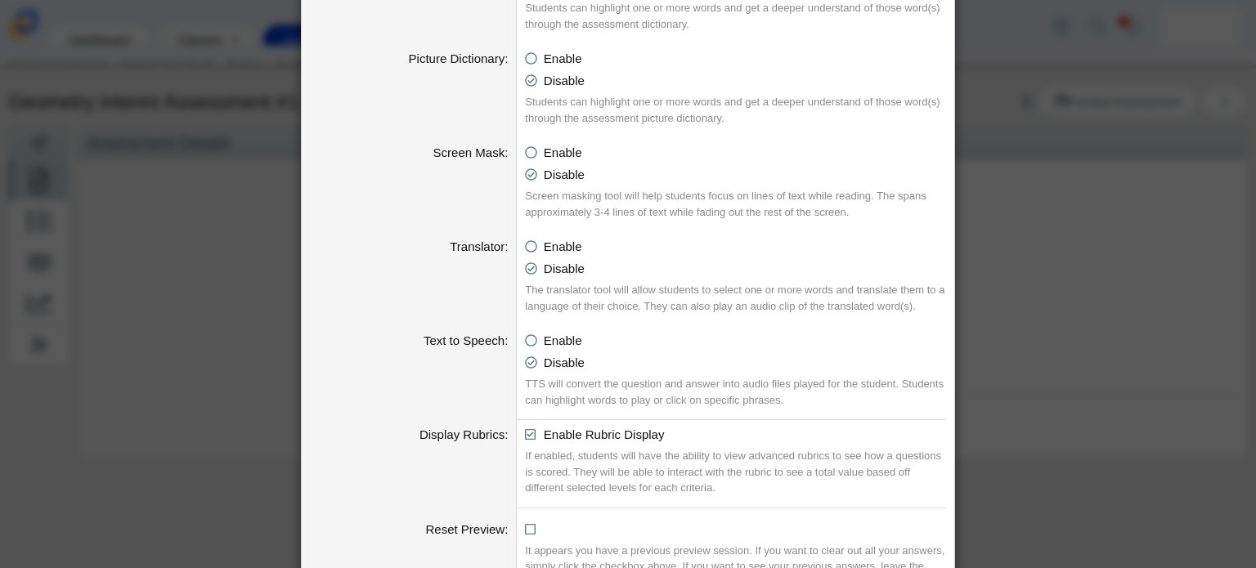
scroll to position [916, 0]
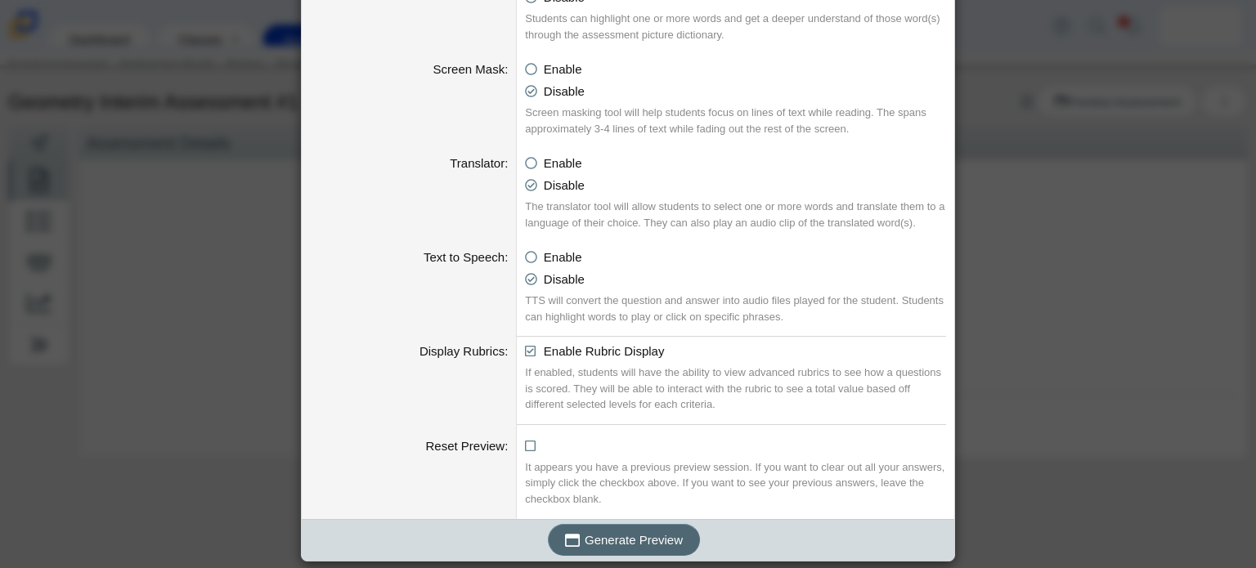
click at [619, 533] on span "Generate Preview" at bounding box center [634, 540] width 98 height 14
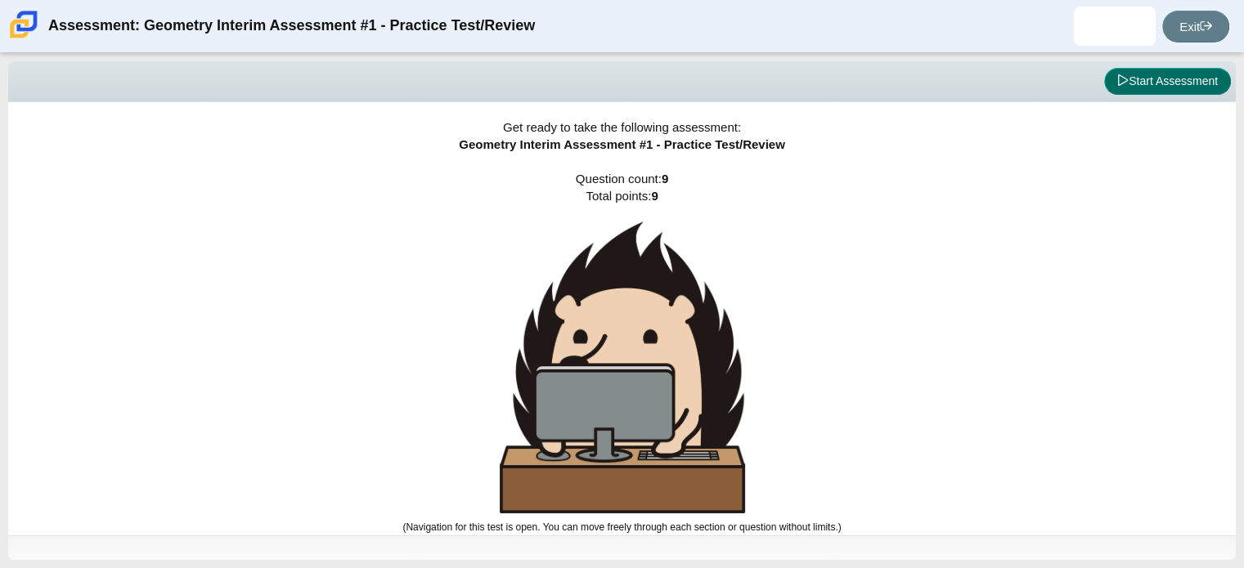
click at [1186, 78] on button "Start Assessment" at bounding box center [1167, 82] width 127 height 28
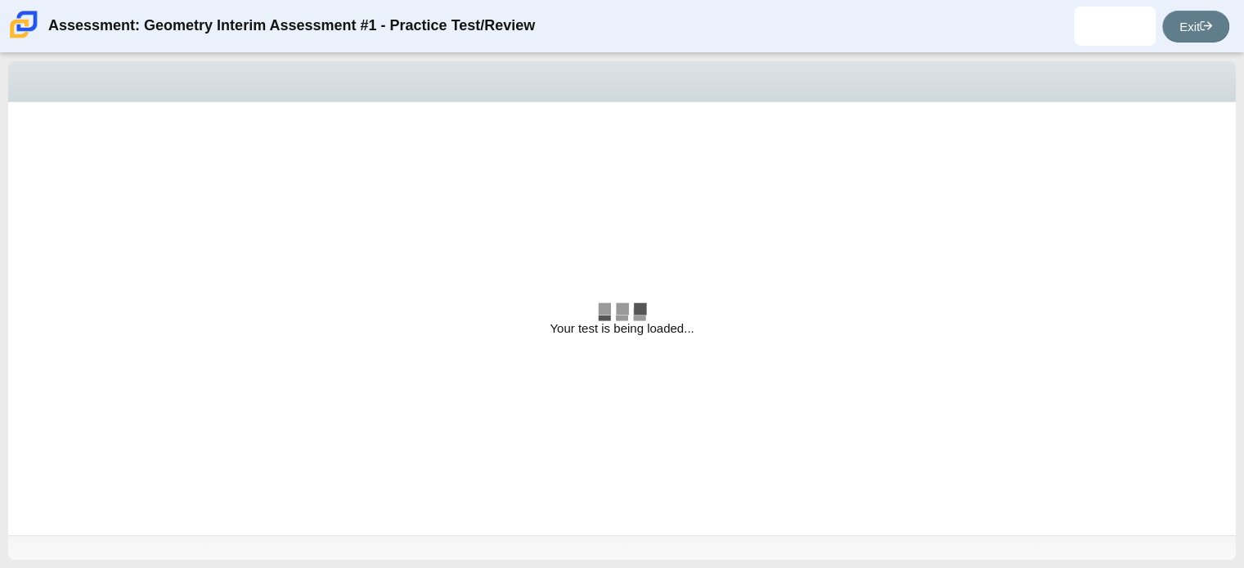
select select "b"
select select "d"
select select "1ee26970-a945-4754-aea2-2f48e3e24d68"
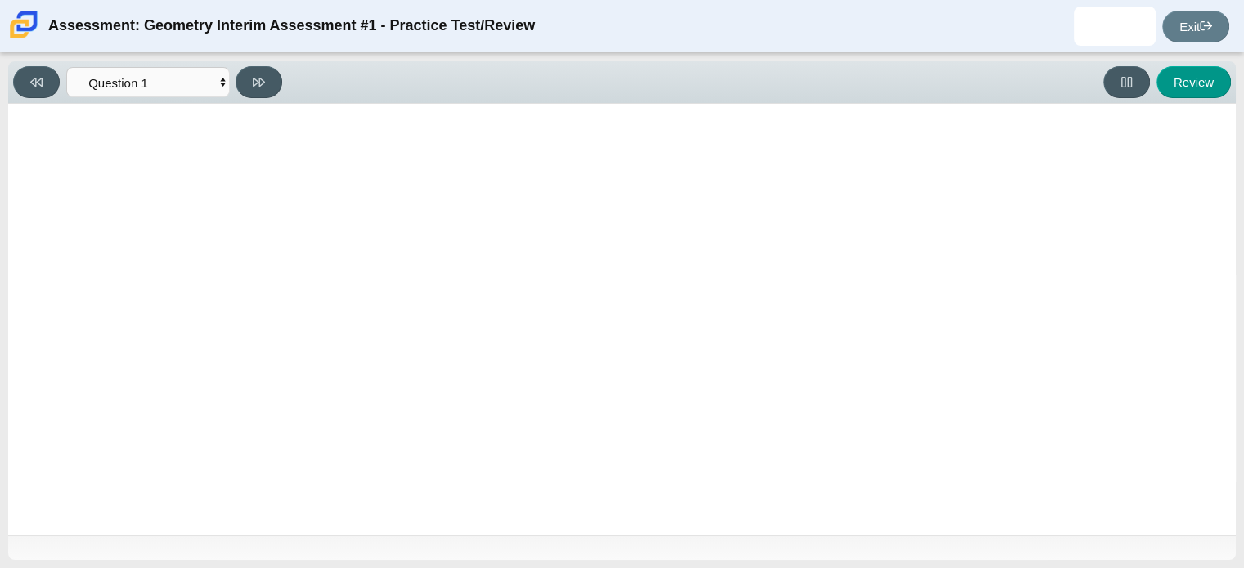
radio input "true"
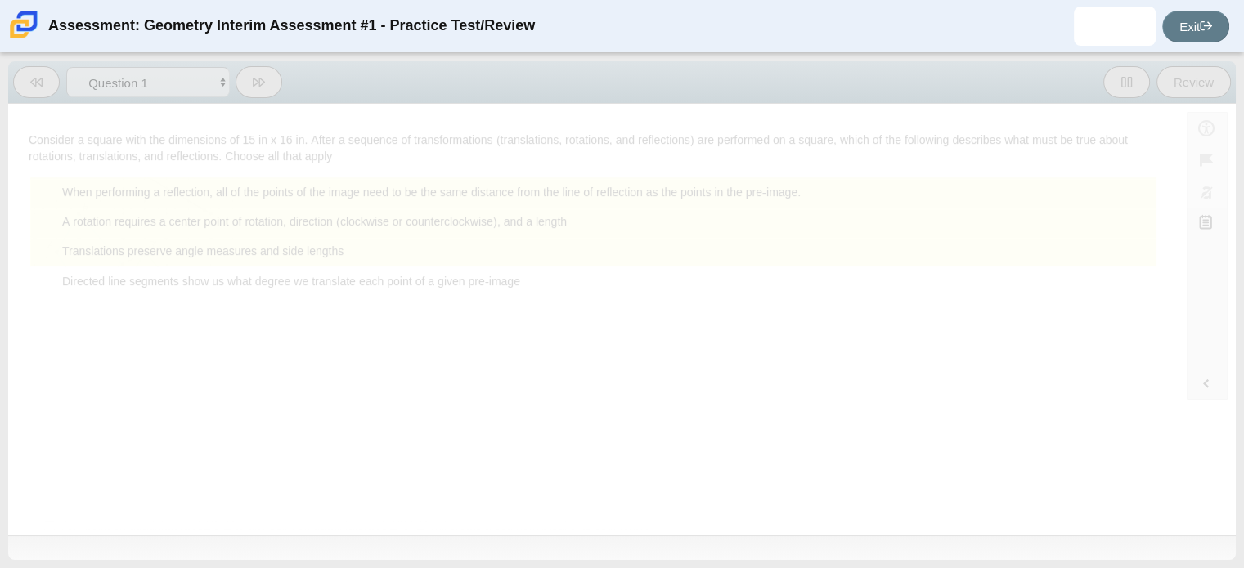
radio input "true"
